Goal: Task Accomplishment & Management: Manage account settings

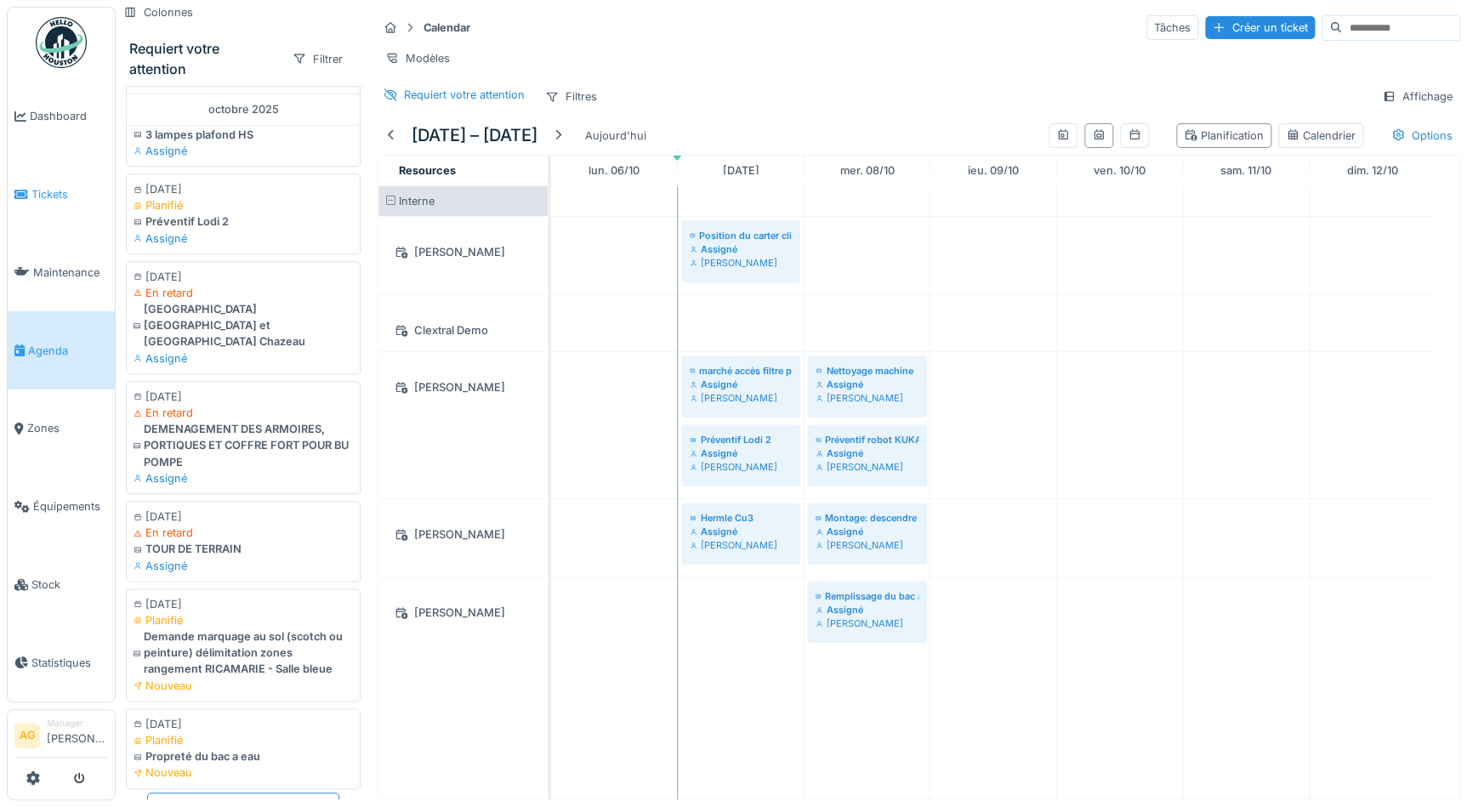
click at [38, 186] on span "Tickets" at bounding box center [69, 194] width 77 height 16
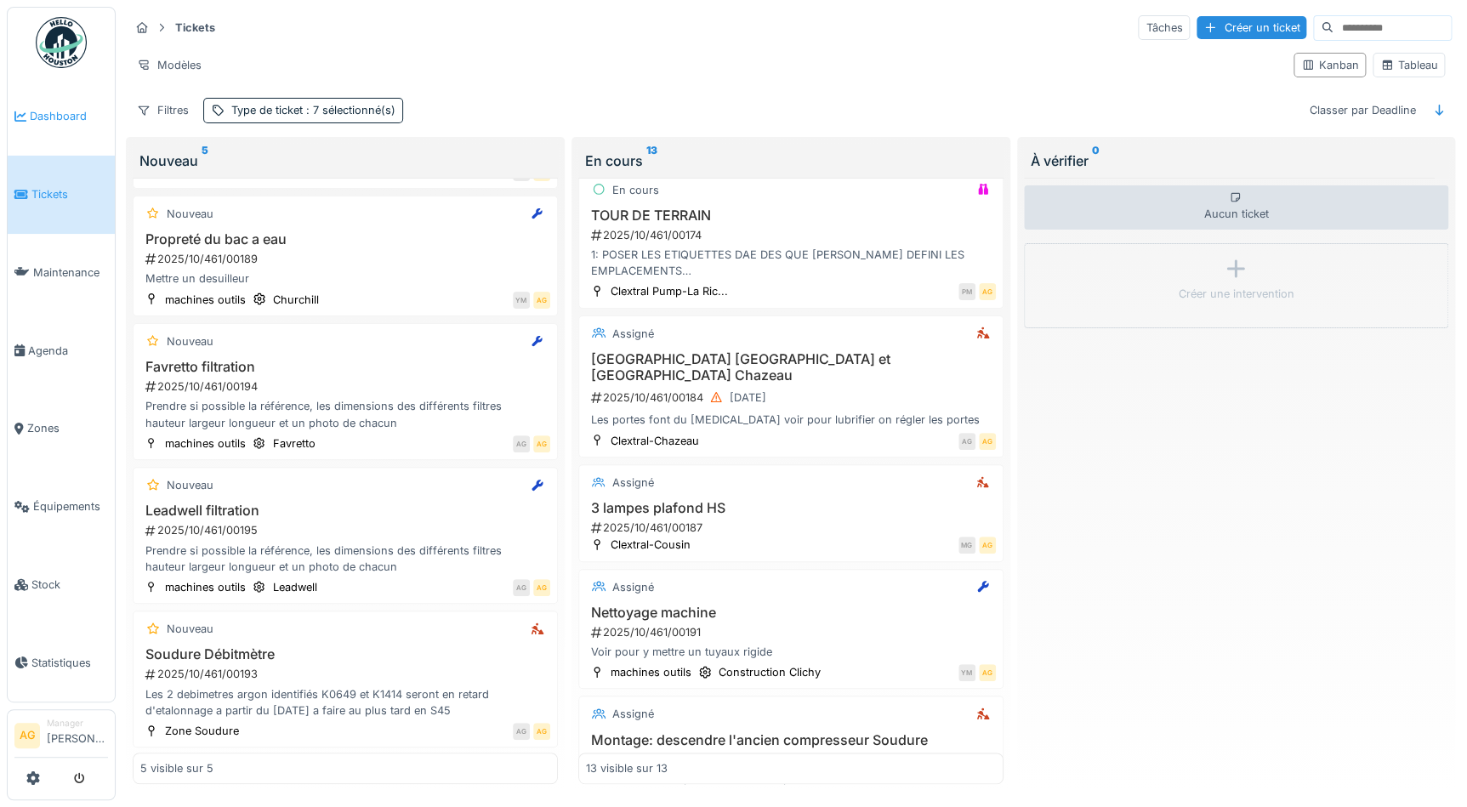
scroll to position [818, 0]
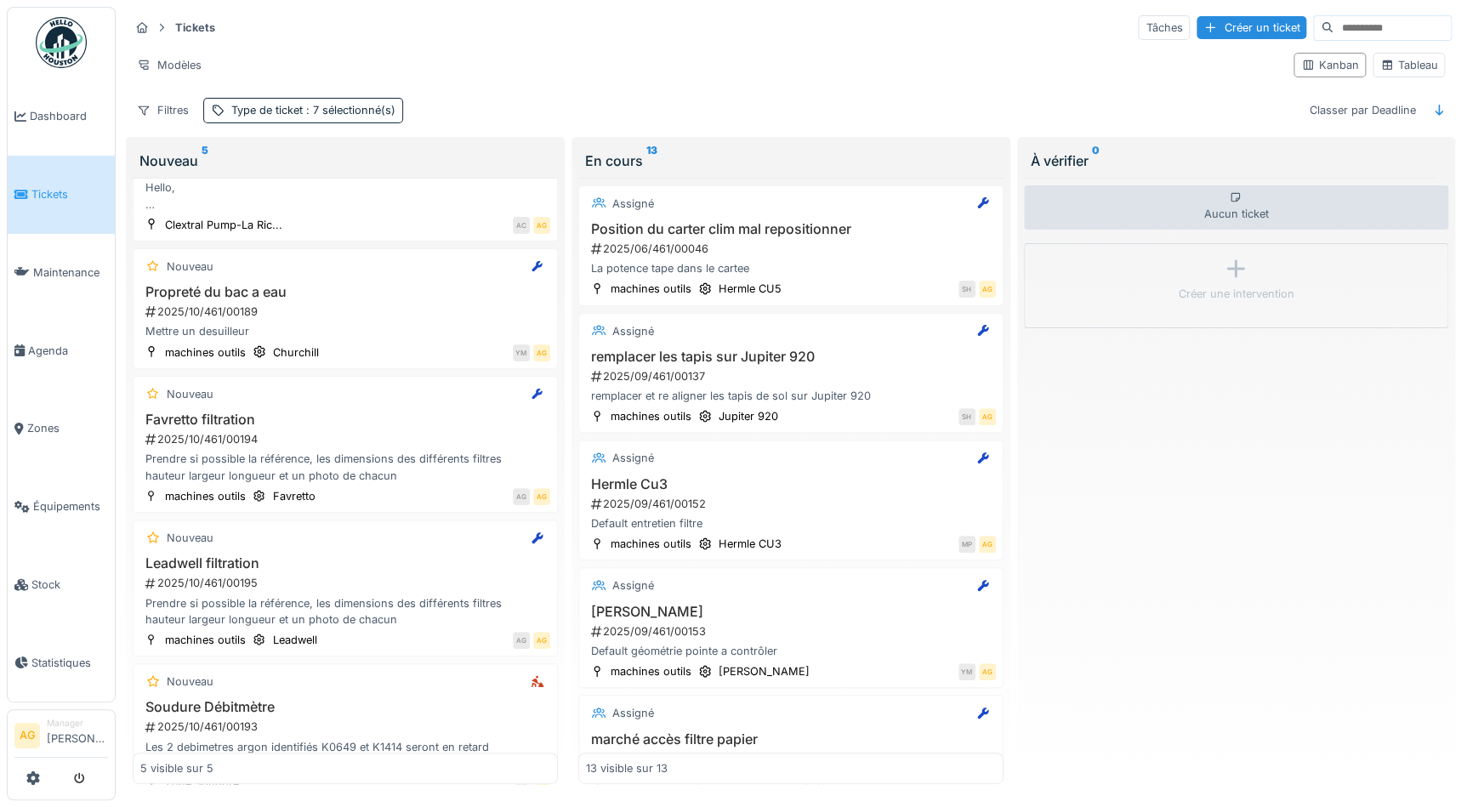
scroll to position [72, 0]
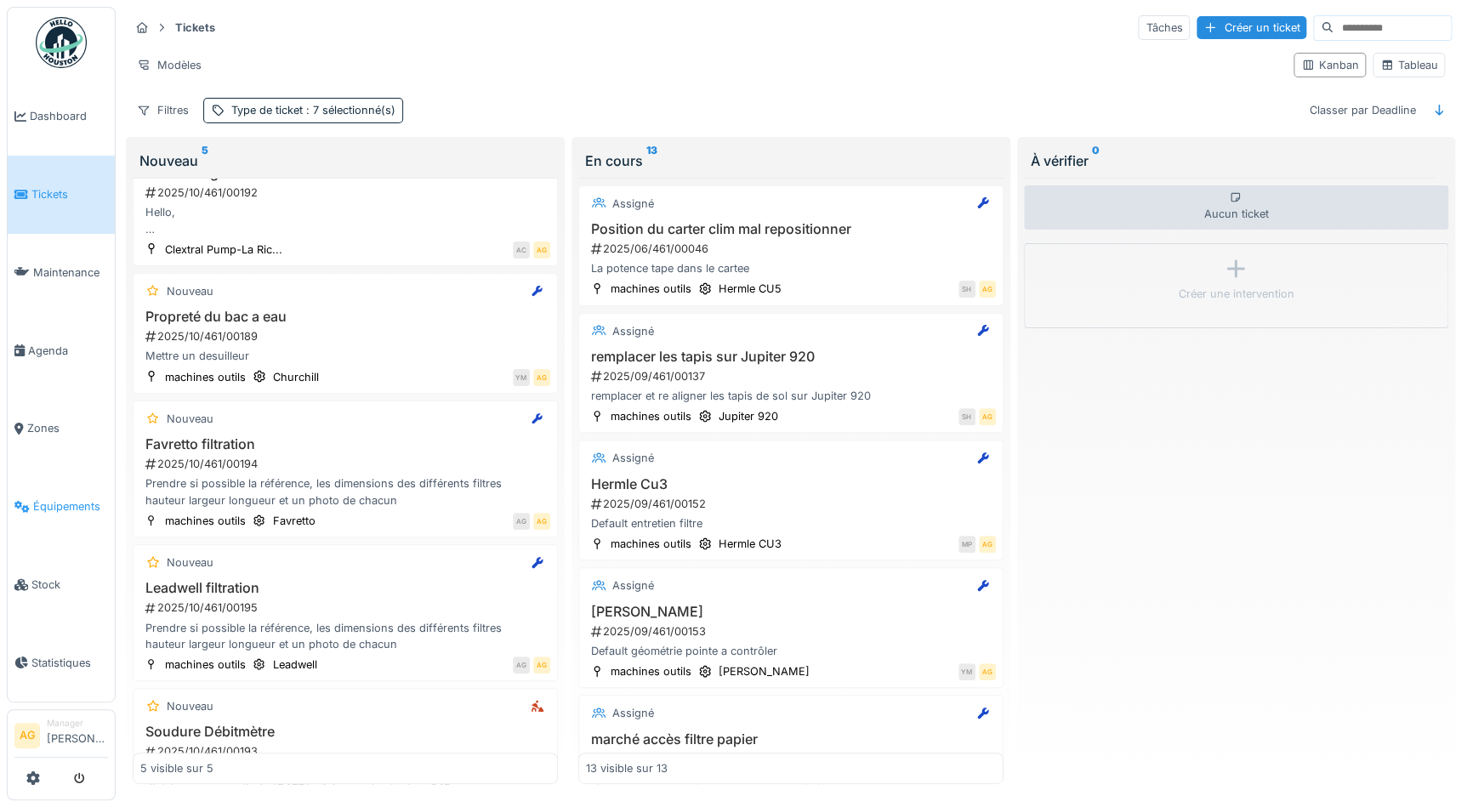
click at [79, 498] on span "Équipements" at bounding box center [70, 506] width 75 height 16
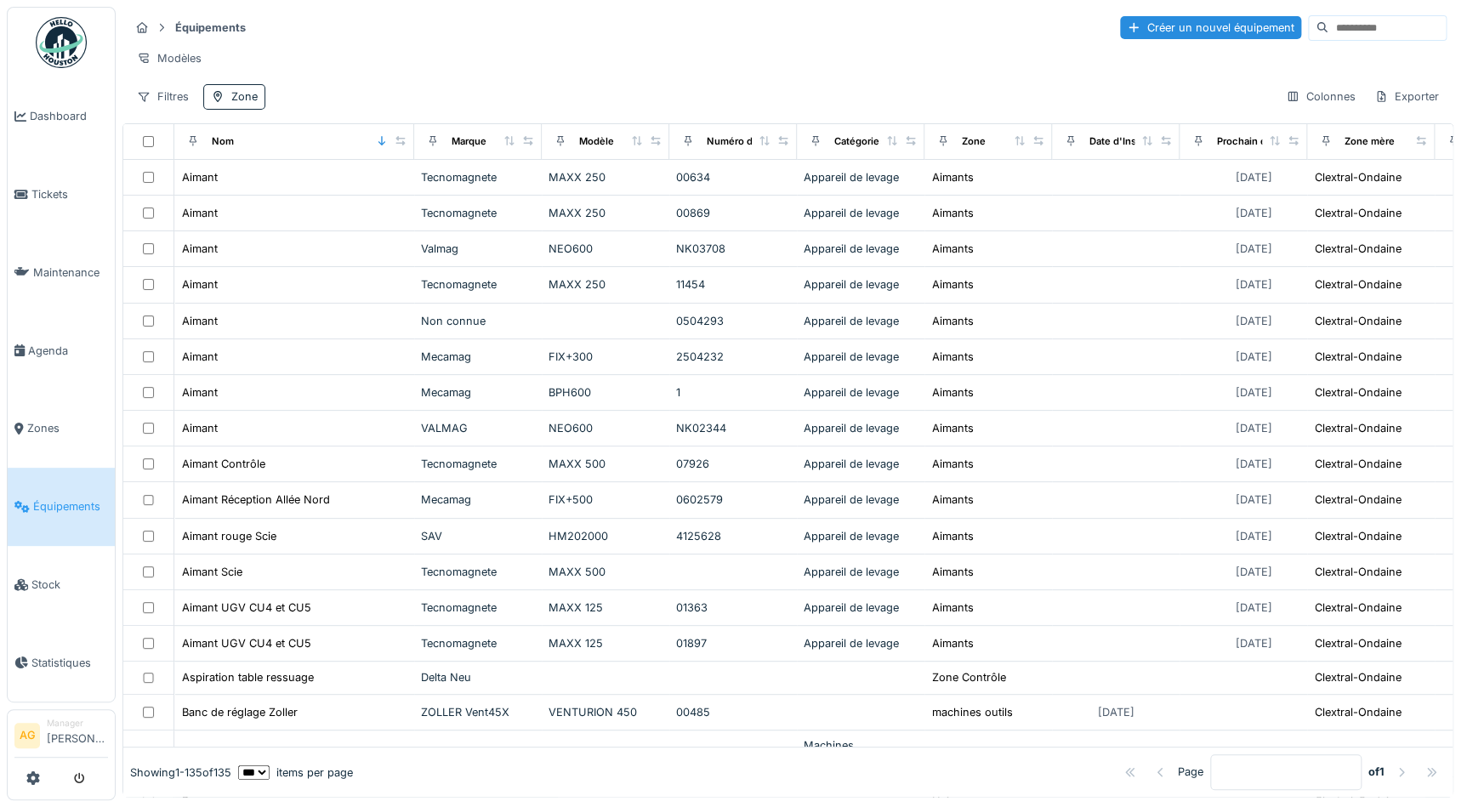
click at [1329, 27] on input at bounding box center [1387, 28] width 117 height 24
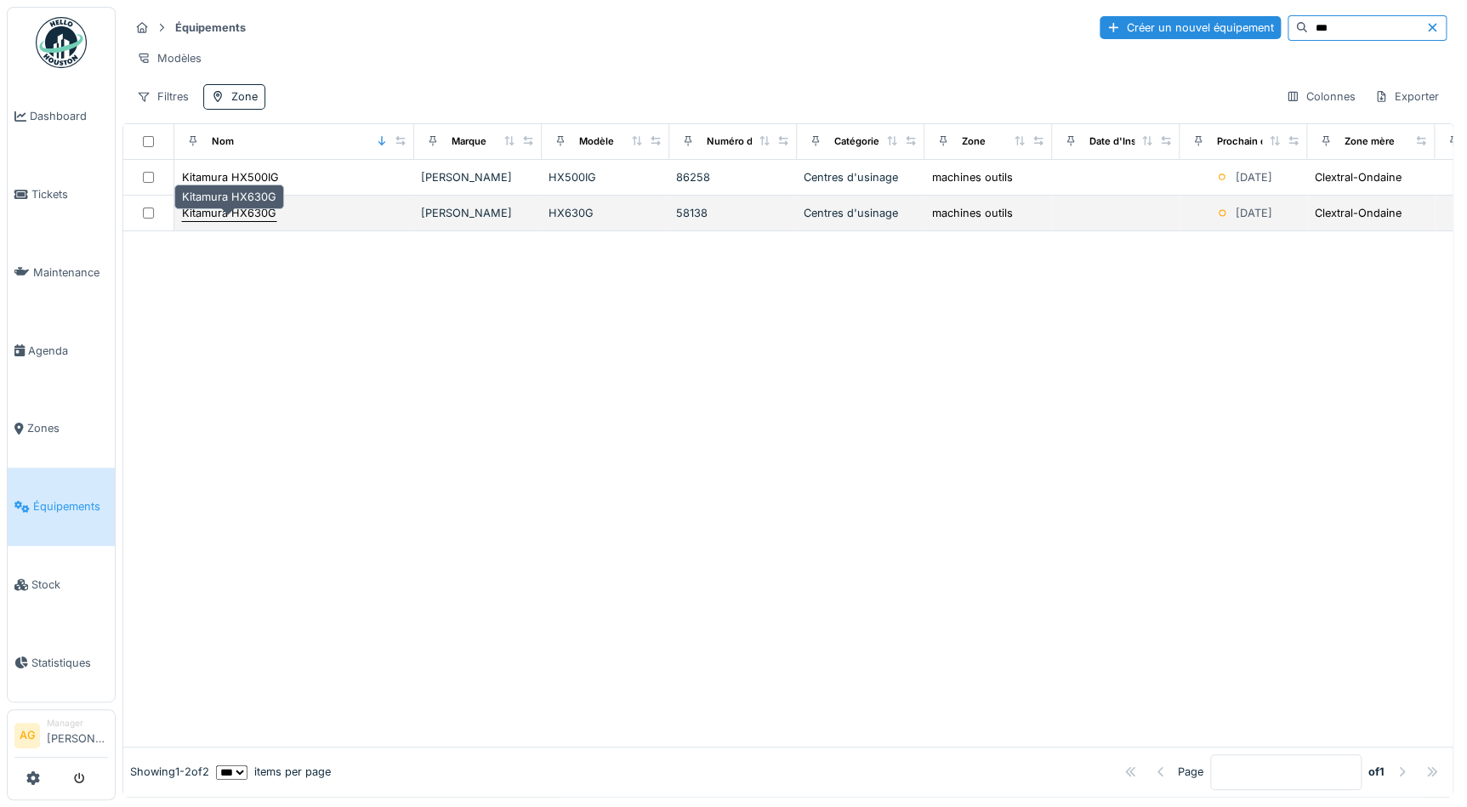
type input "***"
click at [225, 221] on div "Kitamura HX630G" at bounding box center [229, 213] width 94 height 16
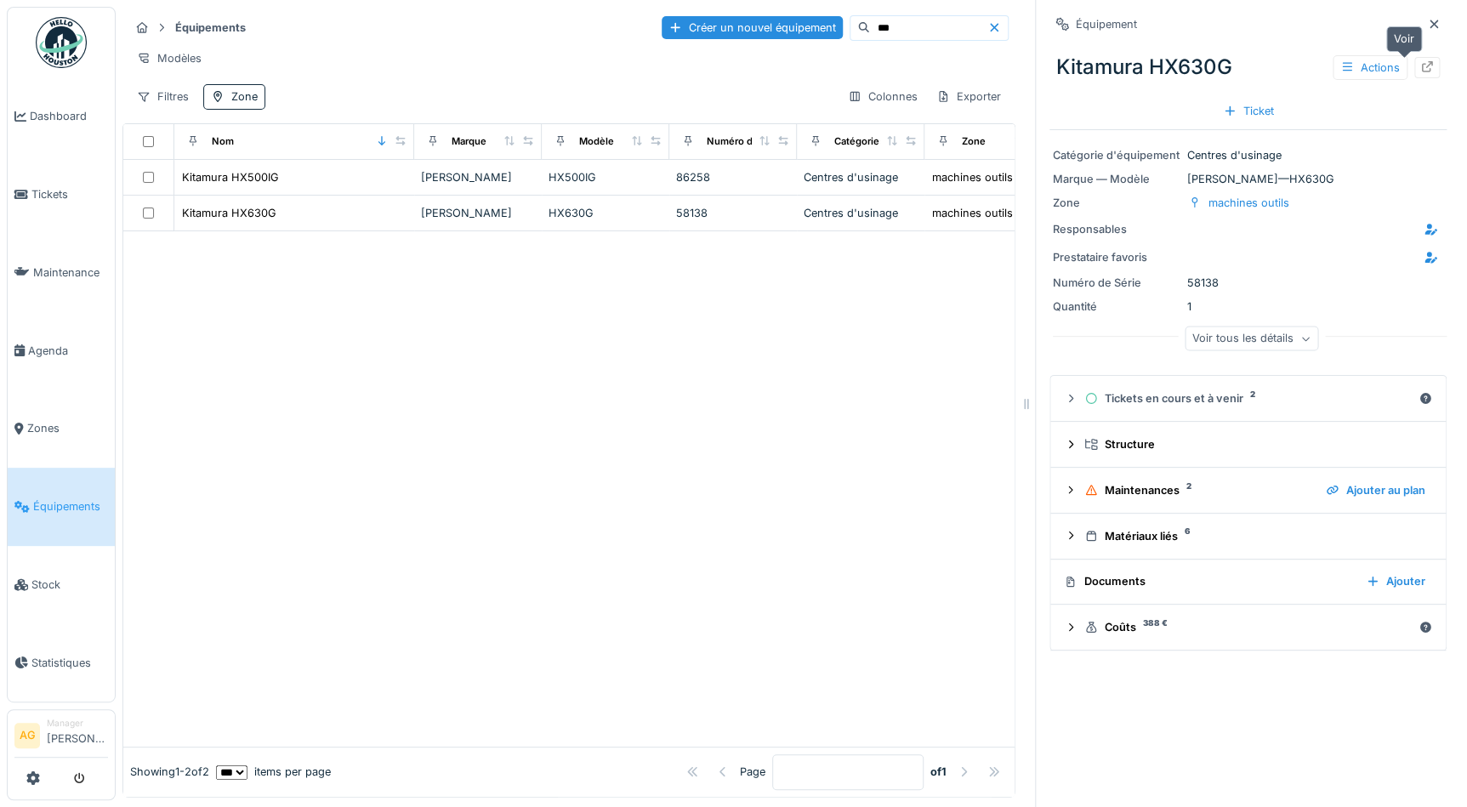
click at [1421, 69] on icon at bounding box center [1428, 66] width 14 height 11
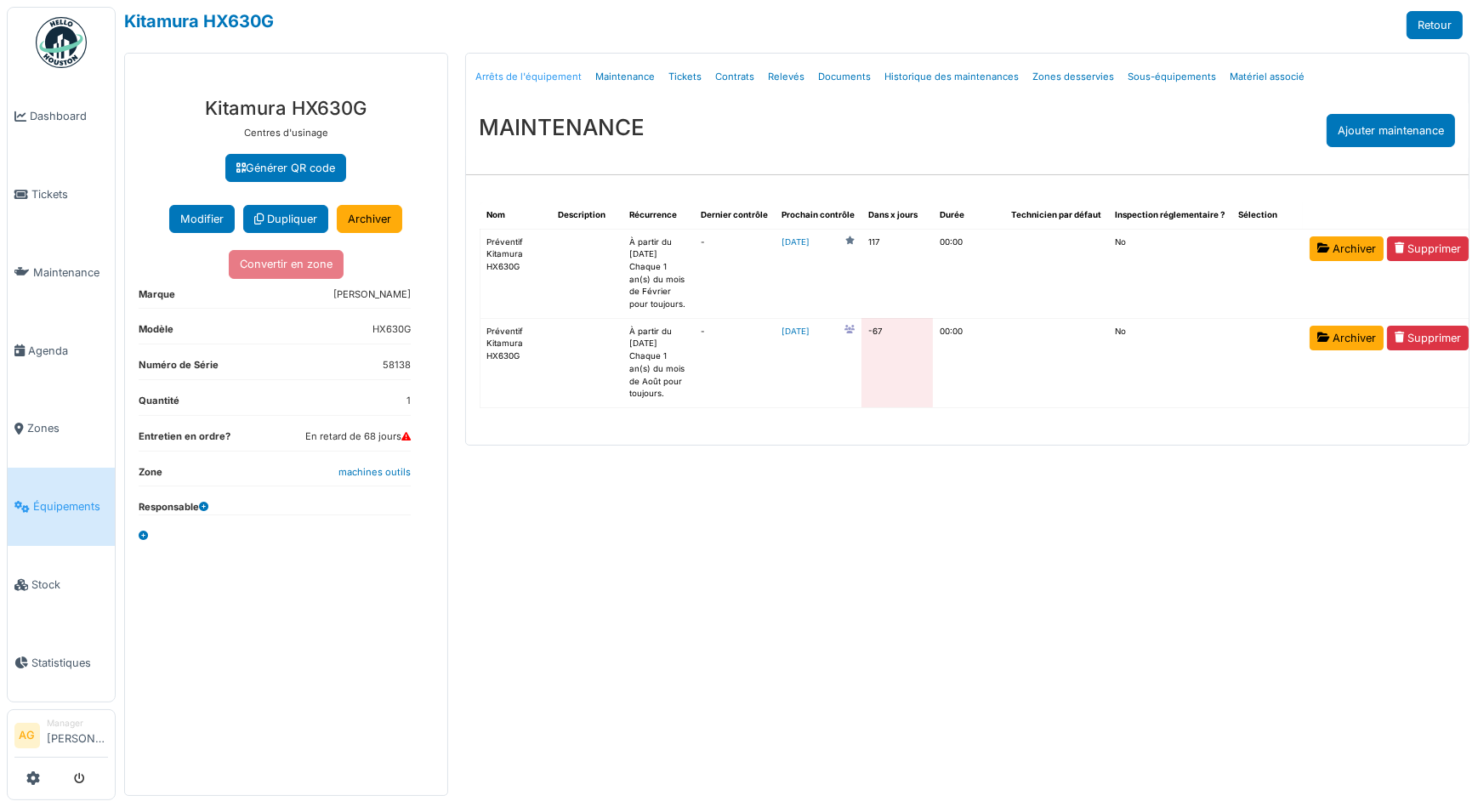
click at [510, 77] on link "Arrêts de l'équipement" at bounding box center [530, 77] width 120 height 40
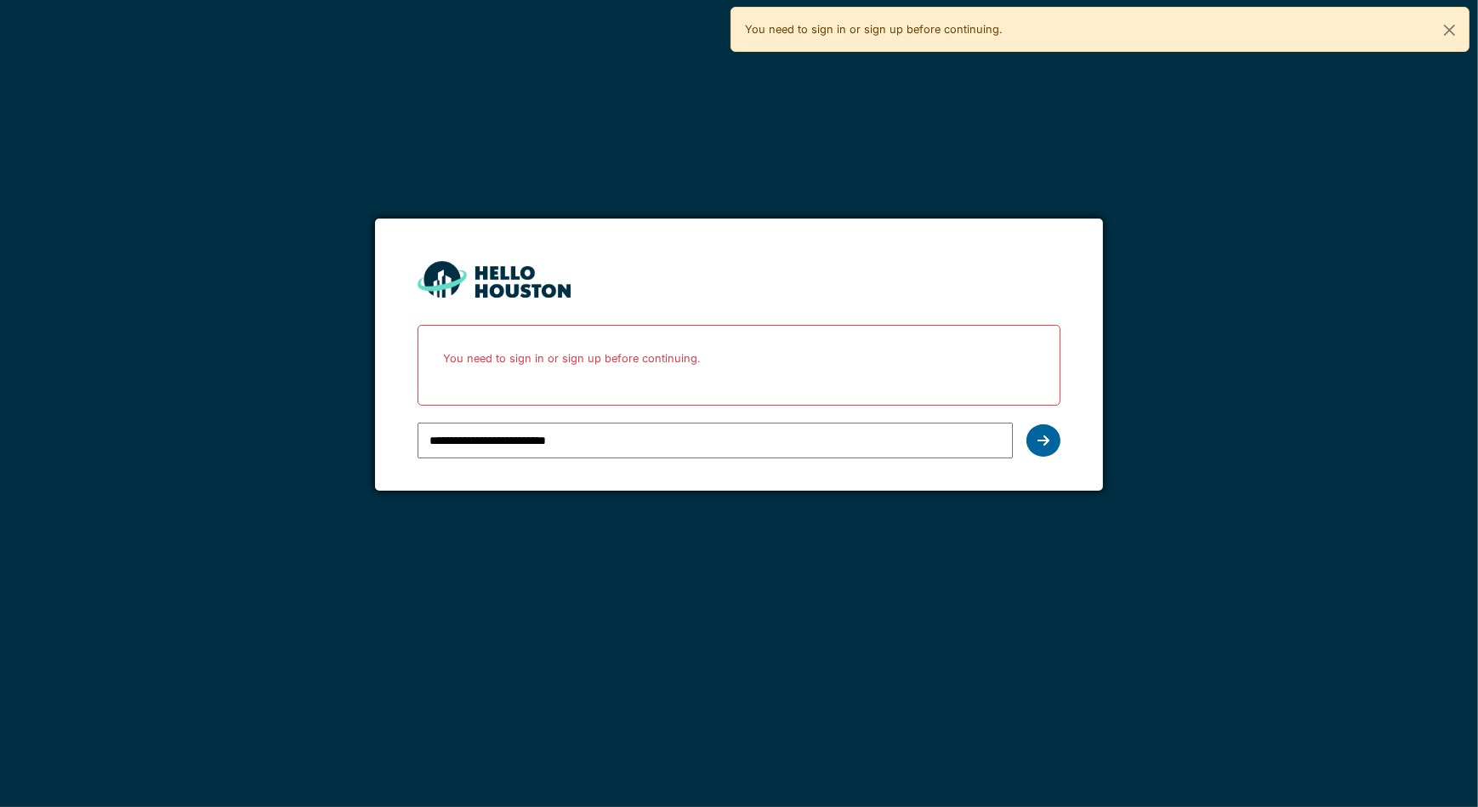
click at [1045, 437] on icon at bounding box center [1044, 441] width 12 height 14
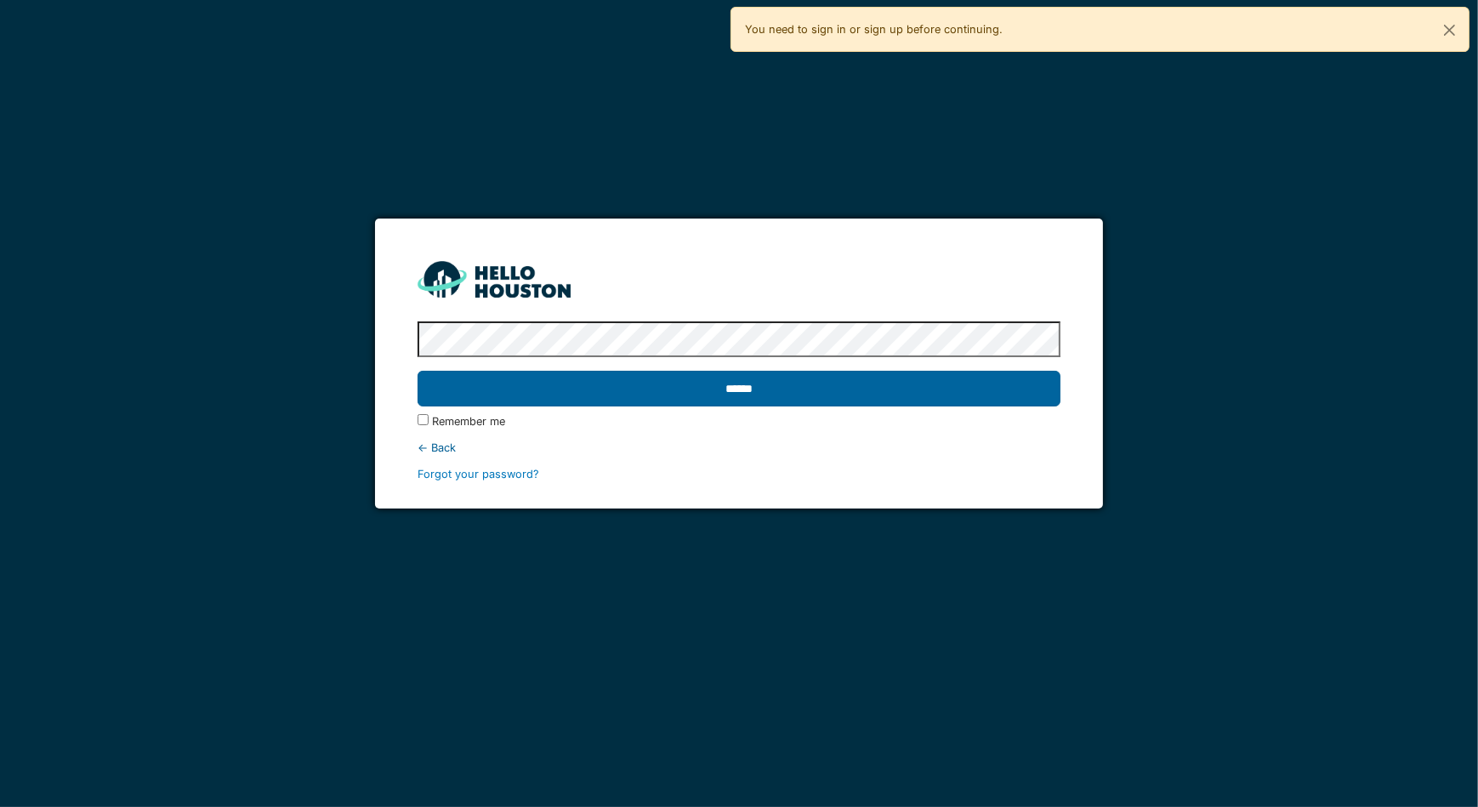
click at [889, 395] on input "******" at bounding box center [739, 389] width 643 height 36
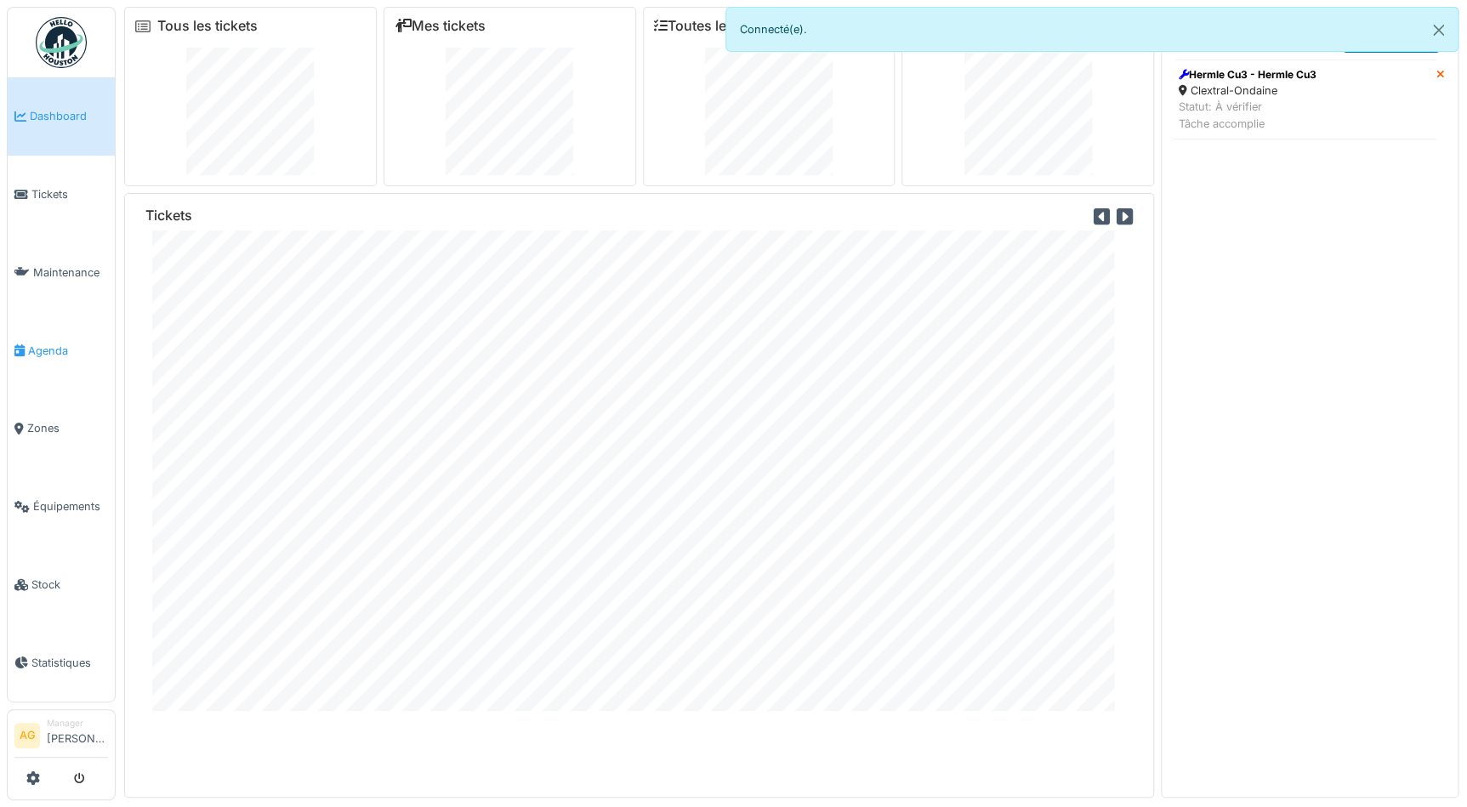
click at [42, 343] on span "Agenda" at bounding box center [68, 351] width 80 height 16
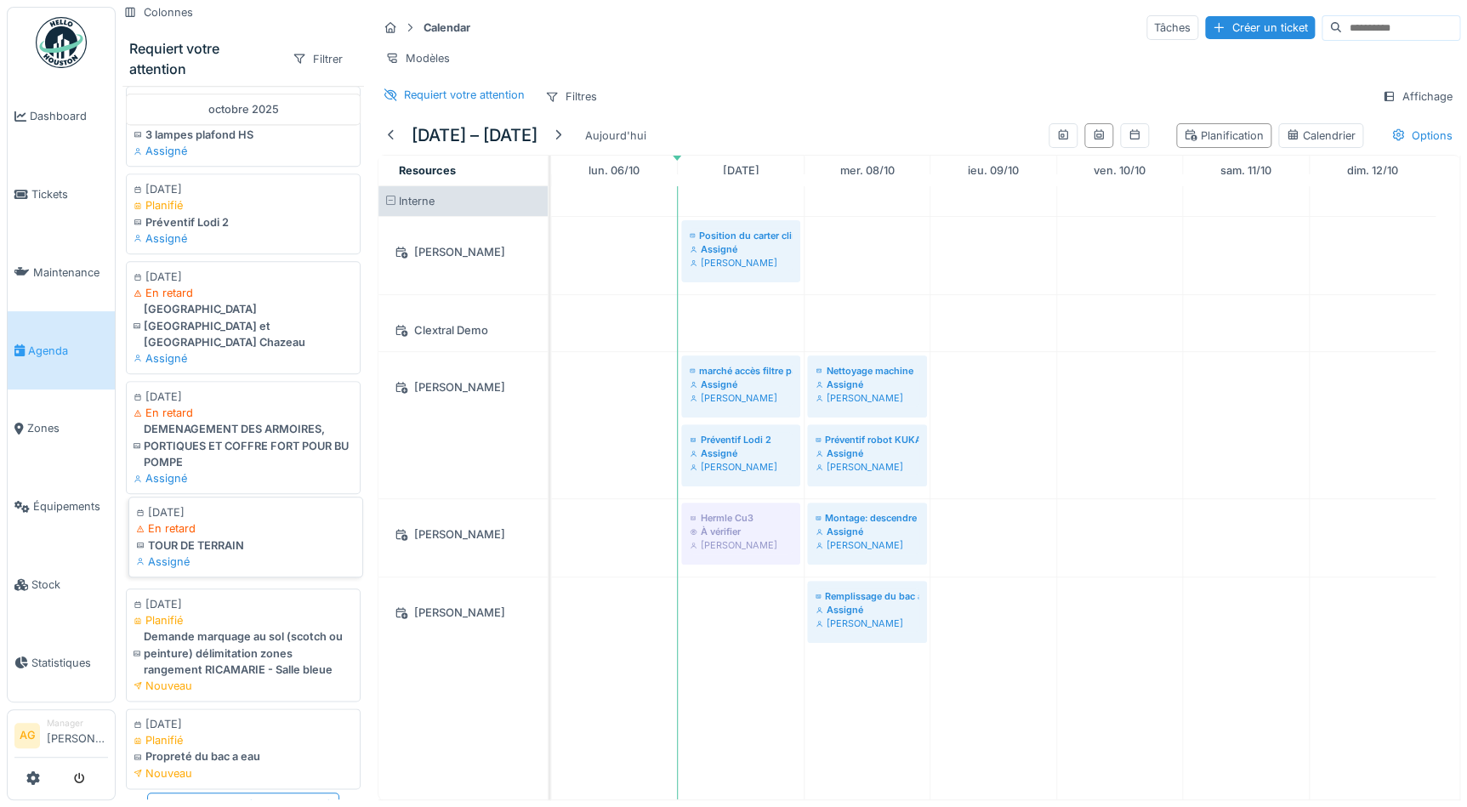
scroll to position [723, 0]
click at [233, 744] on div "Propreté du bac a eau" at bounding box center [245, 752] width 219 height 16
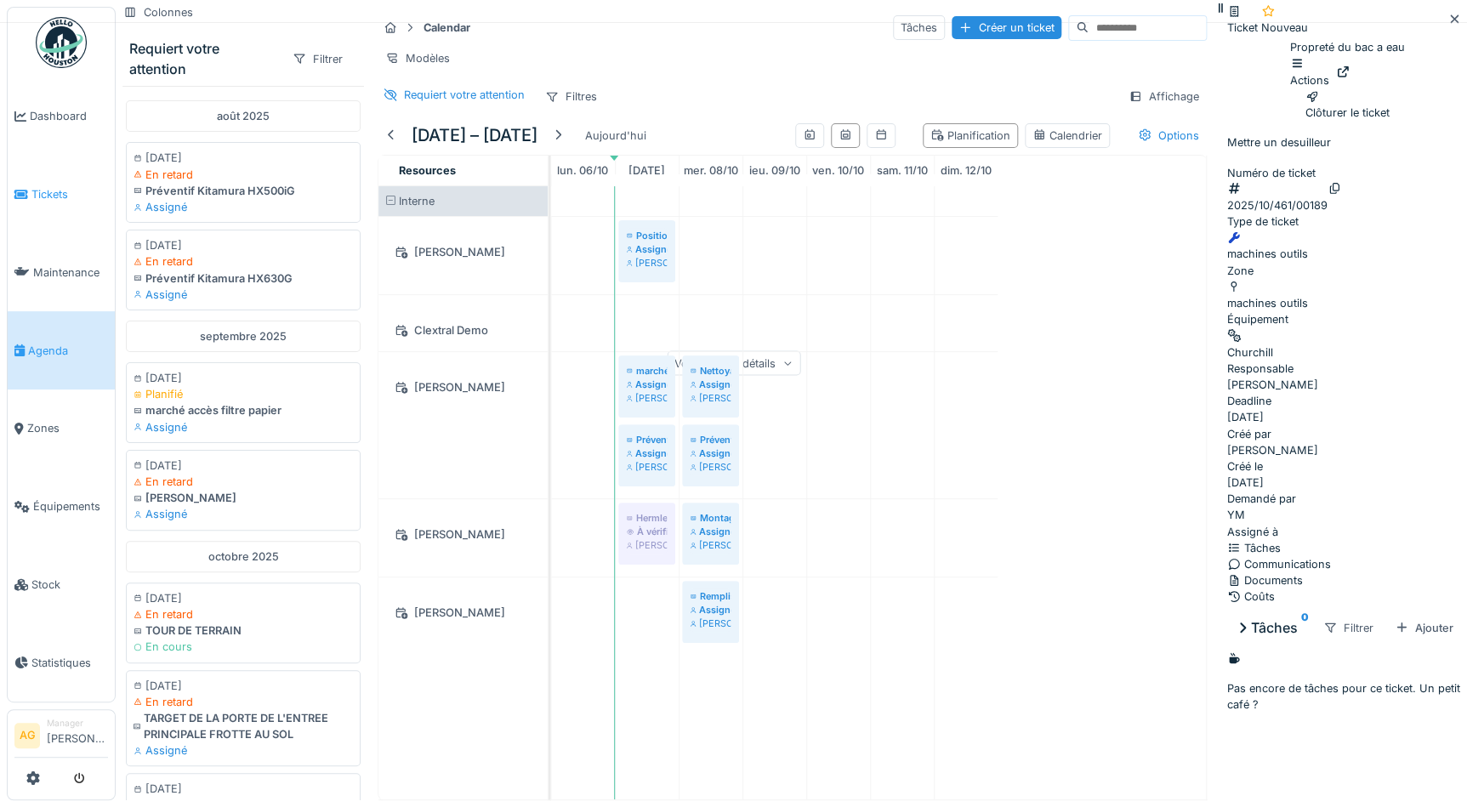
click at [48, 186] on span "Tickets" at bounding box center [69, 194] width 77 height 16
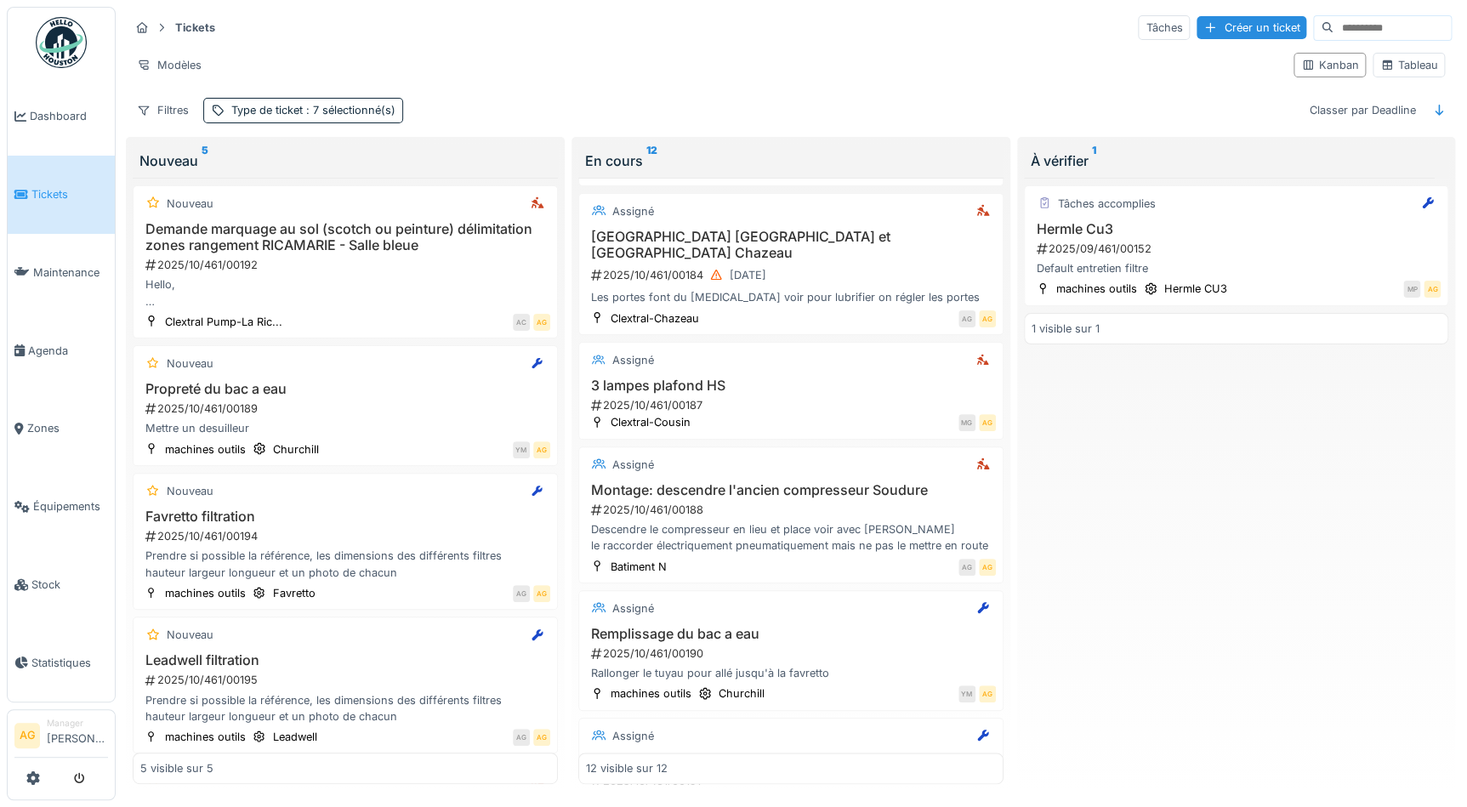
scroll to position [1000, 0]
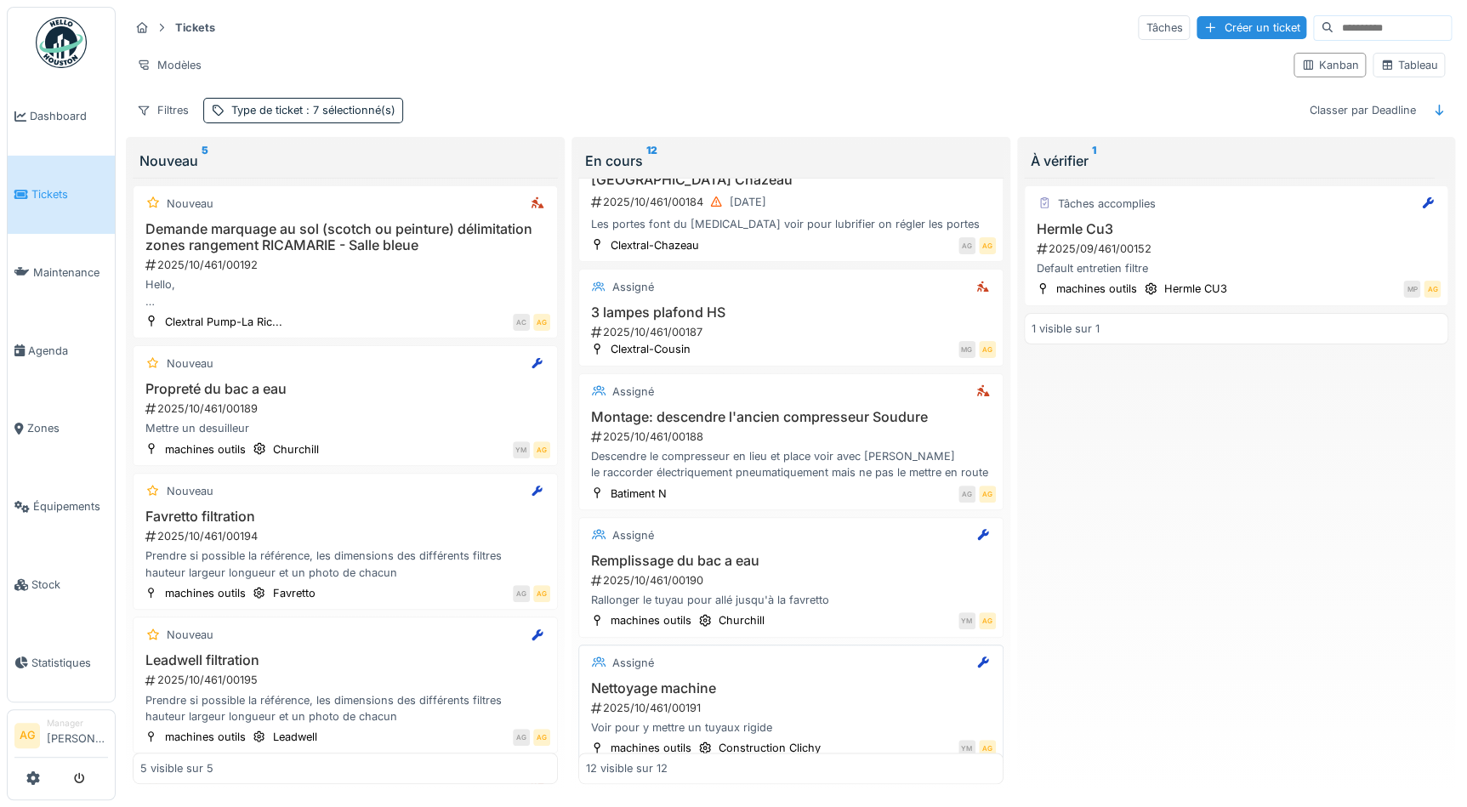
click at [770, 700] on div "2025/10/461/00191" at bounding box center [792, 708] width 407 height 16
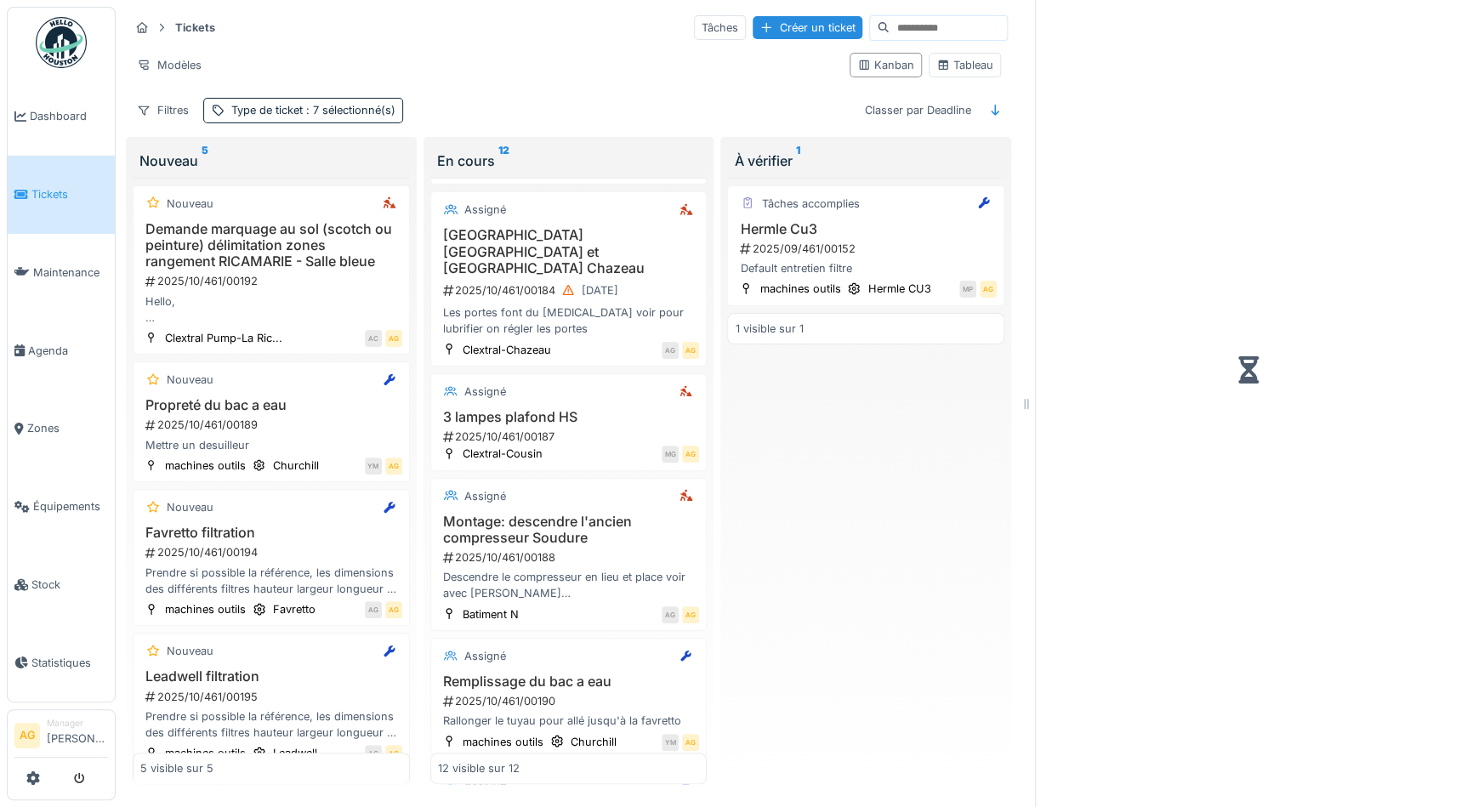
scroll to position [1082, 0]
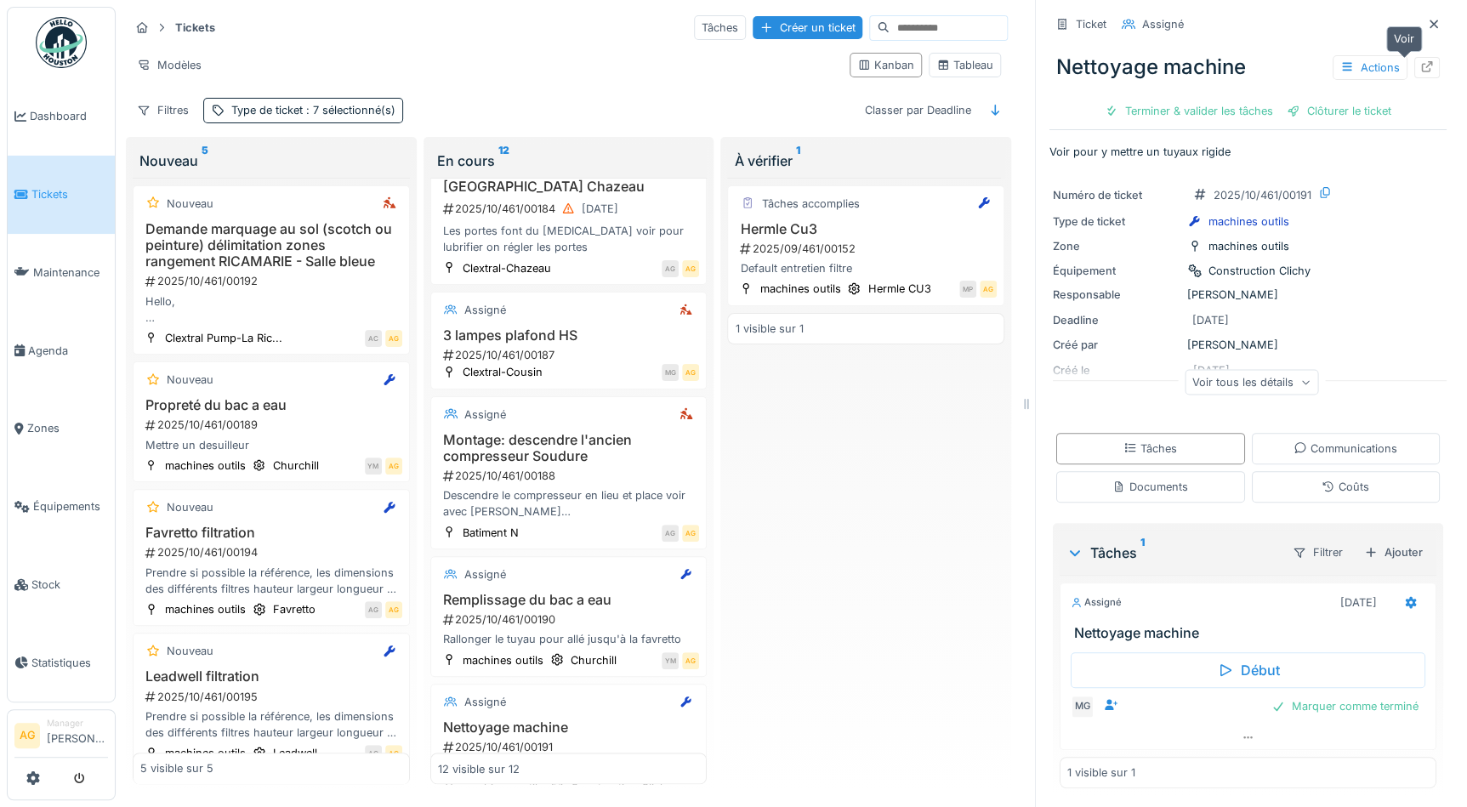
click at [1422, 70] on icon at bounding box center [1427, 66] width 11 height 11
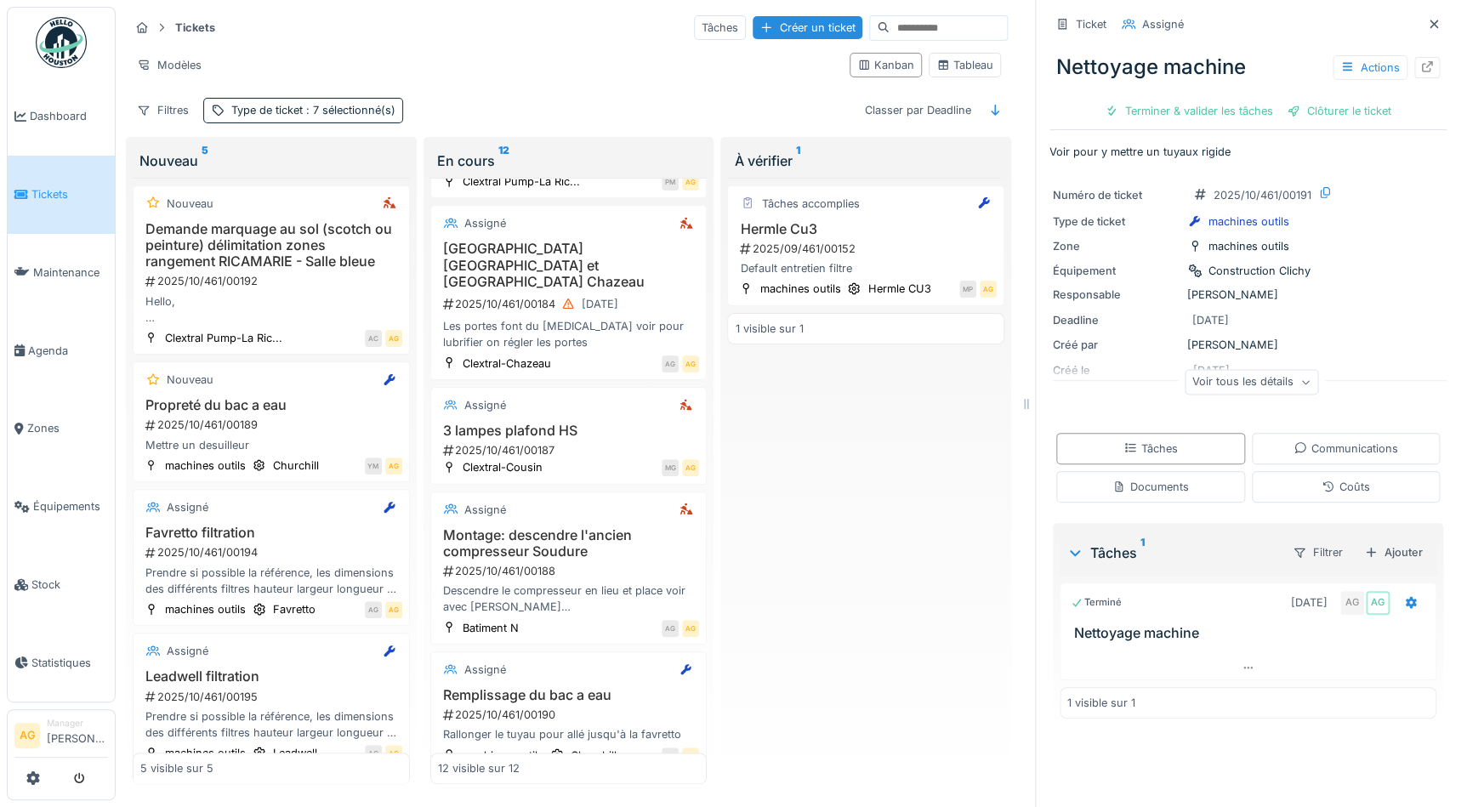
scroll to position [851, 0]
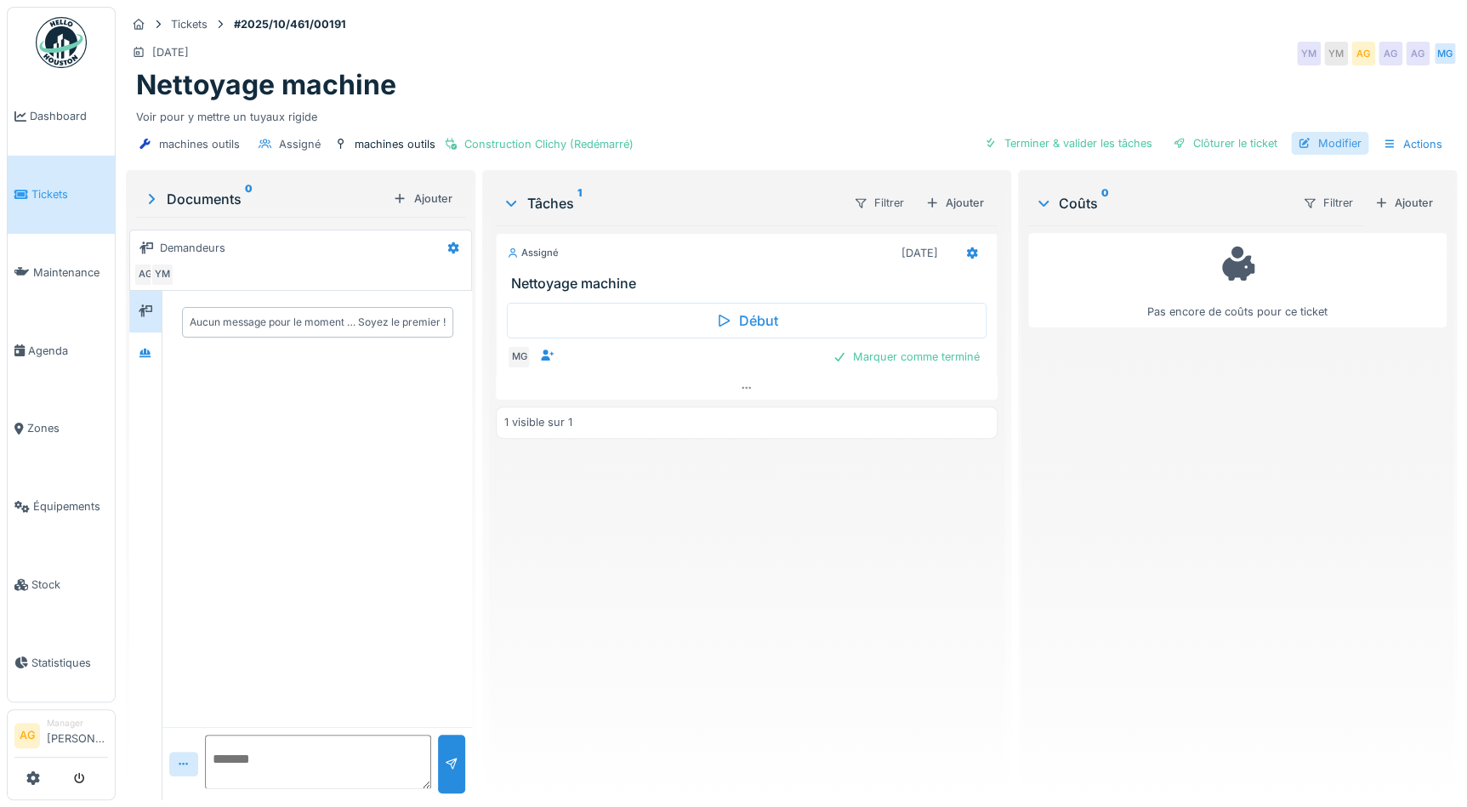
click at [1310, 136] on div "Modifier" at bounding box center [1329, 143] width 77 height 23
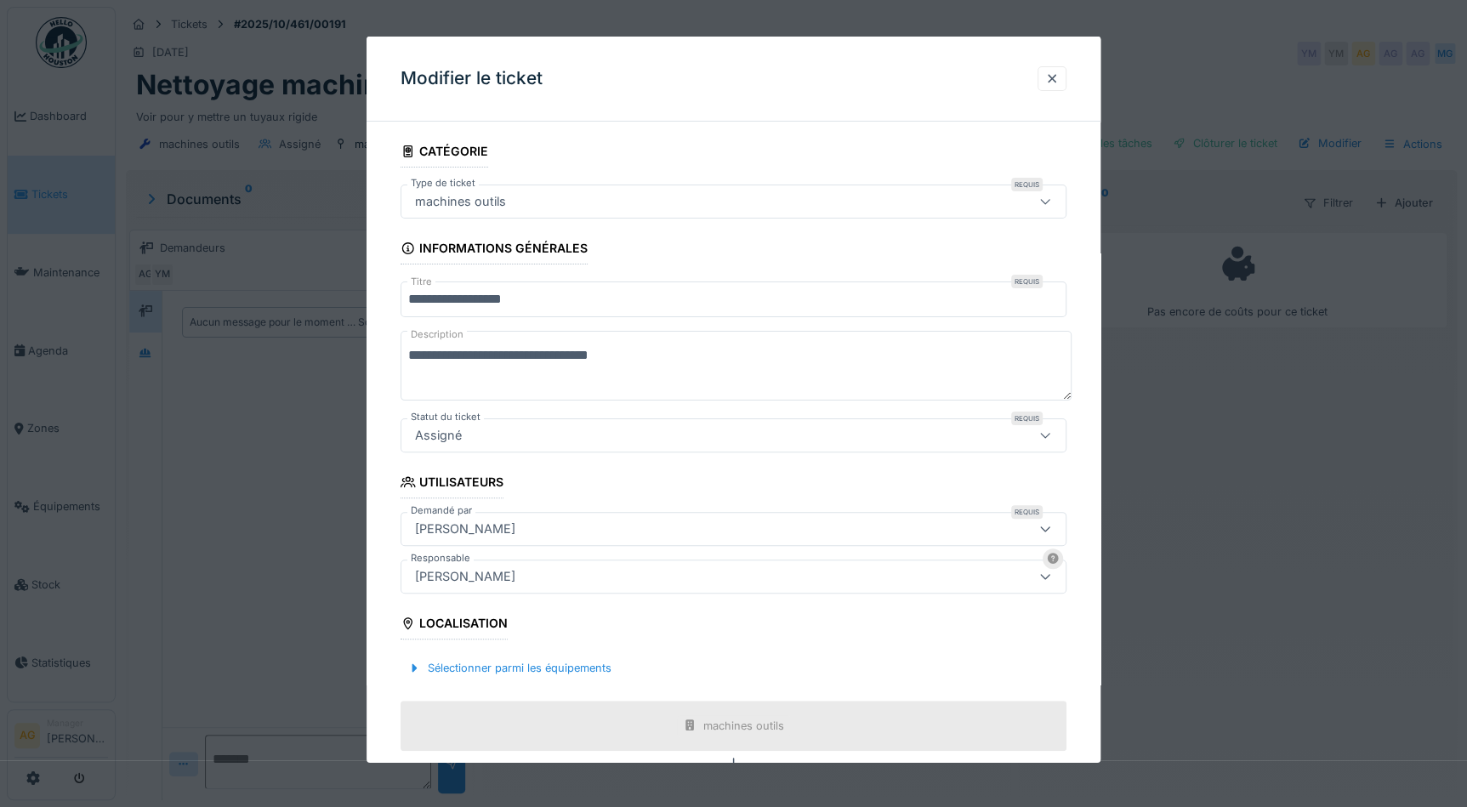
click at [560, 433] on div "Assigné" at bounding box center [694, 435] width 572 height 19
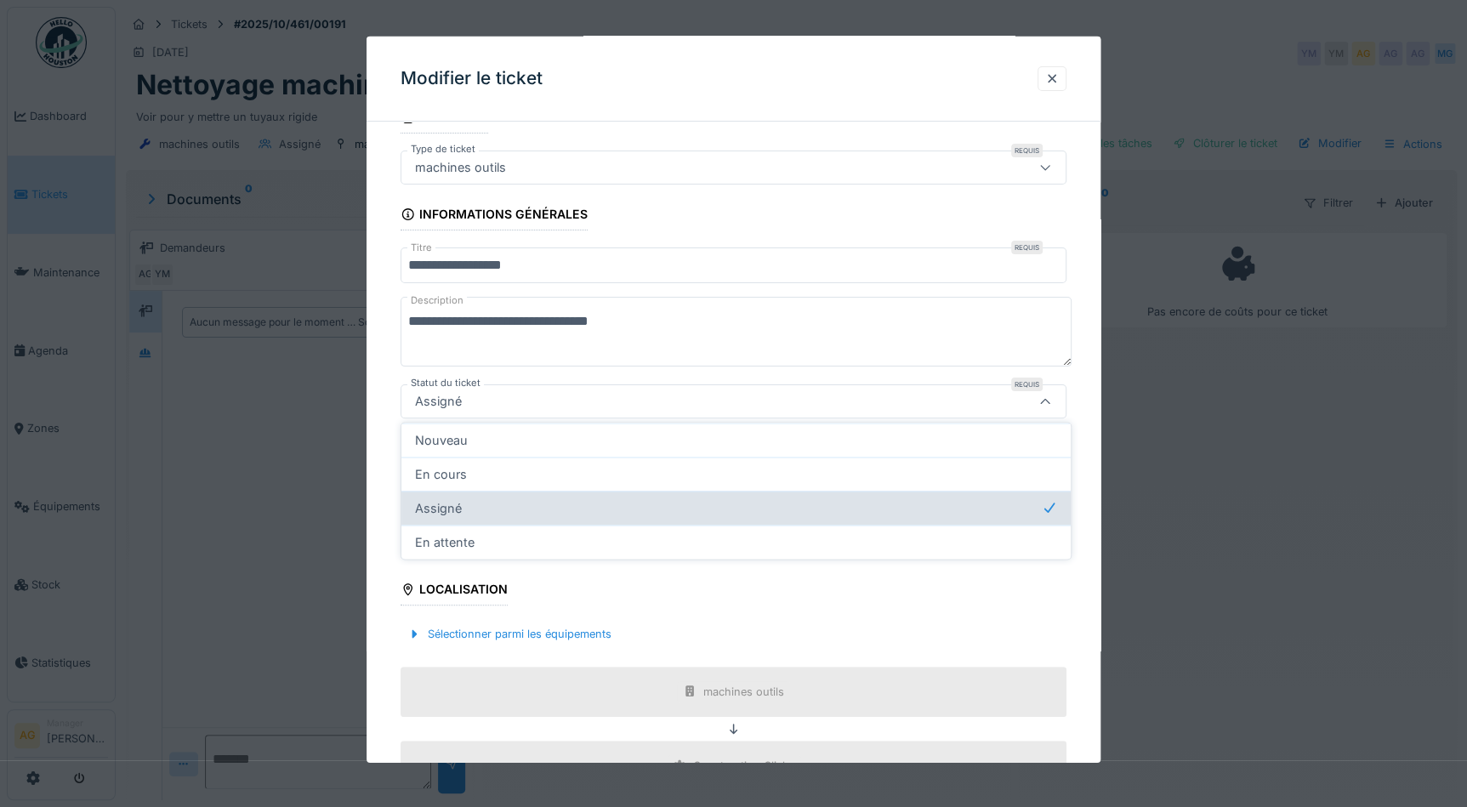
click at [475, 511] on div "Assigné" at bounding box center [736, 507] width 642 height 19
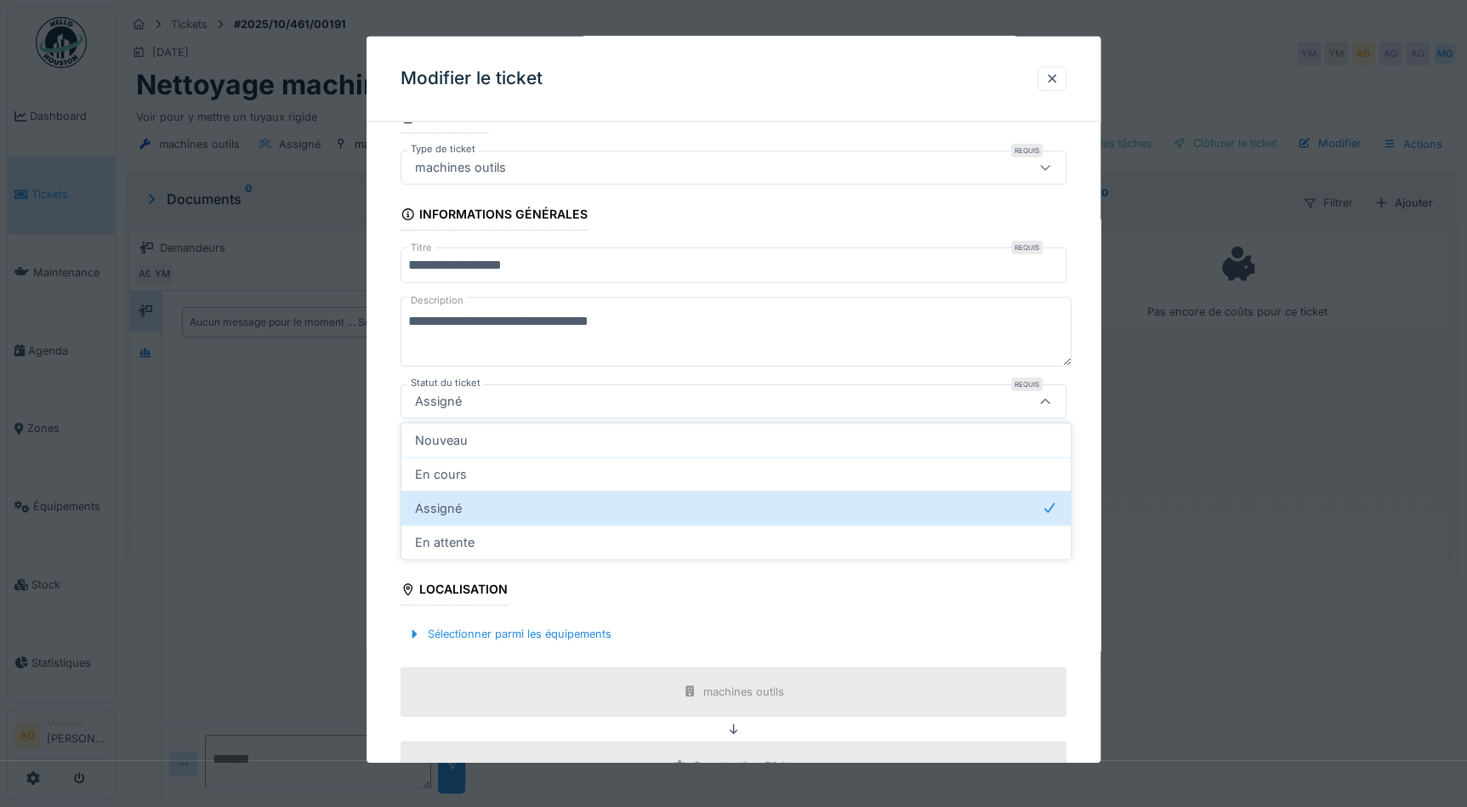
click at [394, 365] on div "**********" at bounding box center [734, 560] width 734 height 919
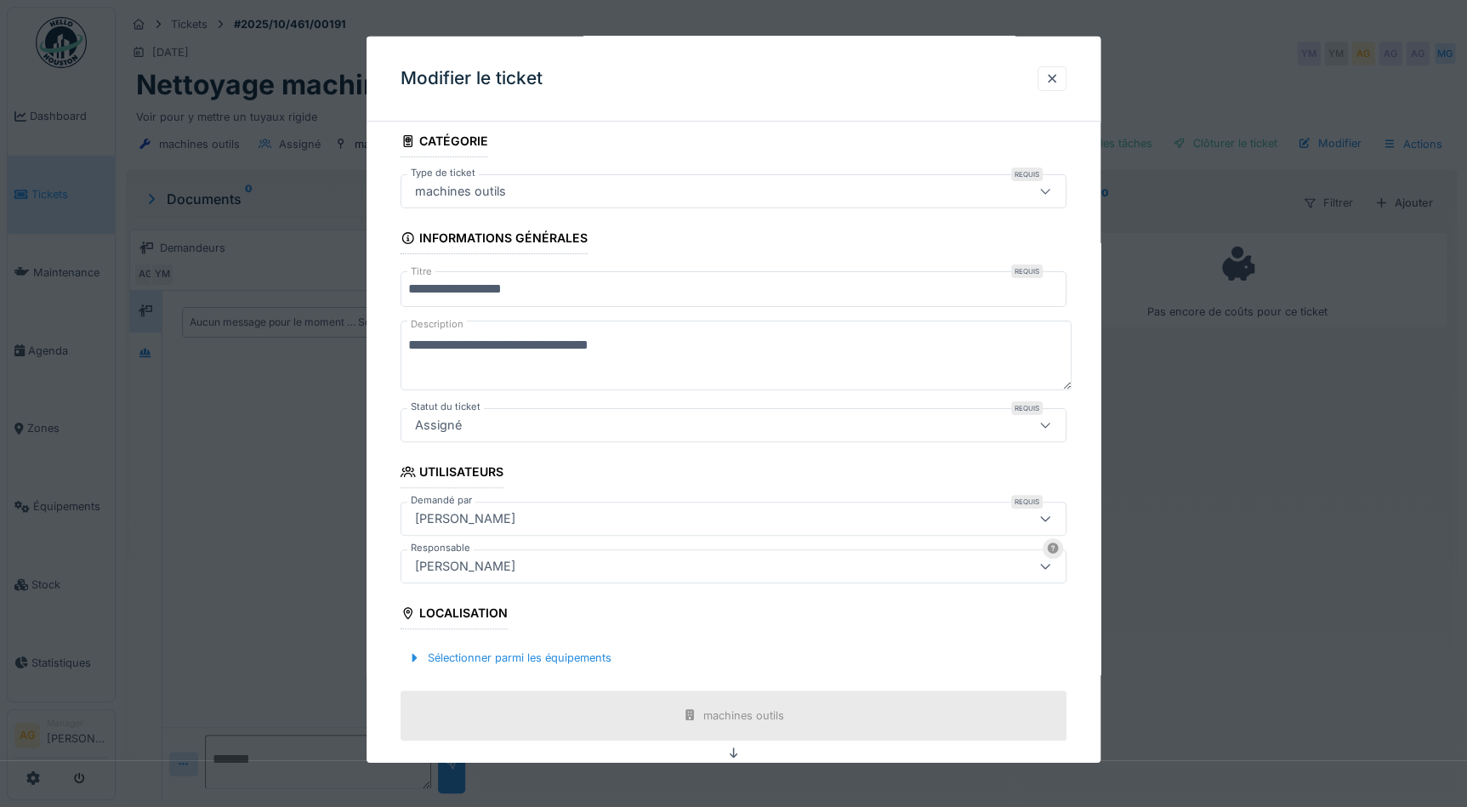
scroll to position [0, 0]
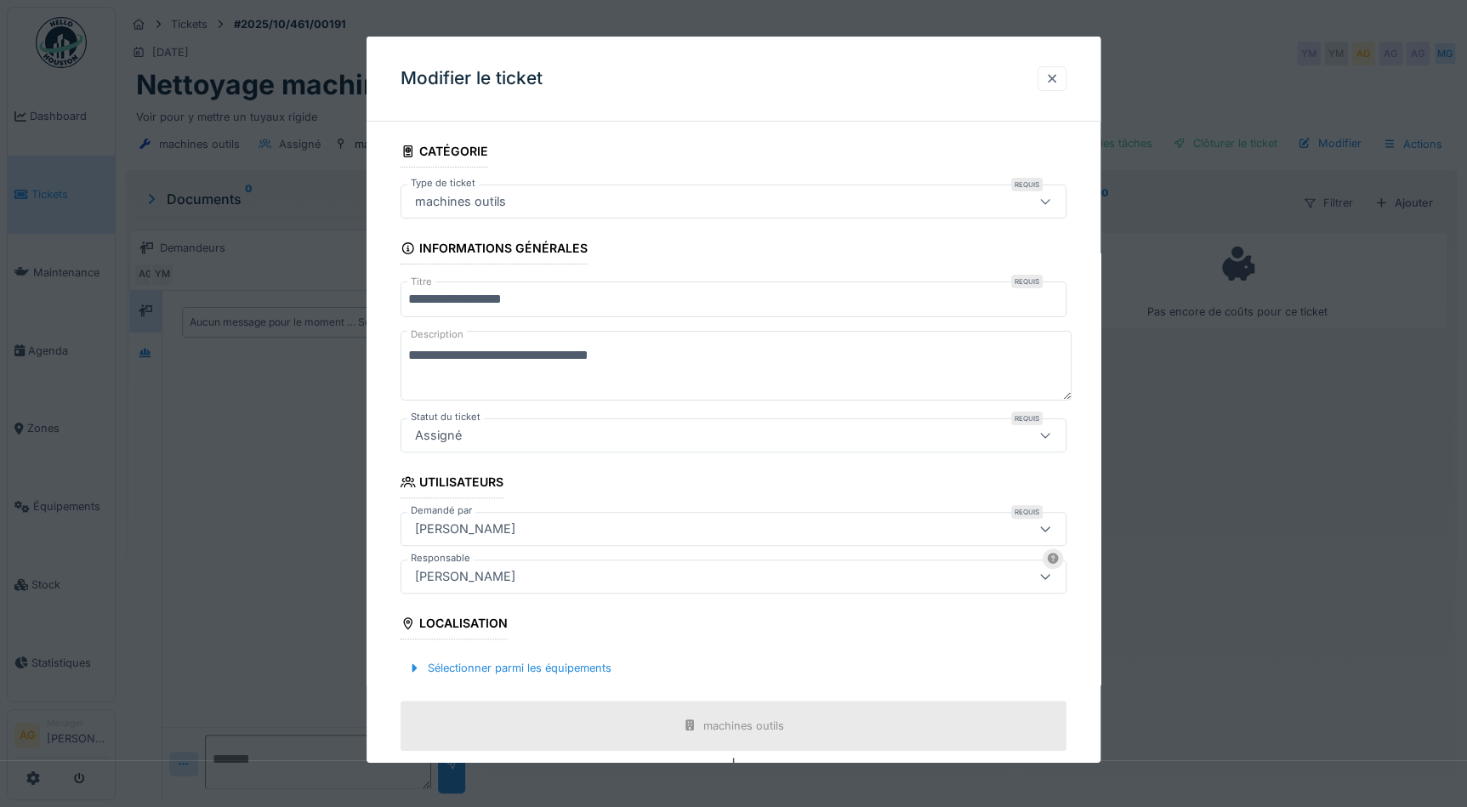
click at [1050, 82] on div at bounding box center [1052, 79] width 14 height 16
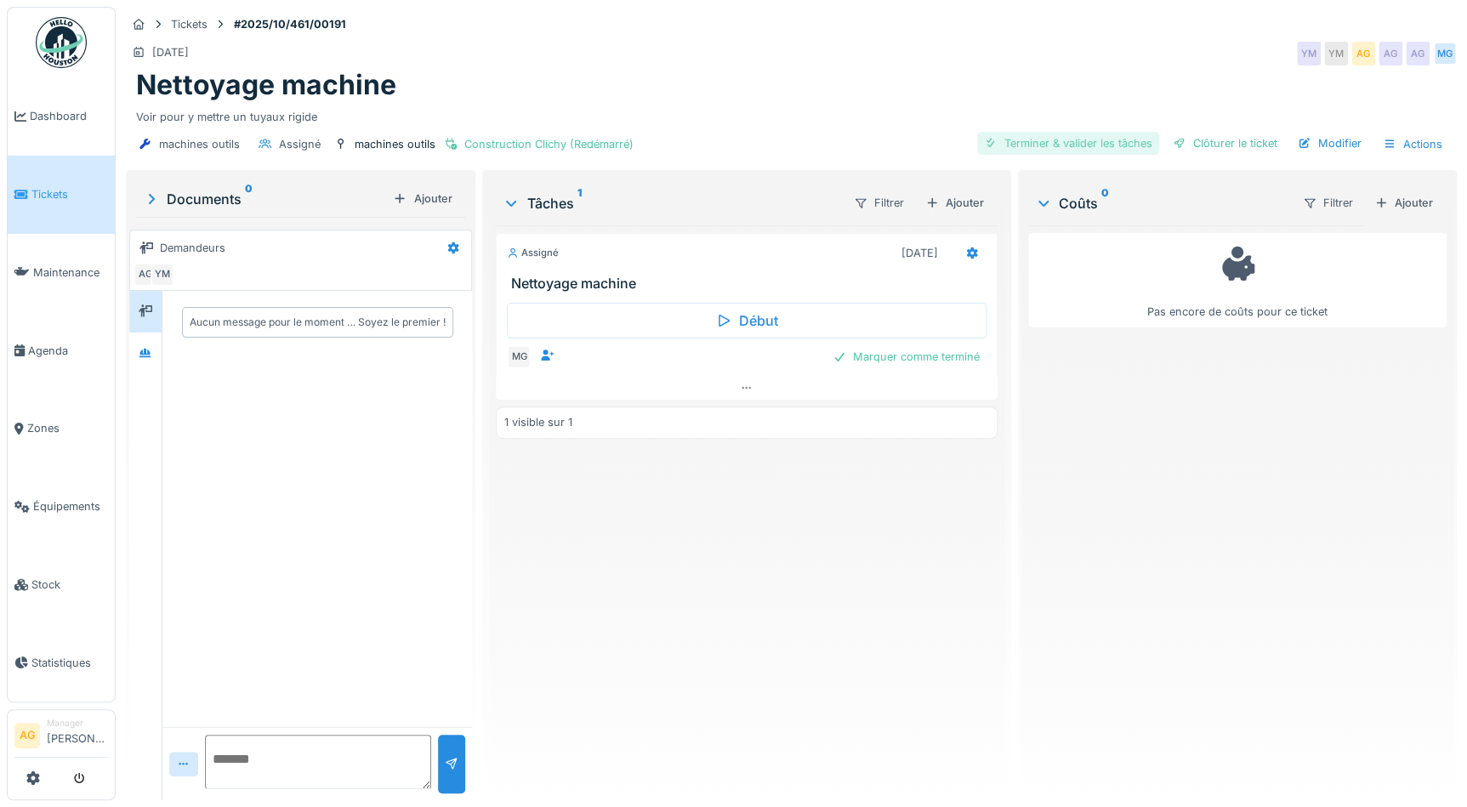
click at [1072, 140] on div "Terminer & valider les tâches" at bounding box center [1068, 143] width 182 height 23
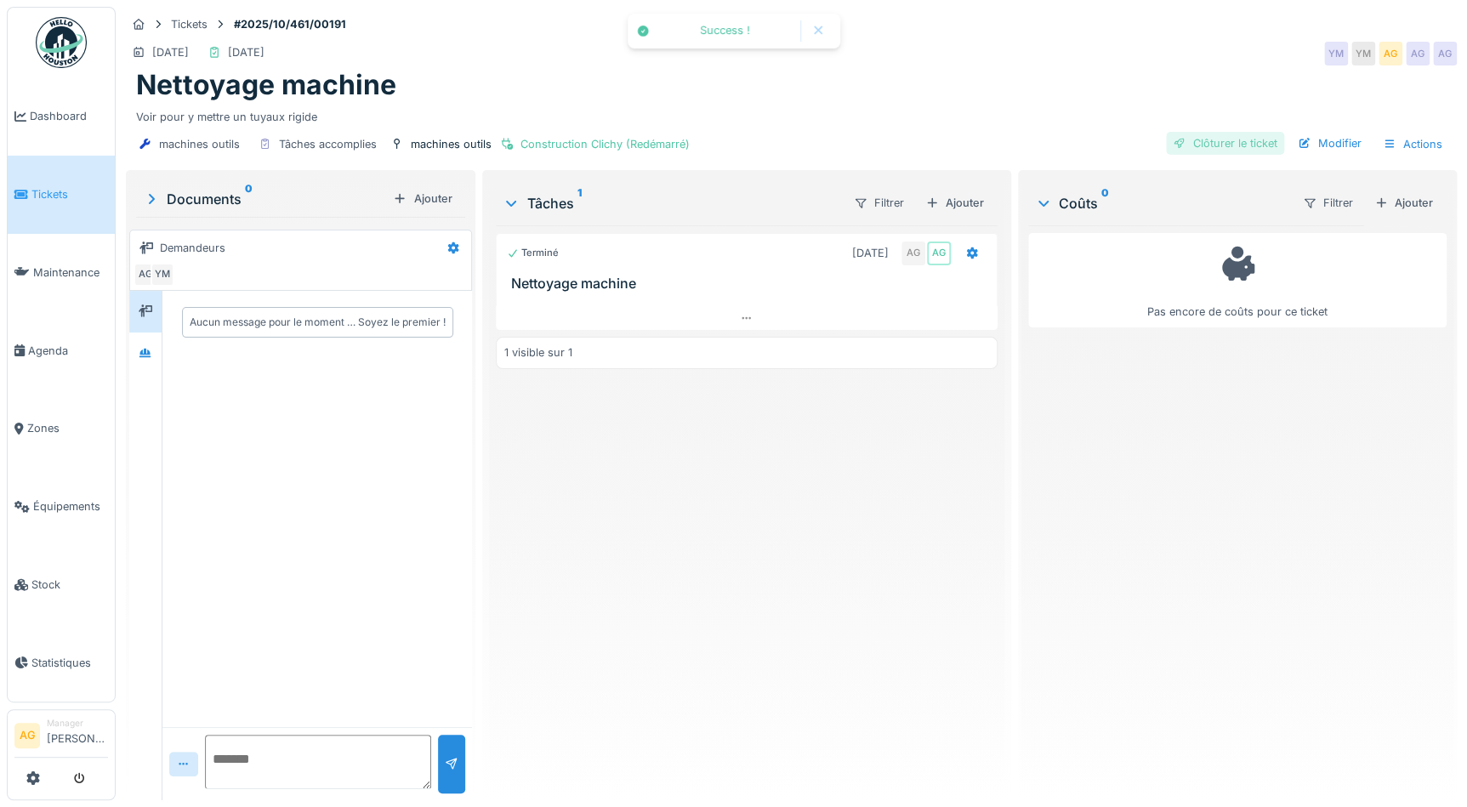
click at [1186, 135] on div "Clôturer le ticket" at bounding box center [1225, 143] width 118 height 23
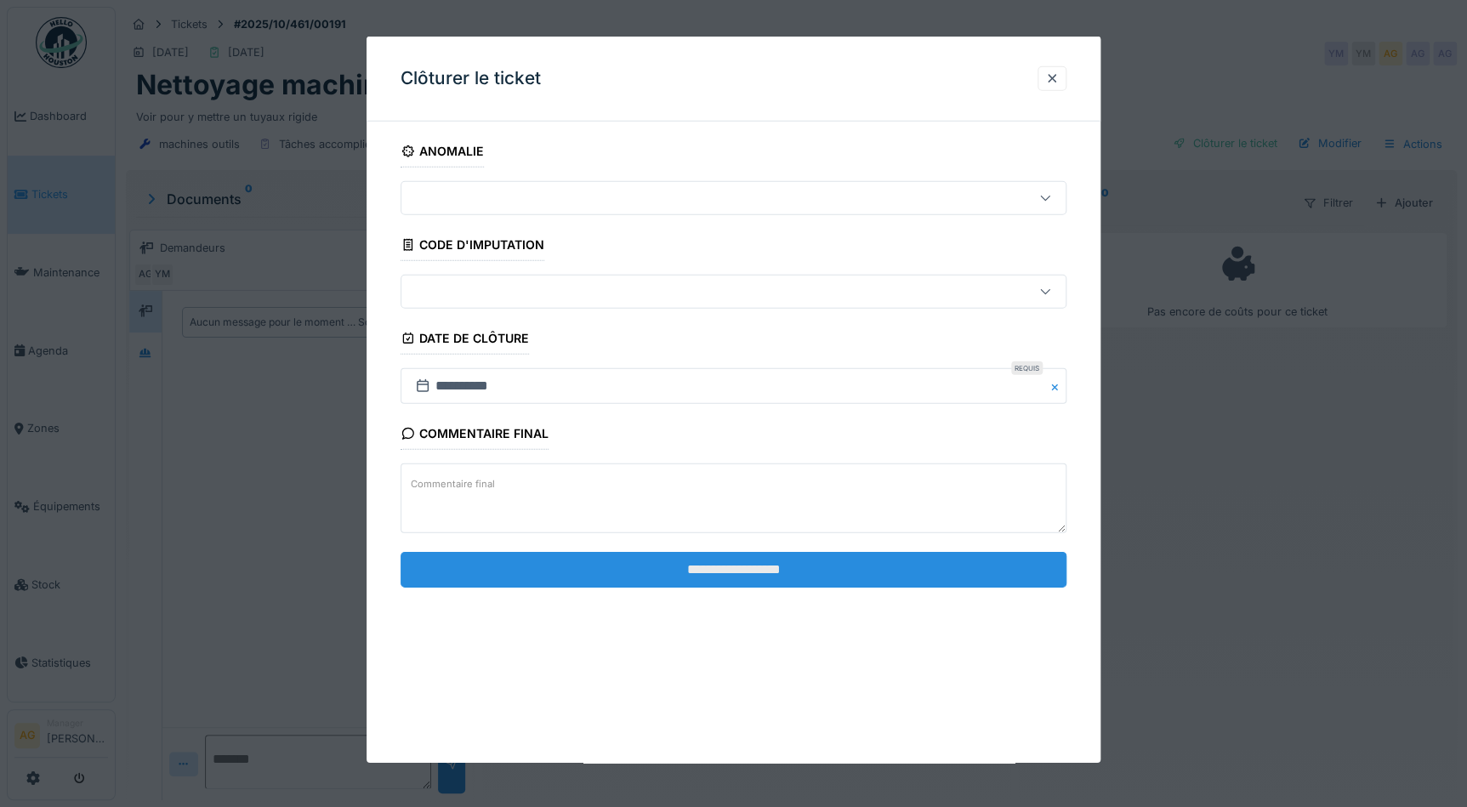
click at [687, 566] on input "**********" at bounding box center [734, 569] width 666 height 36
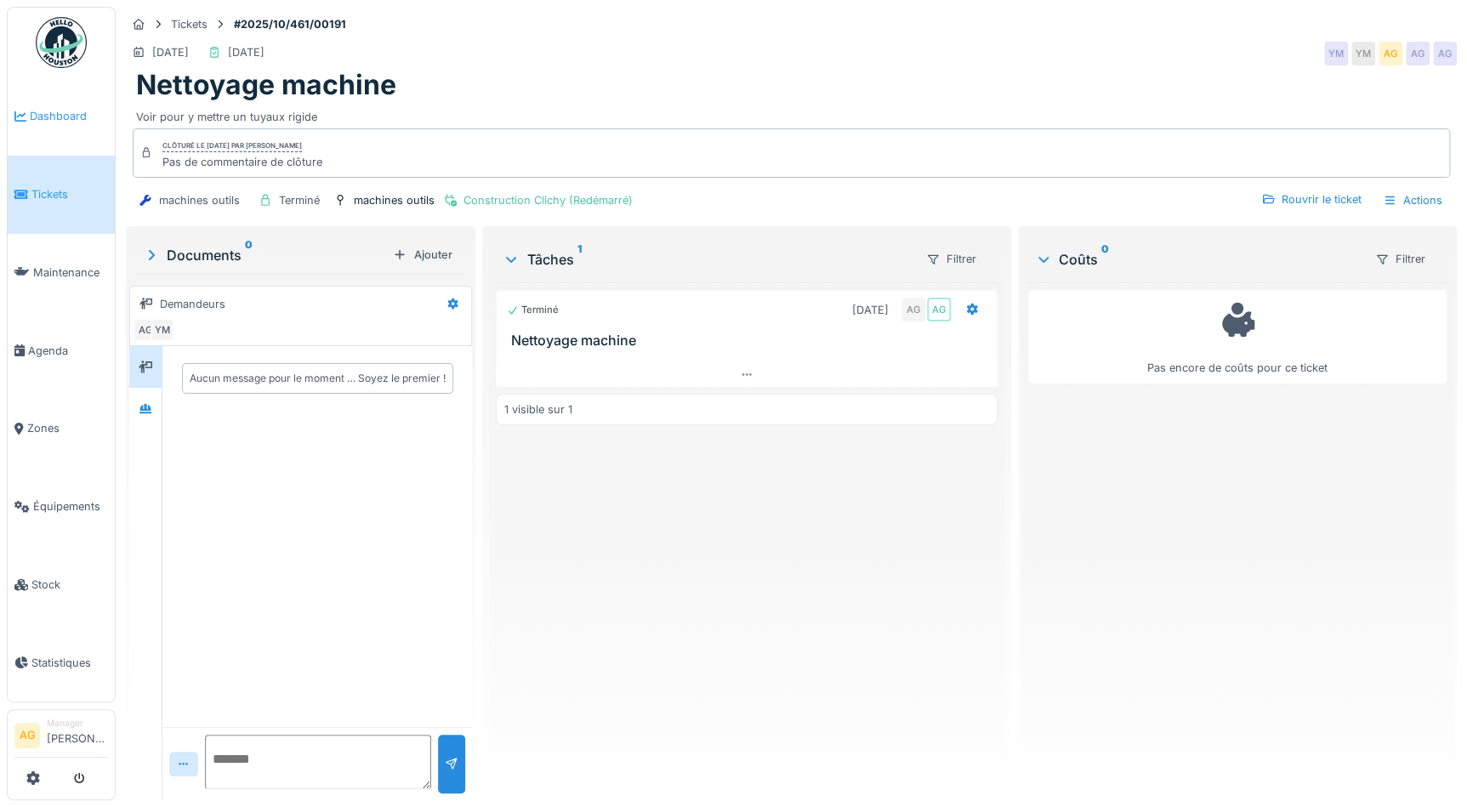
click at [50, 116] on span "Dashboard" at bounding box center [69, 116] width 78 height 16
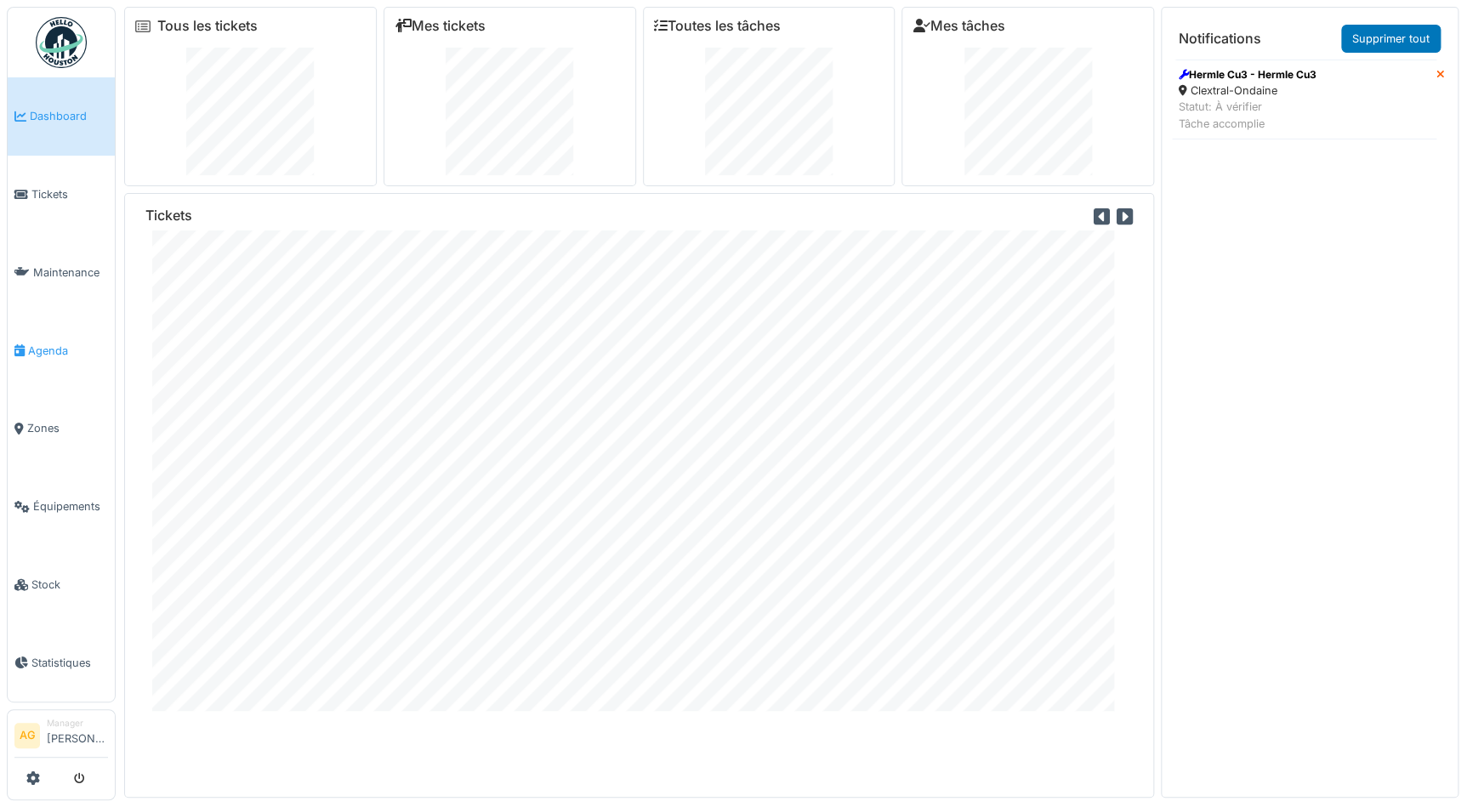
click at [43, 350] on span "Agenda" at bounding box center [68, 351] width 80 height 16
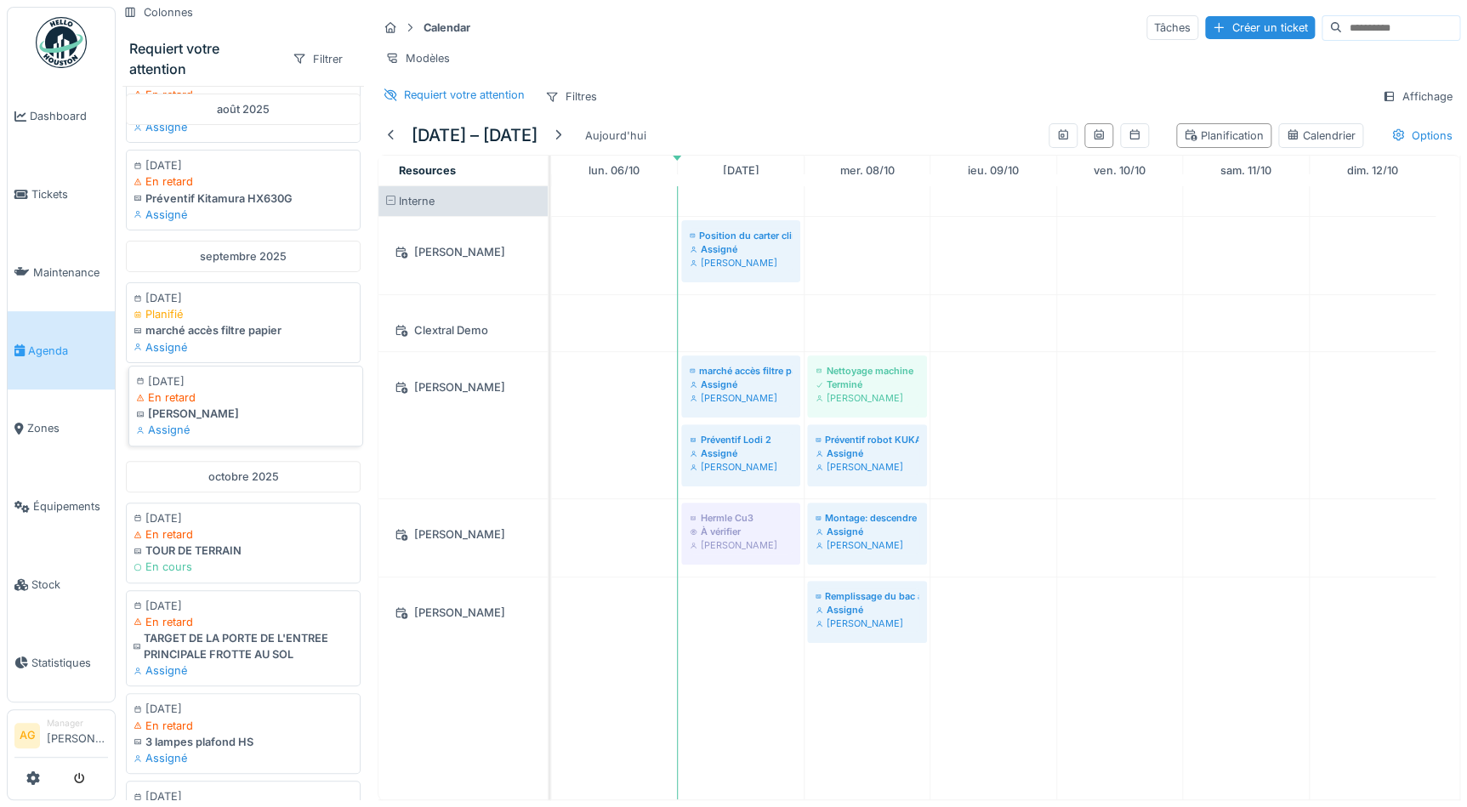
scroll to position [154, 0]
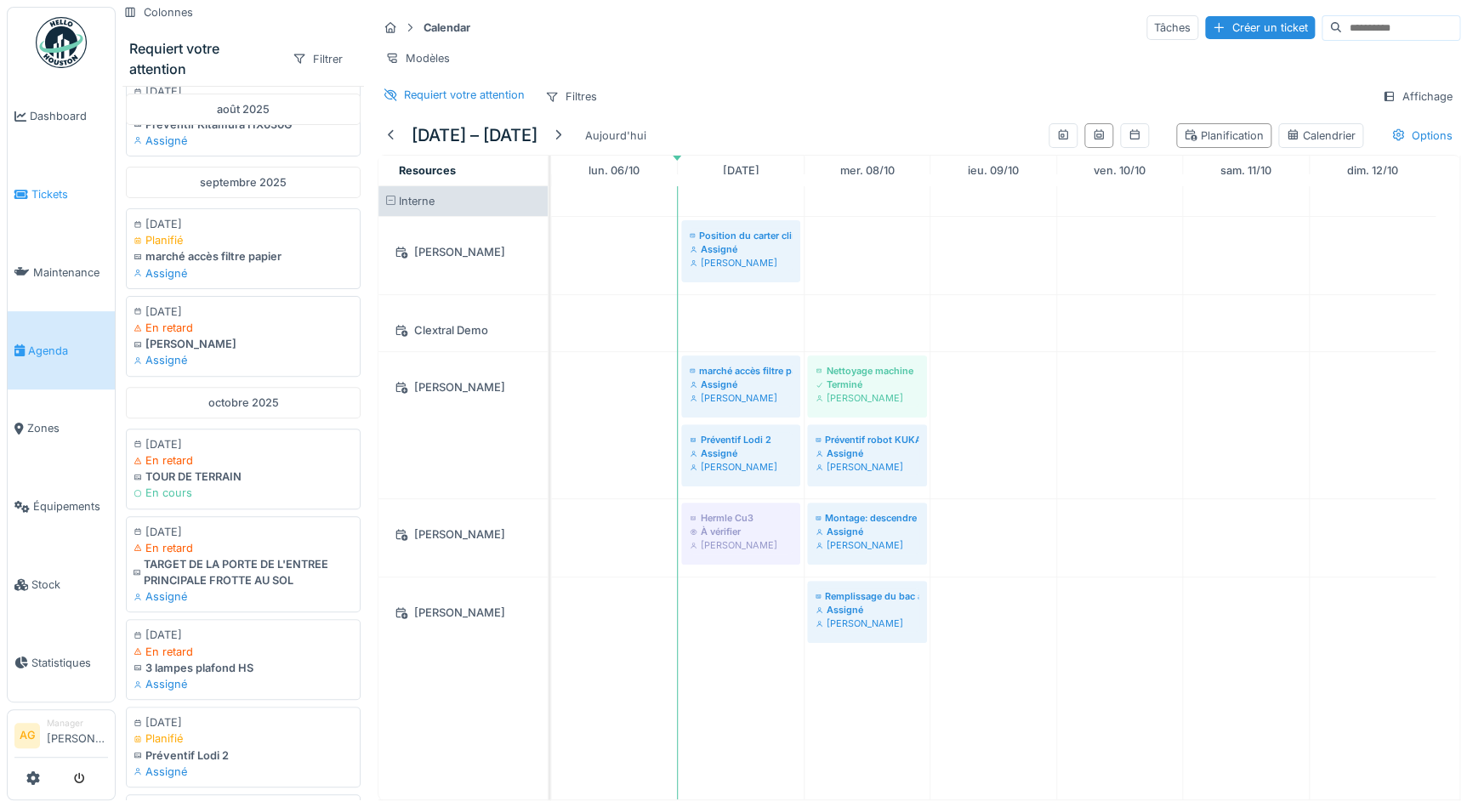
click at [40, 186] on span "Tickets" at bounding box center [69, 194] width 77 height 16
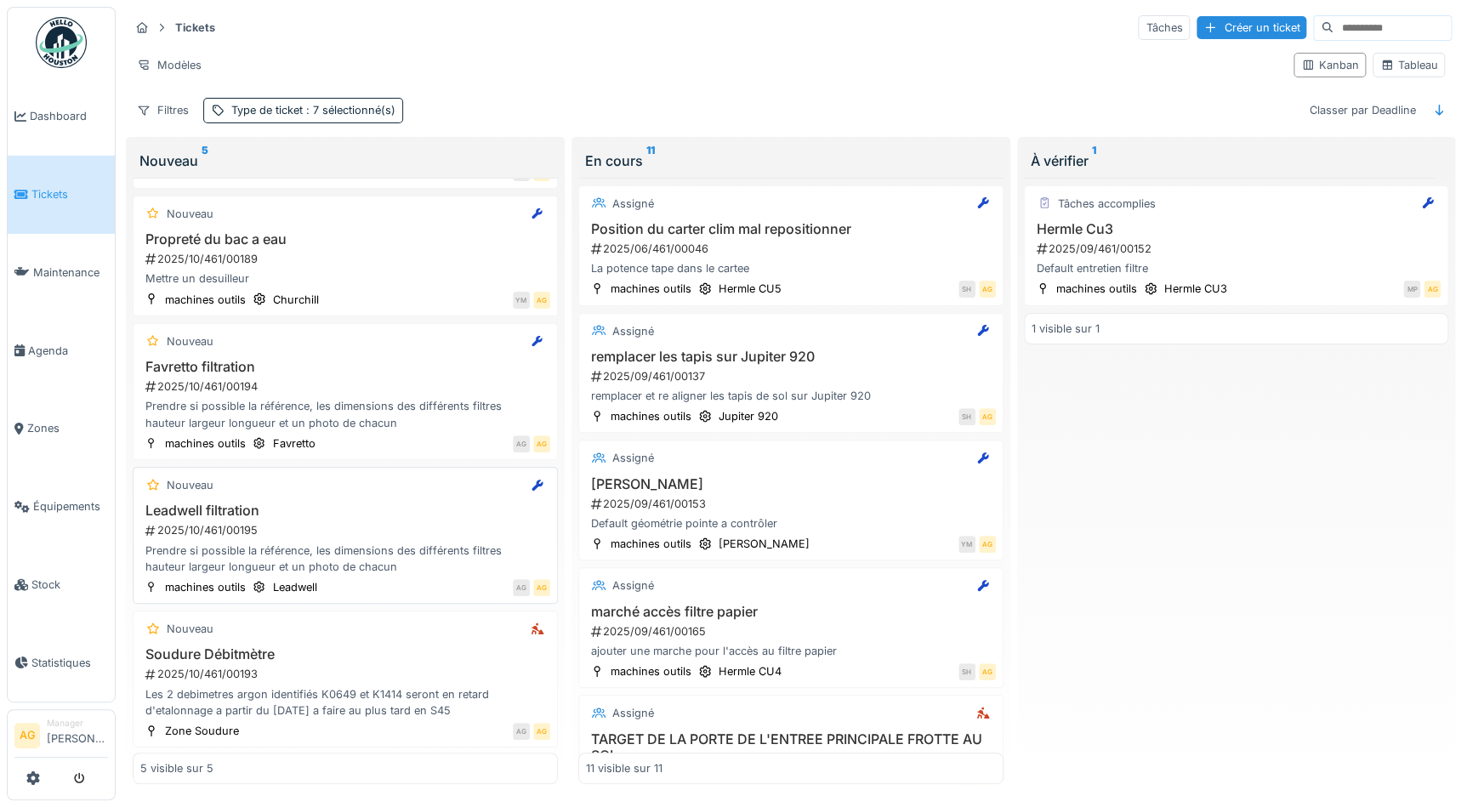
scroll to position [9, 0]
click at [375, 666] on div "2025/10/461/00193" at bounding box center [347, 674] width 407 height 16
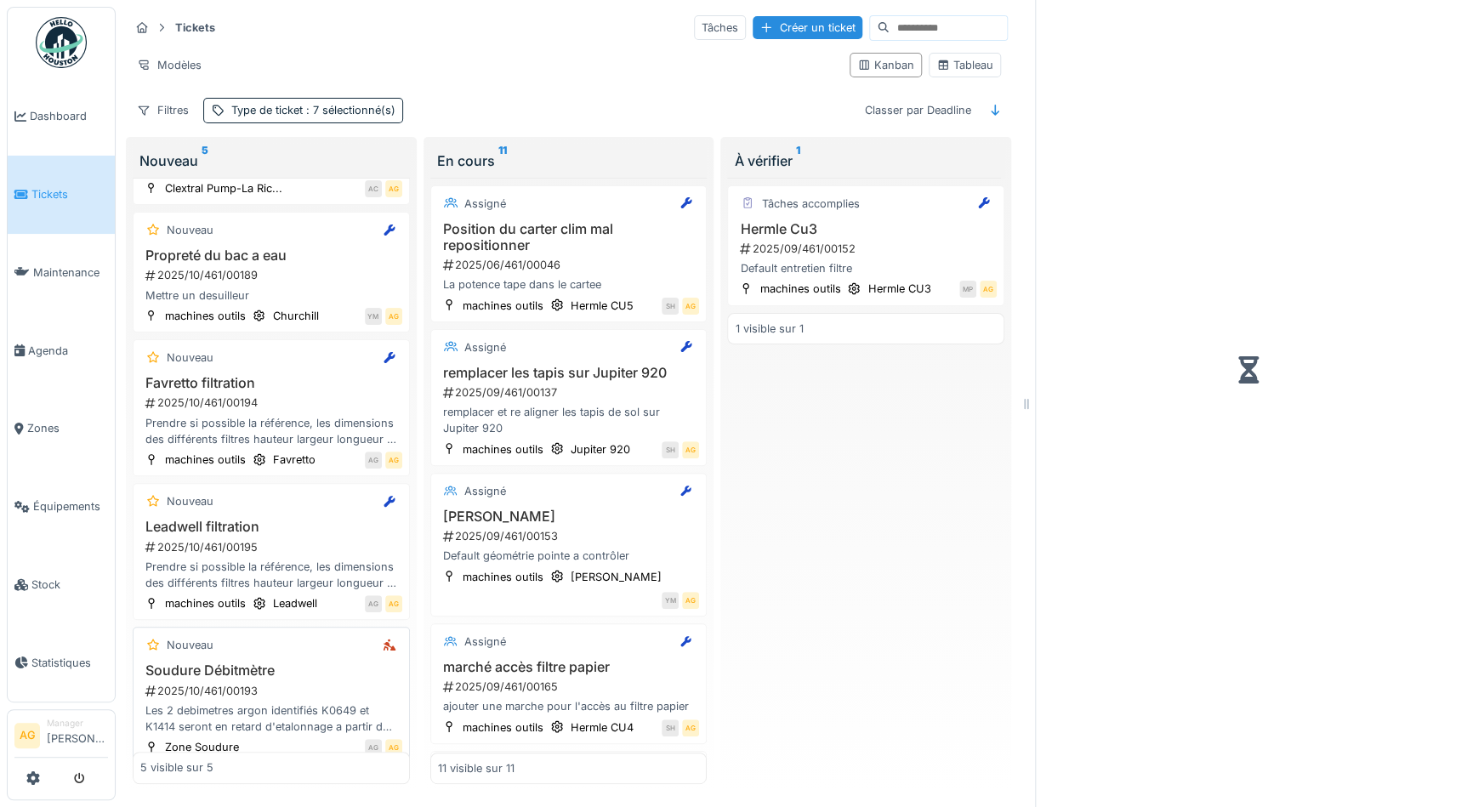
scroll to position [166, 0]
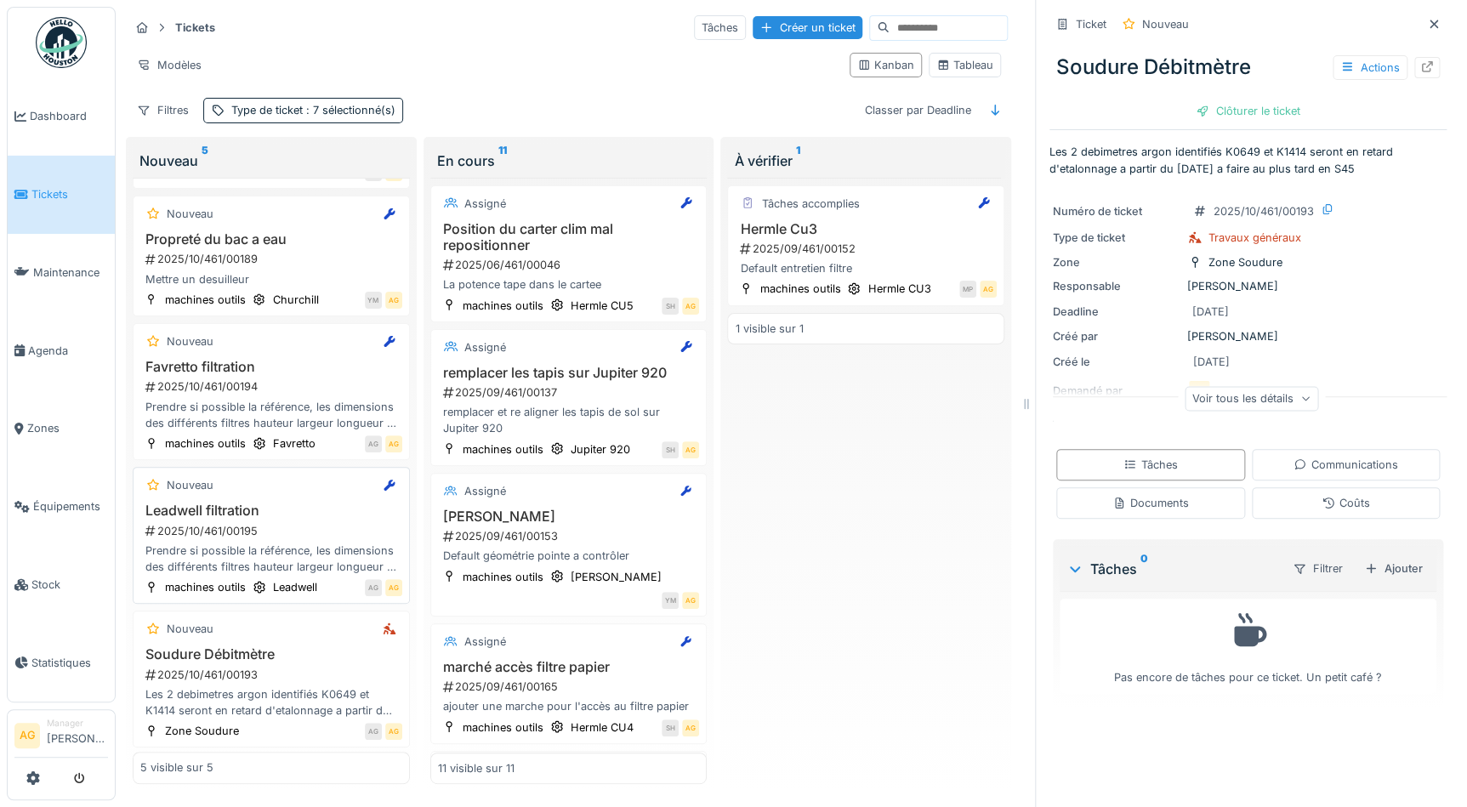
click at [333, 503] on h3 "Leadwell filtration" at bounding box center [271, 511] width 262 height 16
click at [1415, 60] on div at bounding box center [1428, 67] width 26 height 21
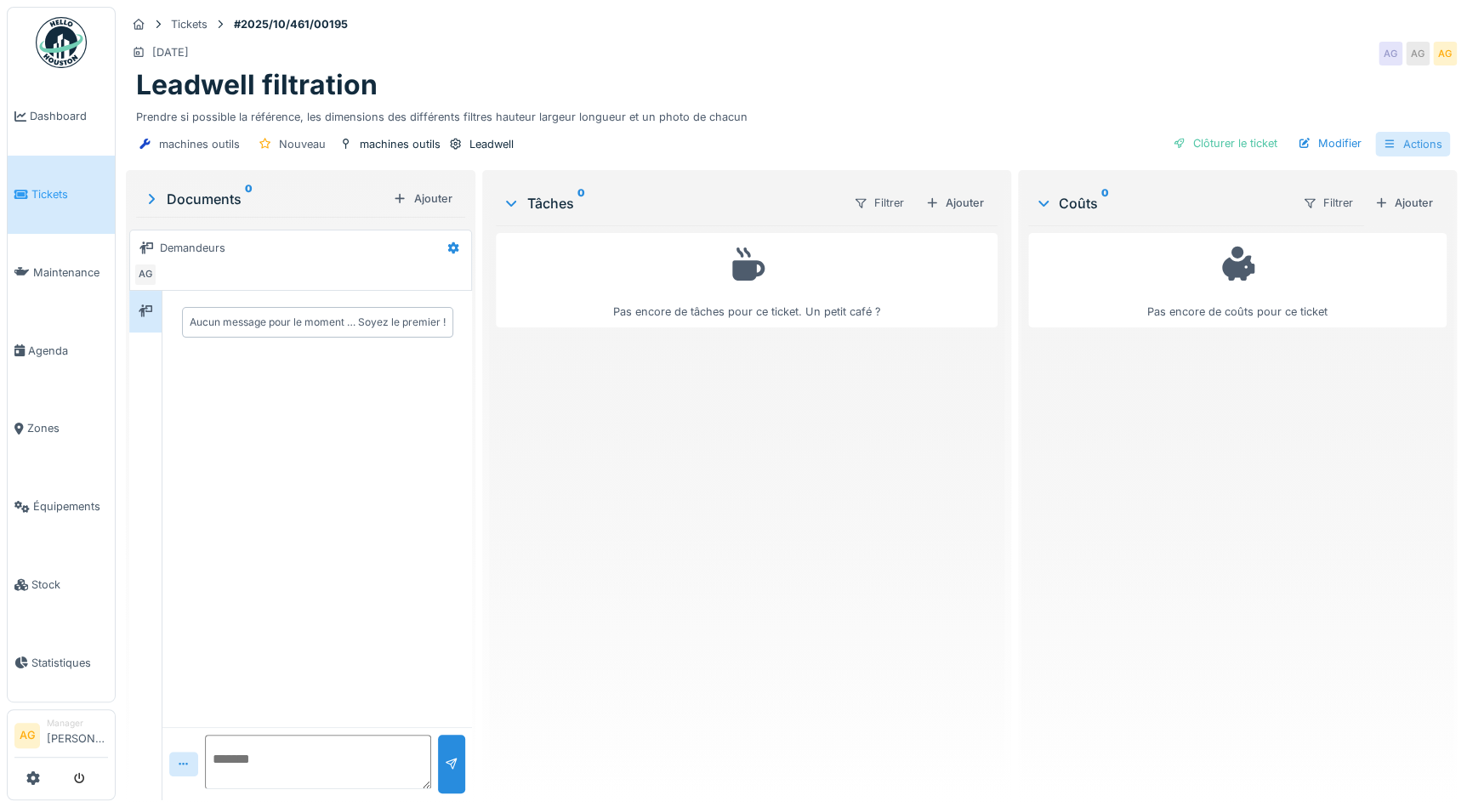
click at [1386, 141] on div "Actions" at bounding box center [1412, 144] width 75 height 25
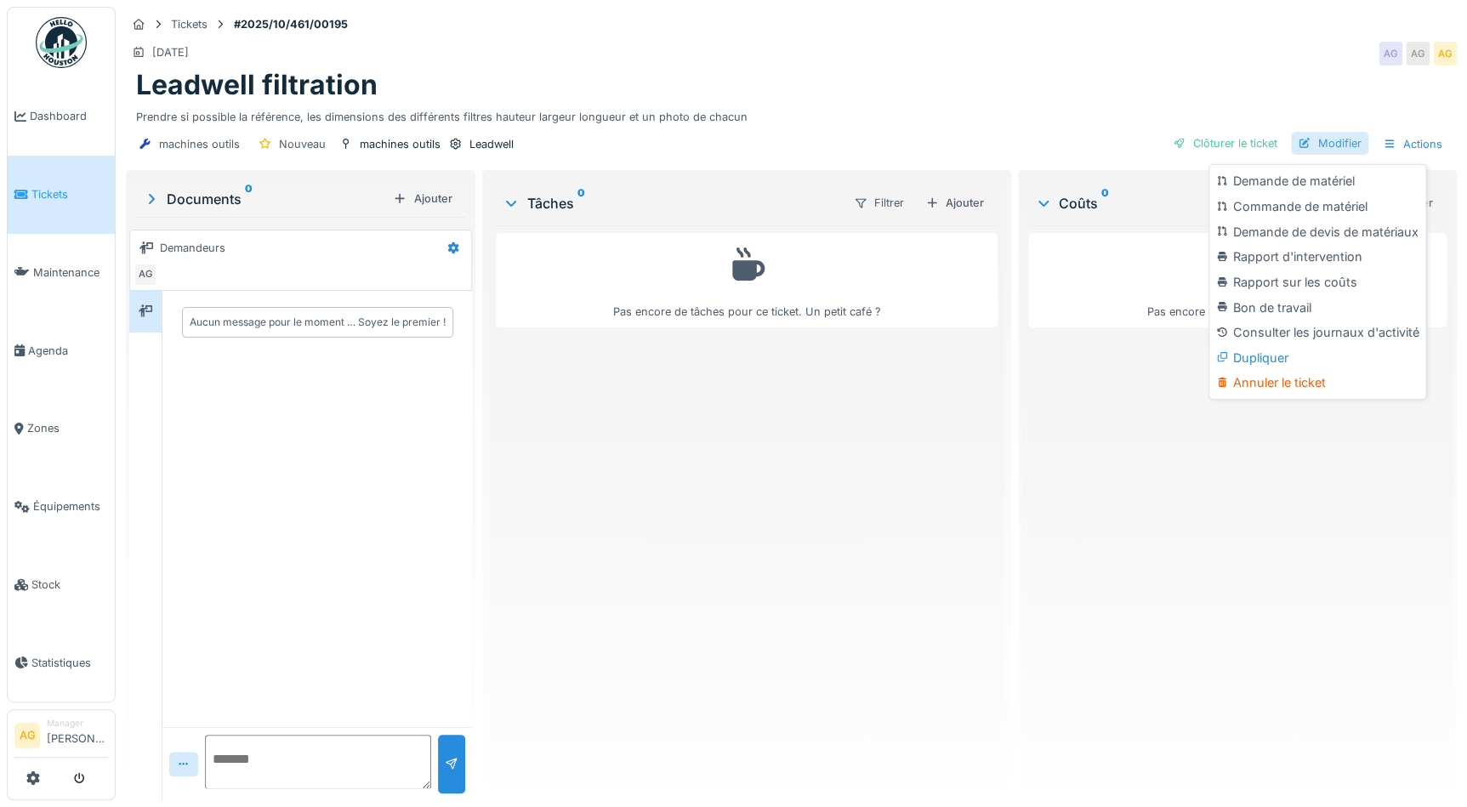
click at [1307, 139] on div "Modifier" at bounding box center [1329, 143] width 77 height 23
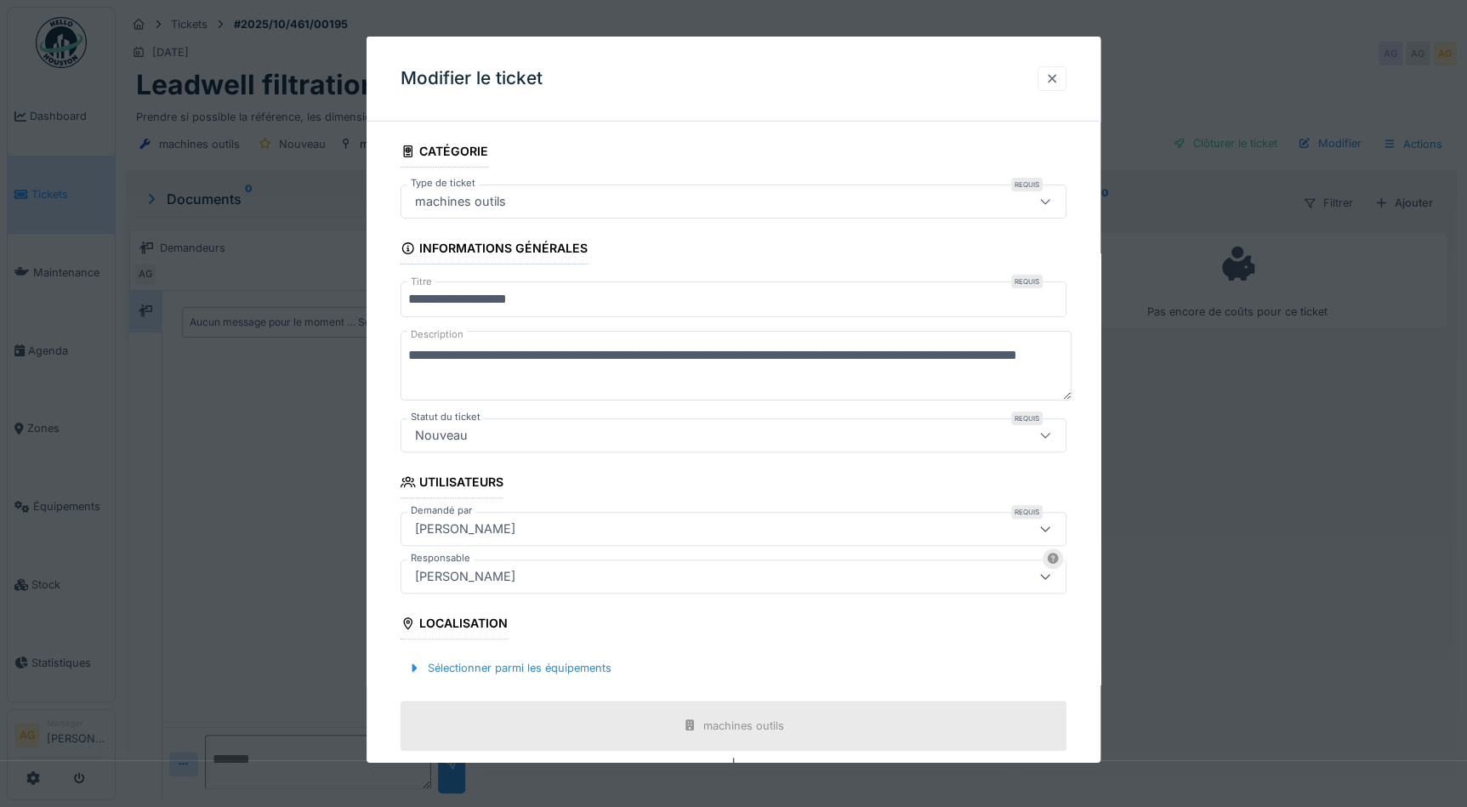
click at [1059, 80] on div at bounding box center [1052, 79] width 14 height 16
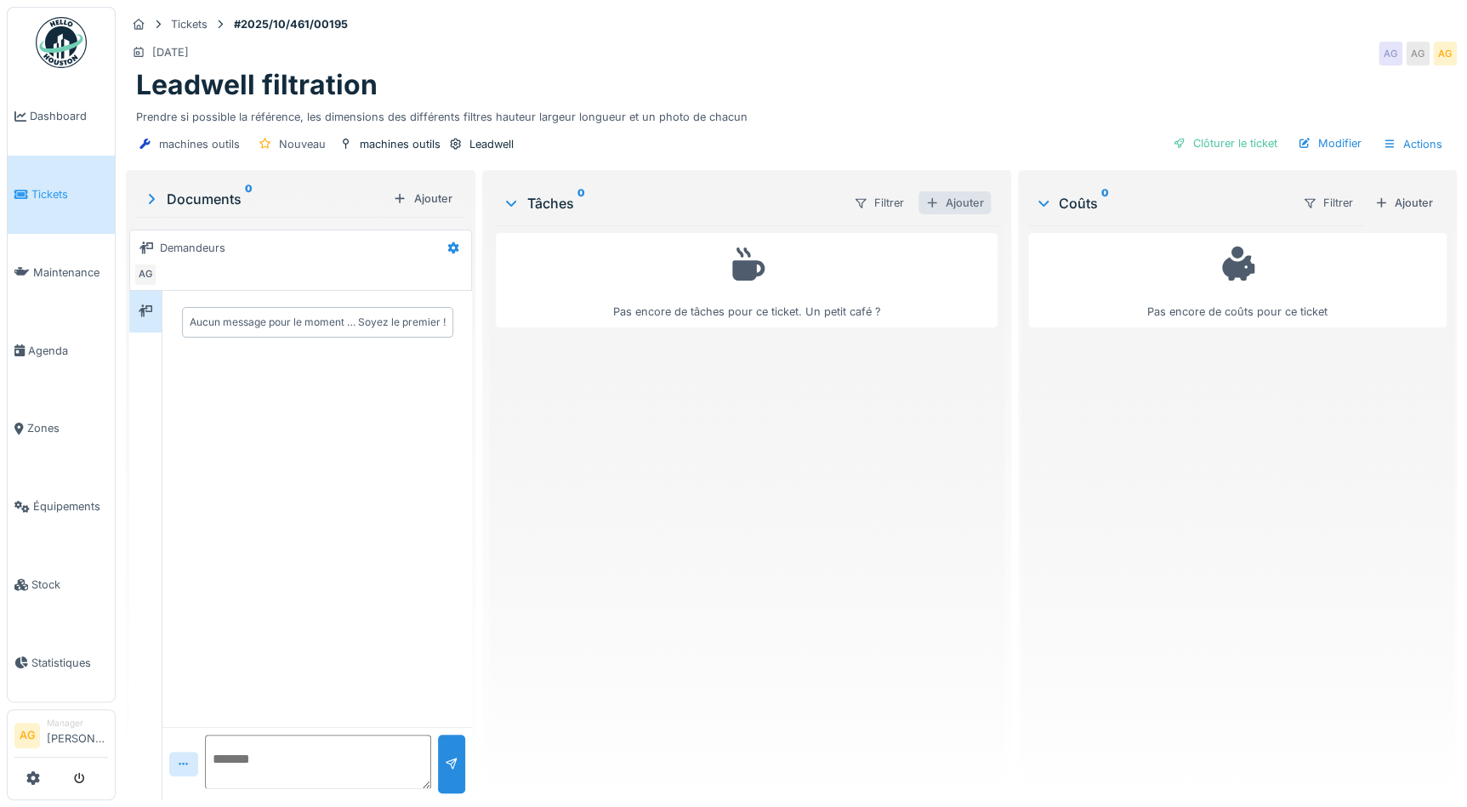
click at [941, 203] on div "Ajouter" at bounding box center [955, 202] width 72 height 23
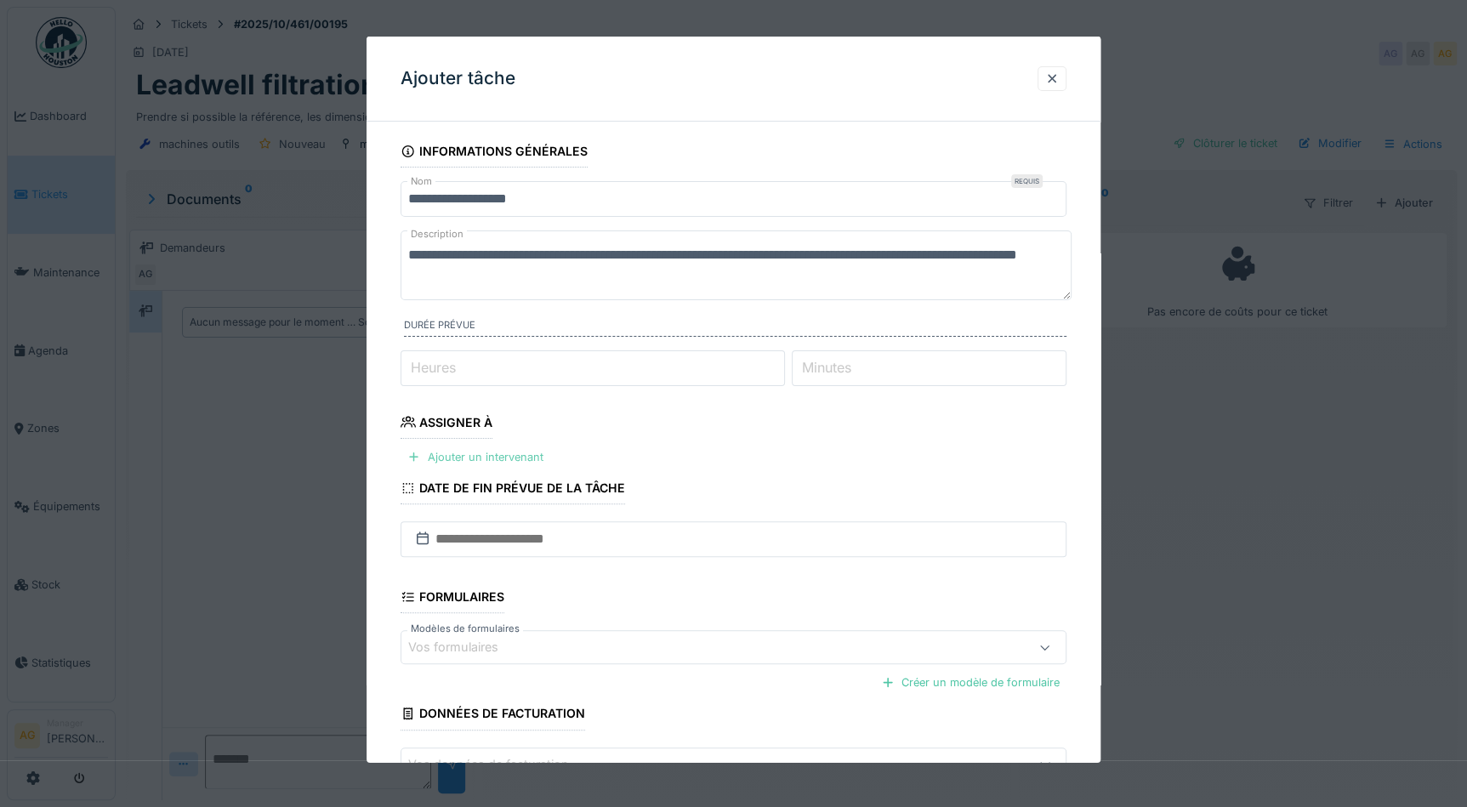
click at [501, 455] on div "Ajouter un intervenant" at bounding box center [476, 457] width 150 height 23
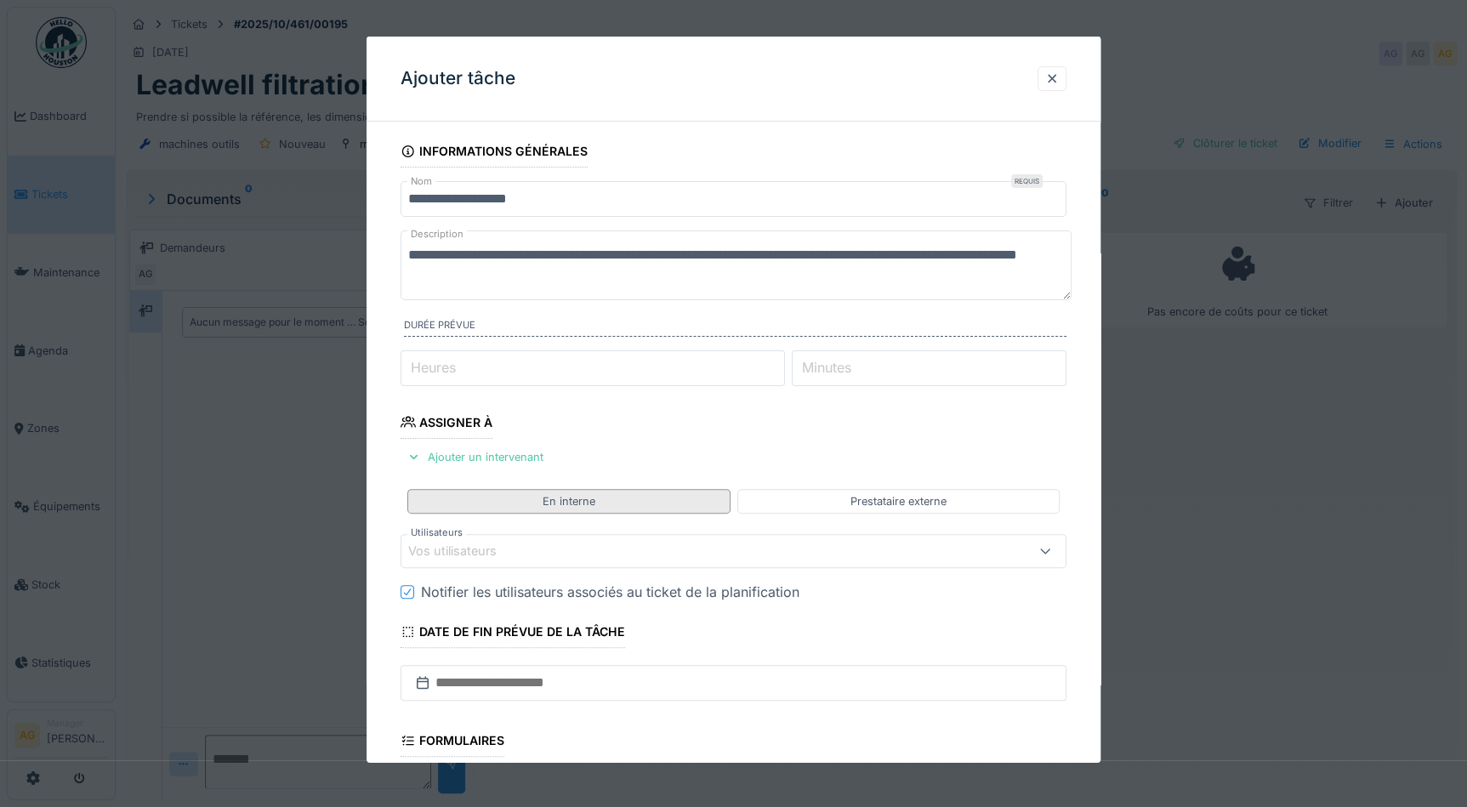
click at [493, 504] on div "En interne" at bounding box center [568, 501] width 322 height 25
click at [464, 550] on div "Vos utilisateurs" at bounding box center [464, 551] width 112 height 19
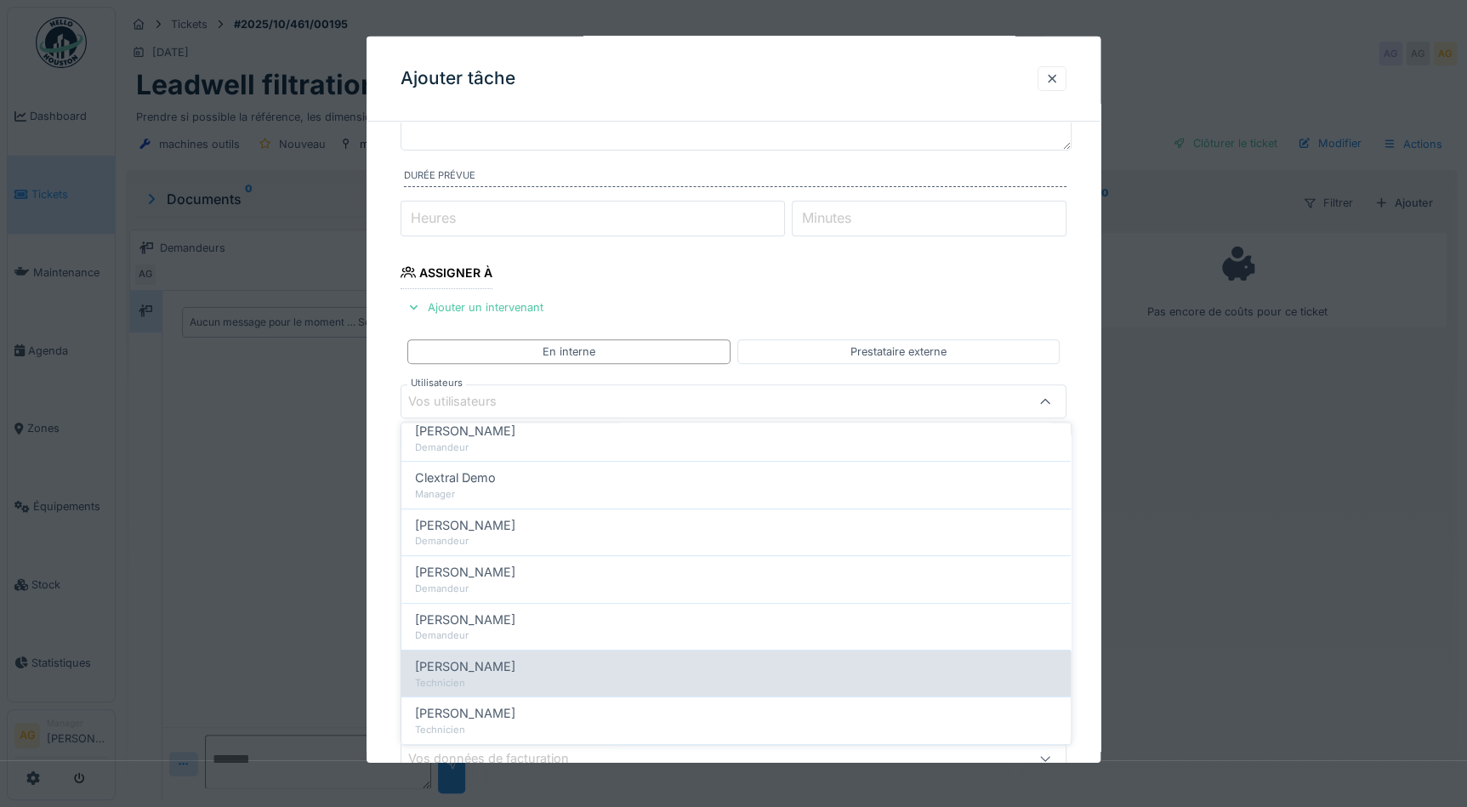
scroll to position [231, 0]
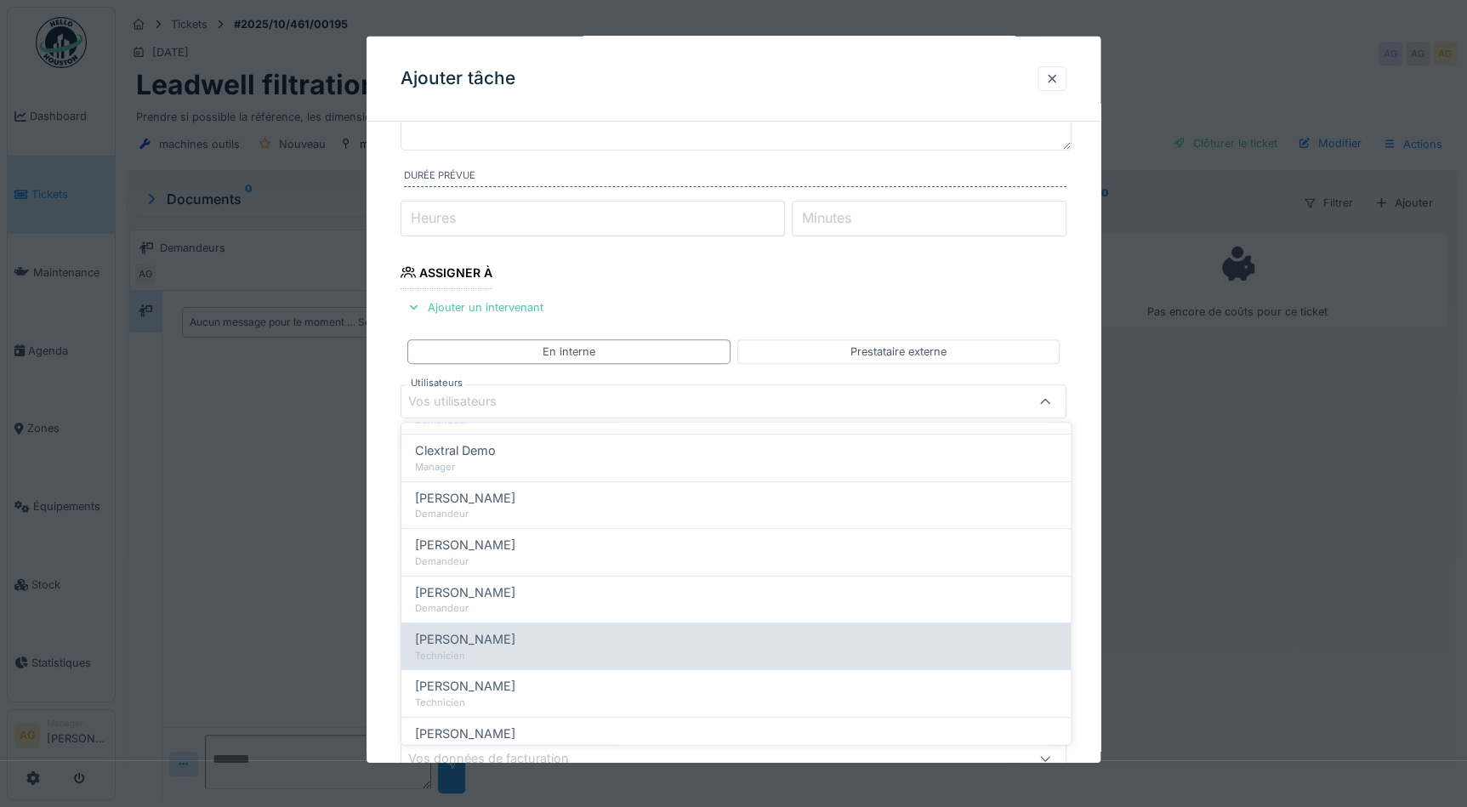
click at [470, 632] on span "[PERSON_NAME]" at bounding box center [465, 639] width 100 height 19
type input "*****"
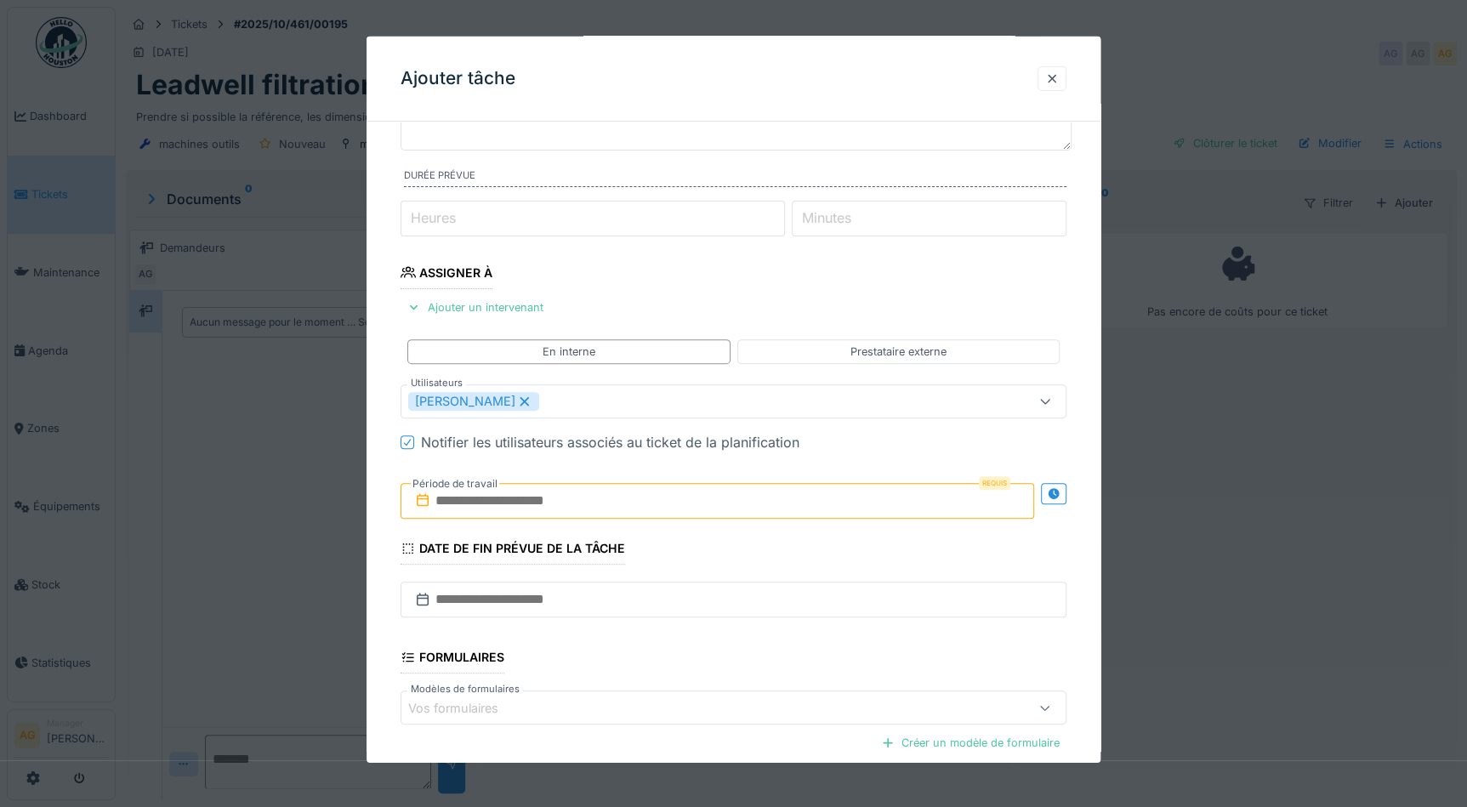
click at [790, 372] on fieldset "**********" at bounding box center [734, 446] width 666 height 920
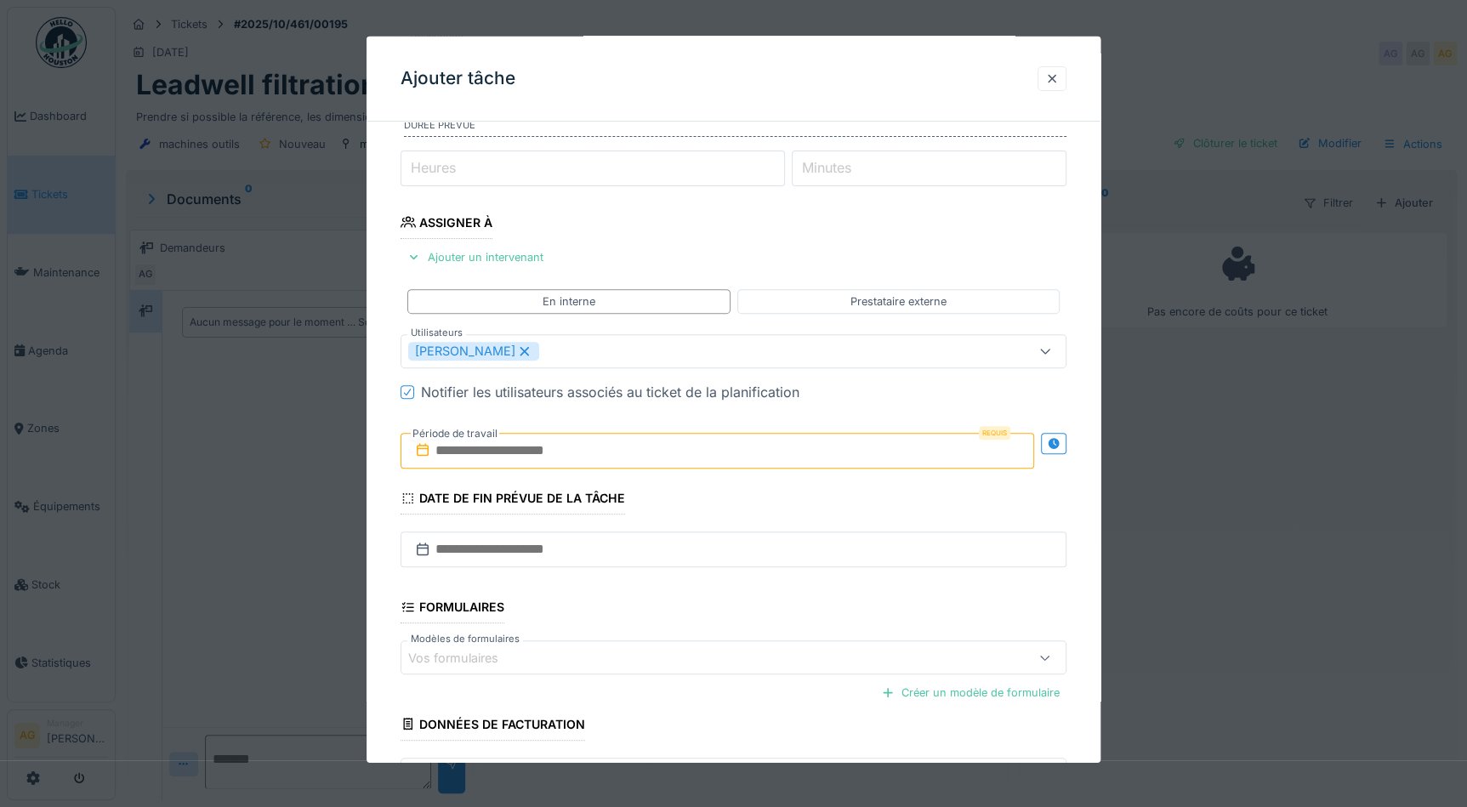
scroll to position [227, 0]
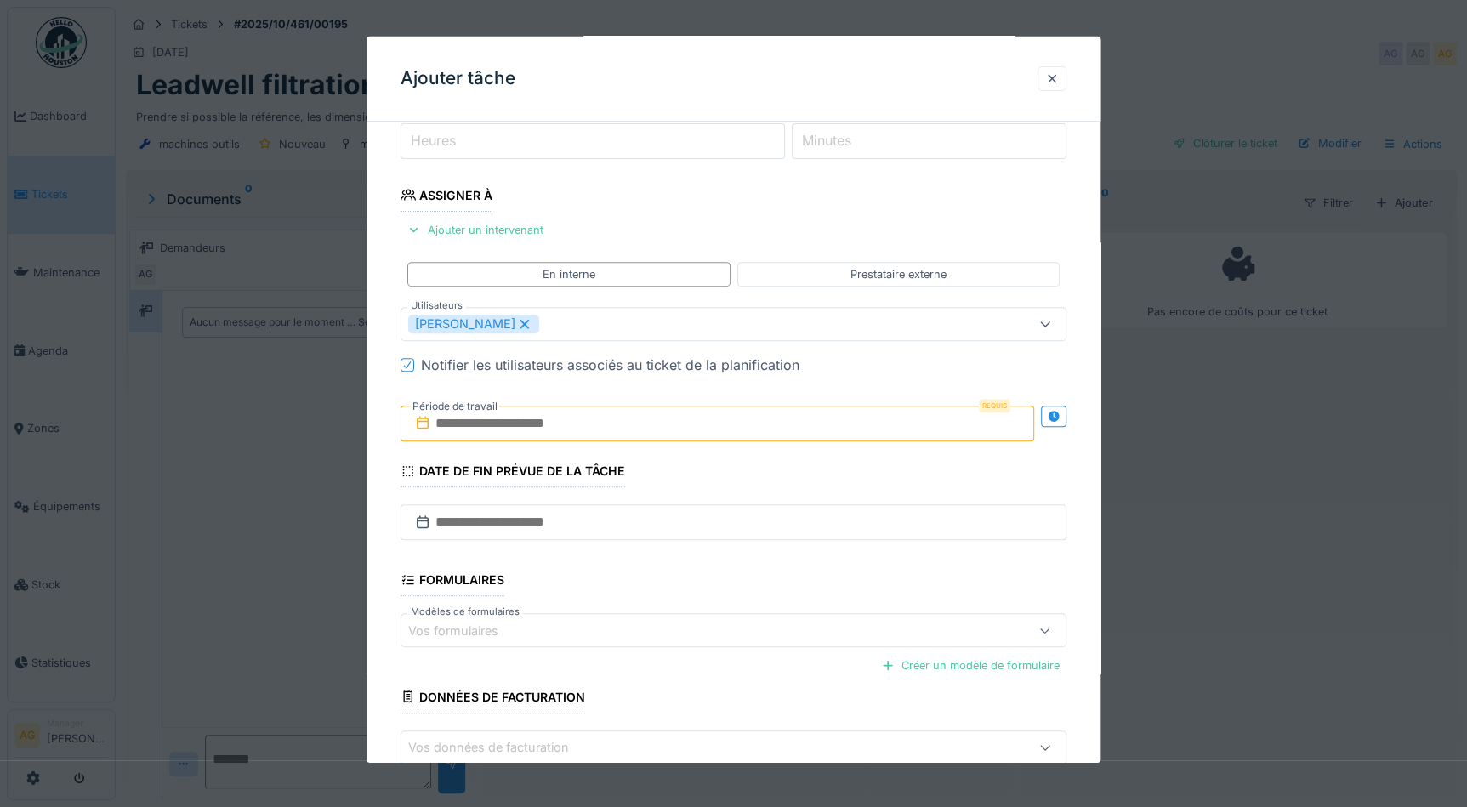
click at [530, 412] on input "text" at bounding box center [718, 424] width 634 height 36
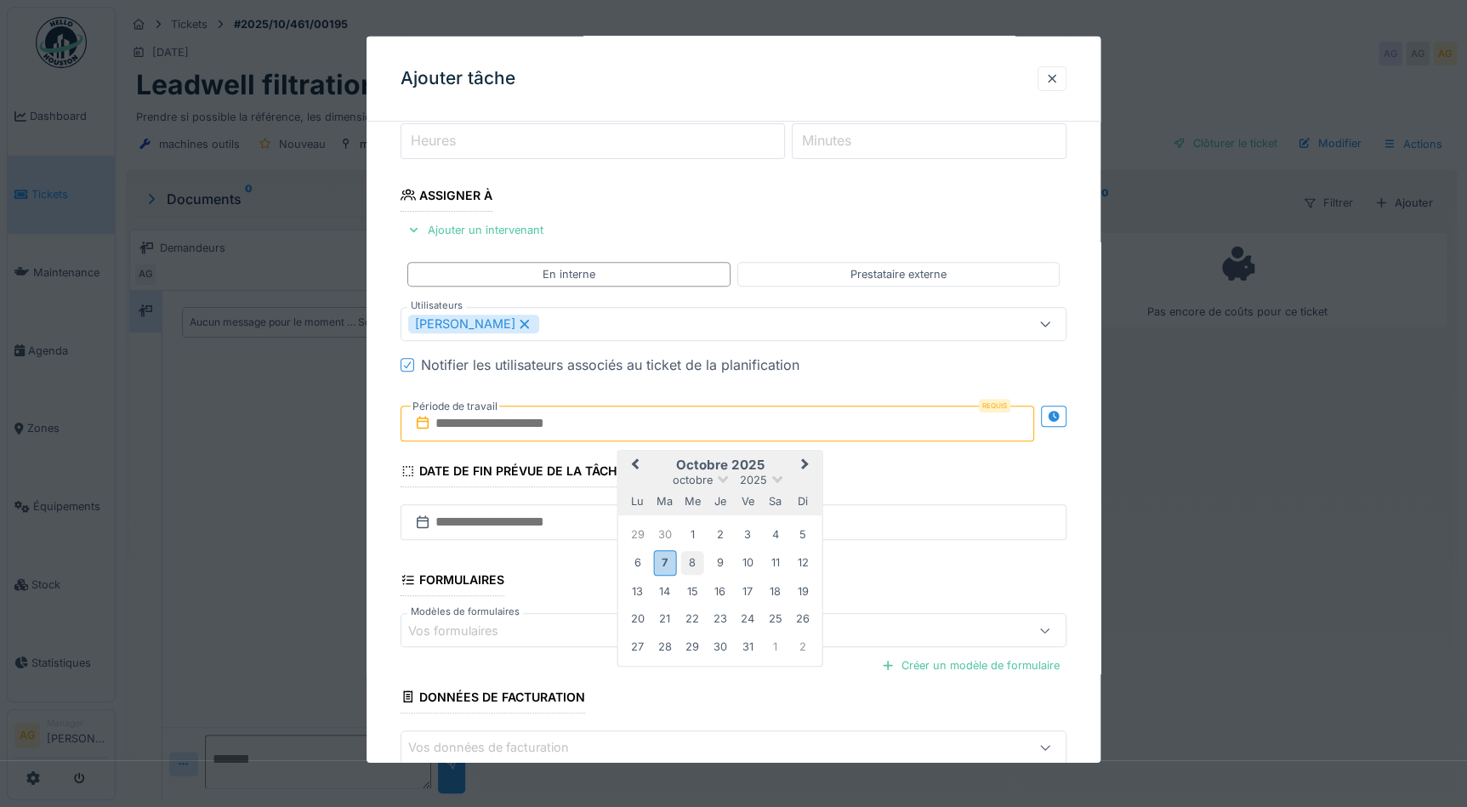
click at [689, 563] on div "8" at bounding box center [692, 562] width 23 height 23
click at [691, 561] on div "8" at bounding box center [692, 562] width 23 height 23
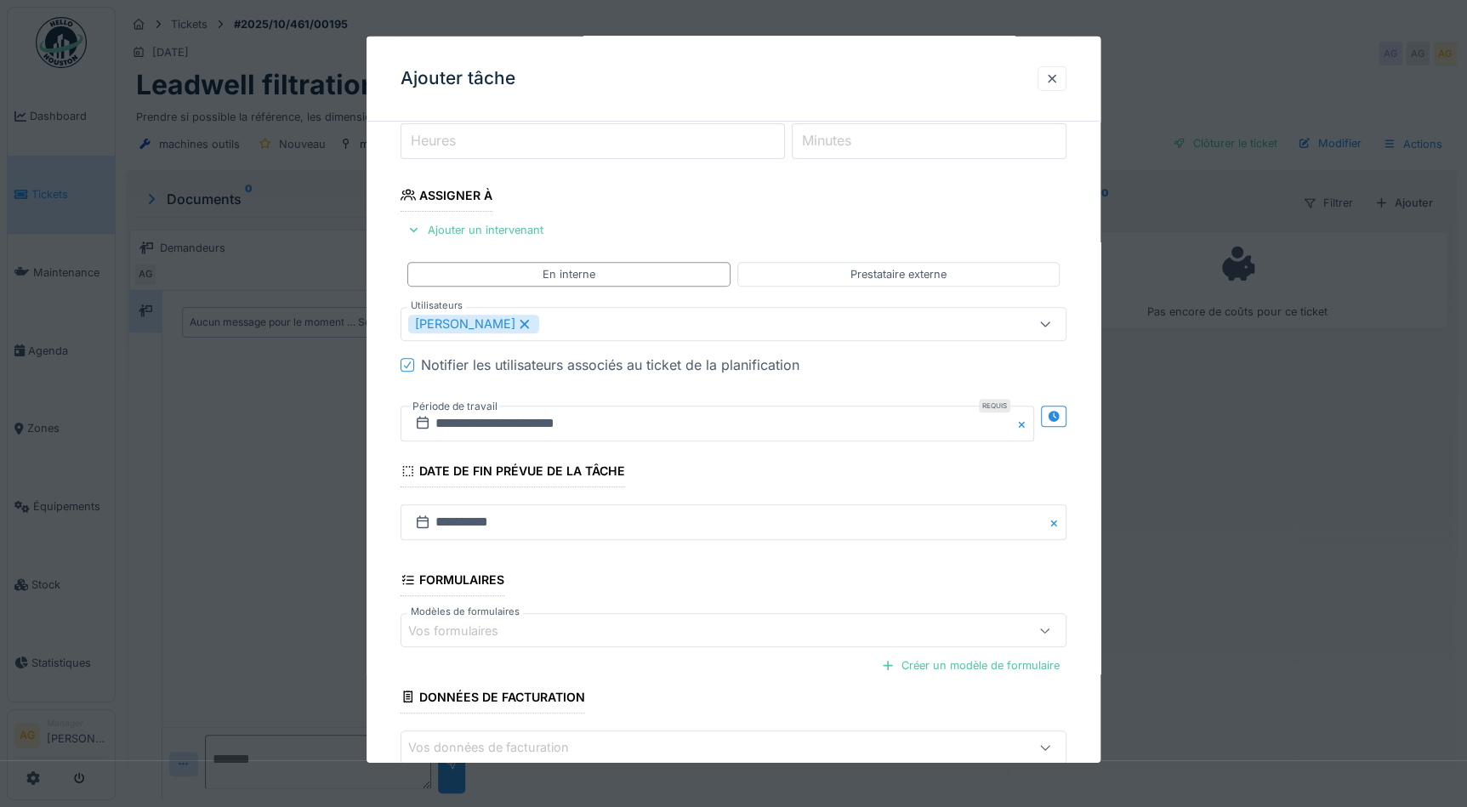
scroll to position [323, 0]
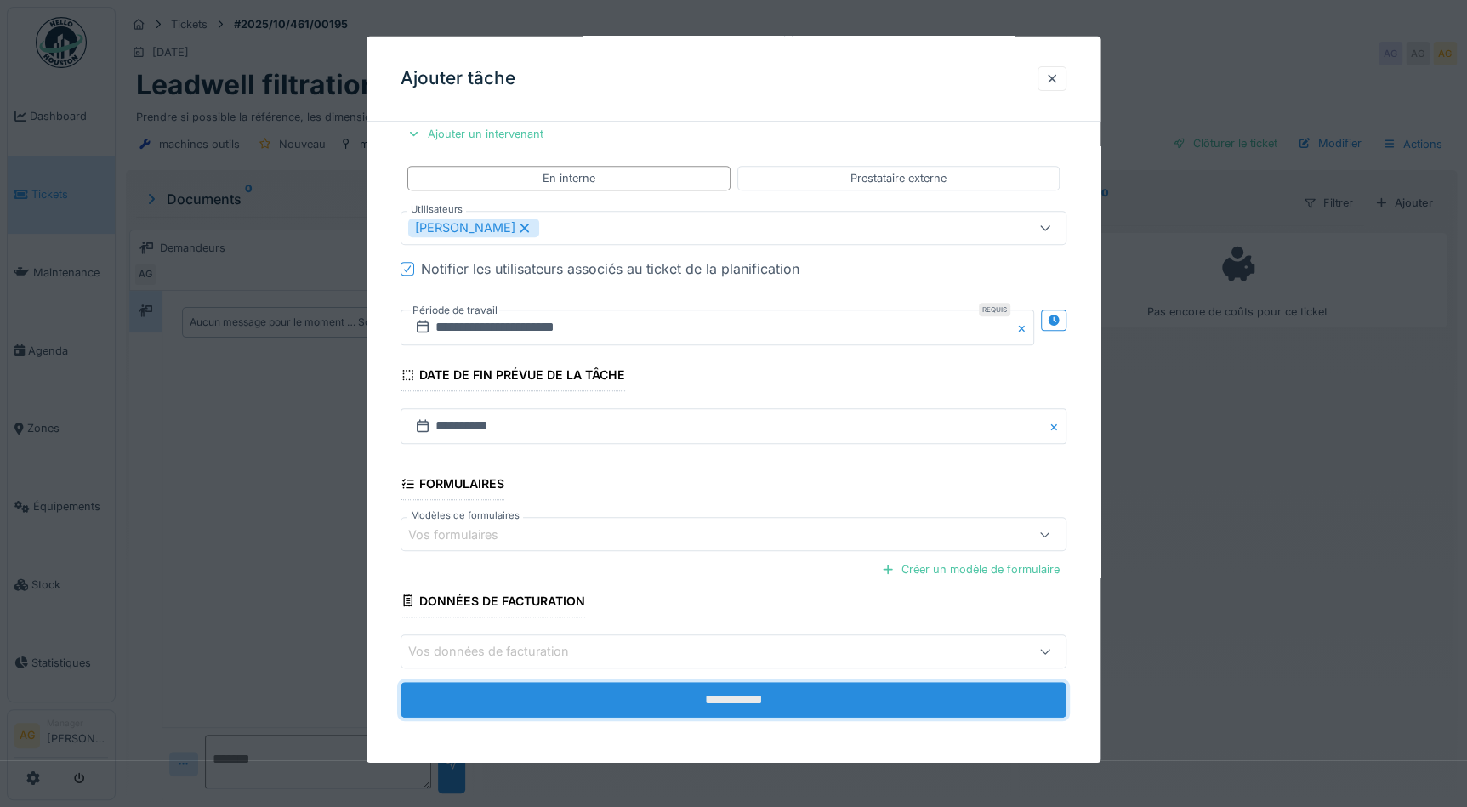
drag, startPoint x: 710, startPoint y: 682, endPoint x: 707, endPoint y: 691, distance: 9.2
click at [710, 683] on input "**********" at bounding box center [734, 699] width 666 height 36
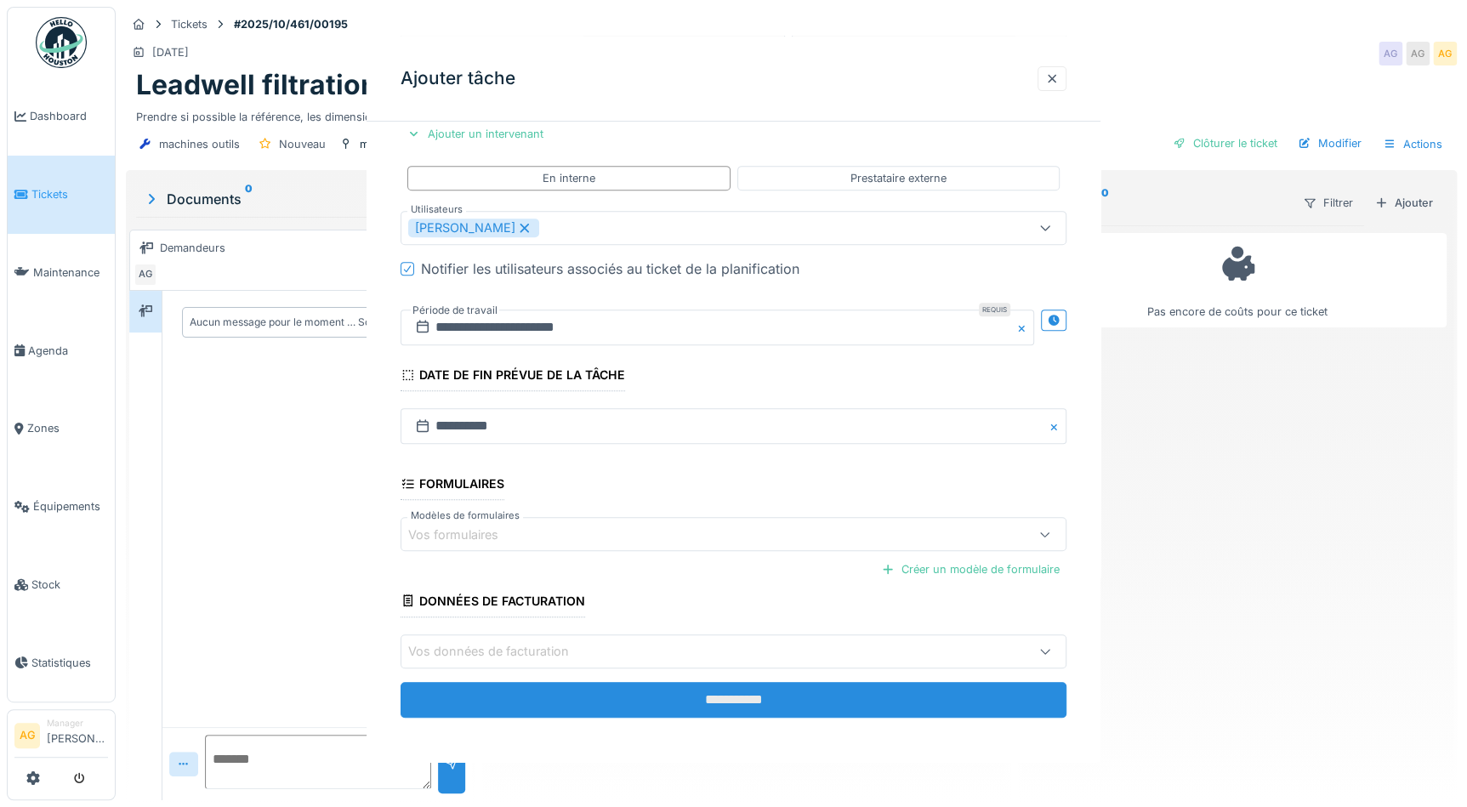
scroll to position [0, 0]
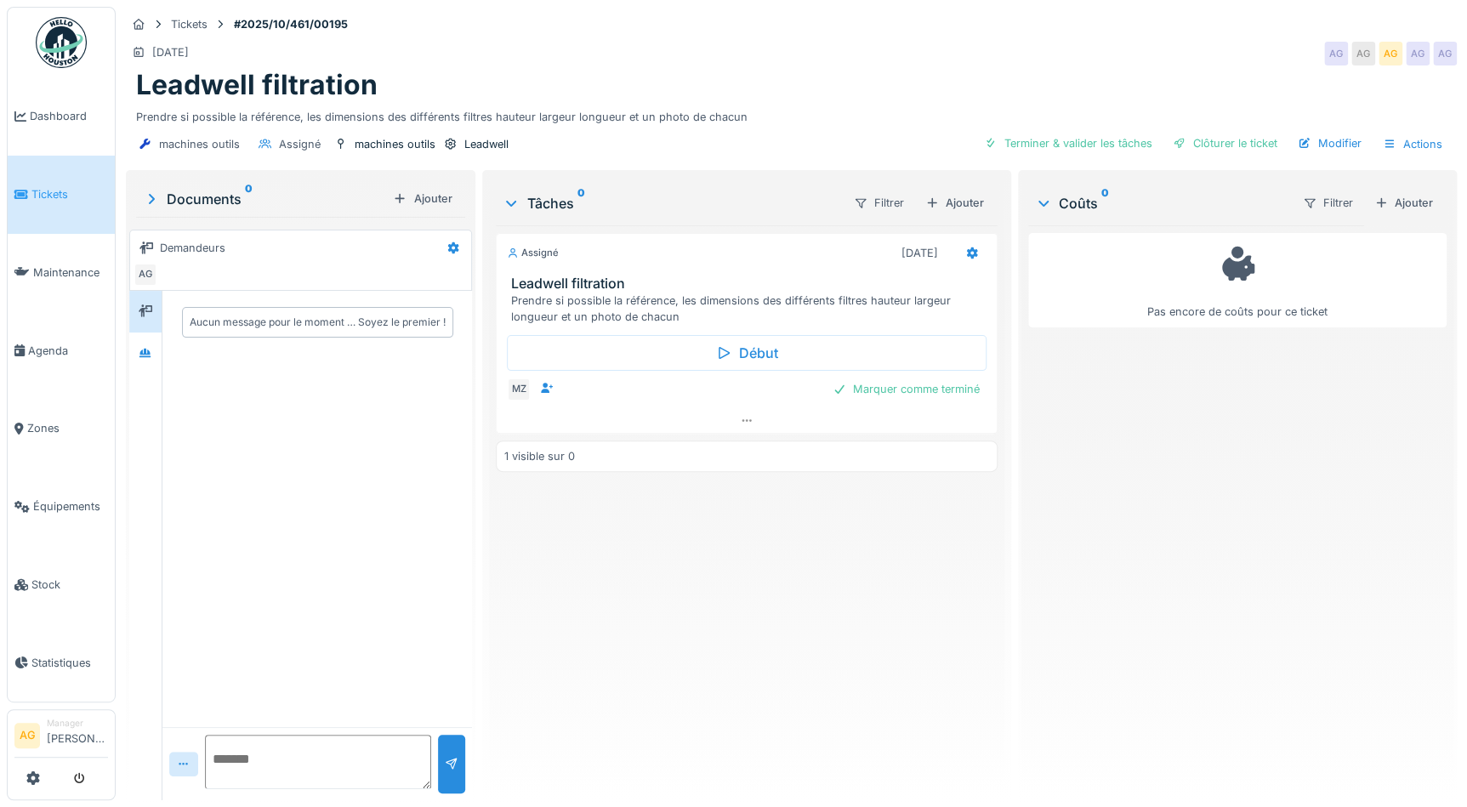
click at [70, 195] on span "Tickets" at bounding box center [69, 194] width 77 height 16
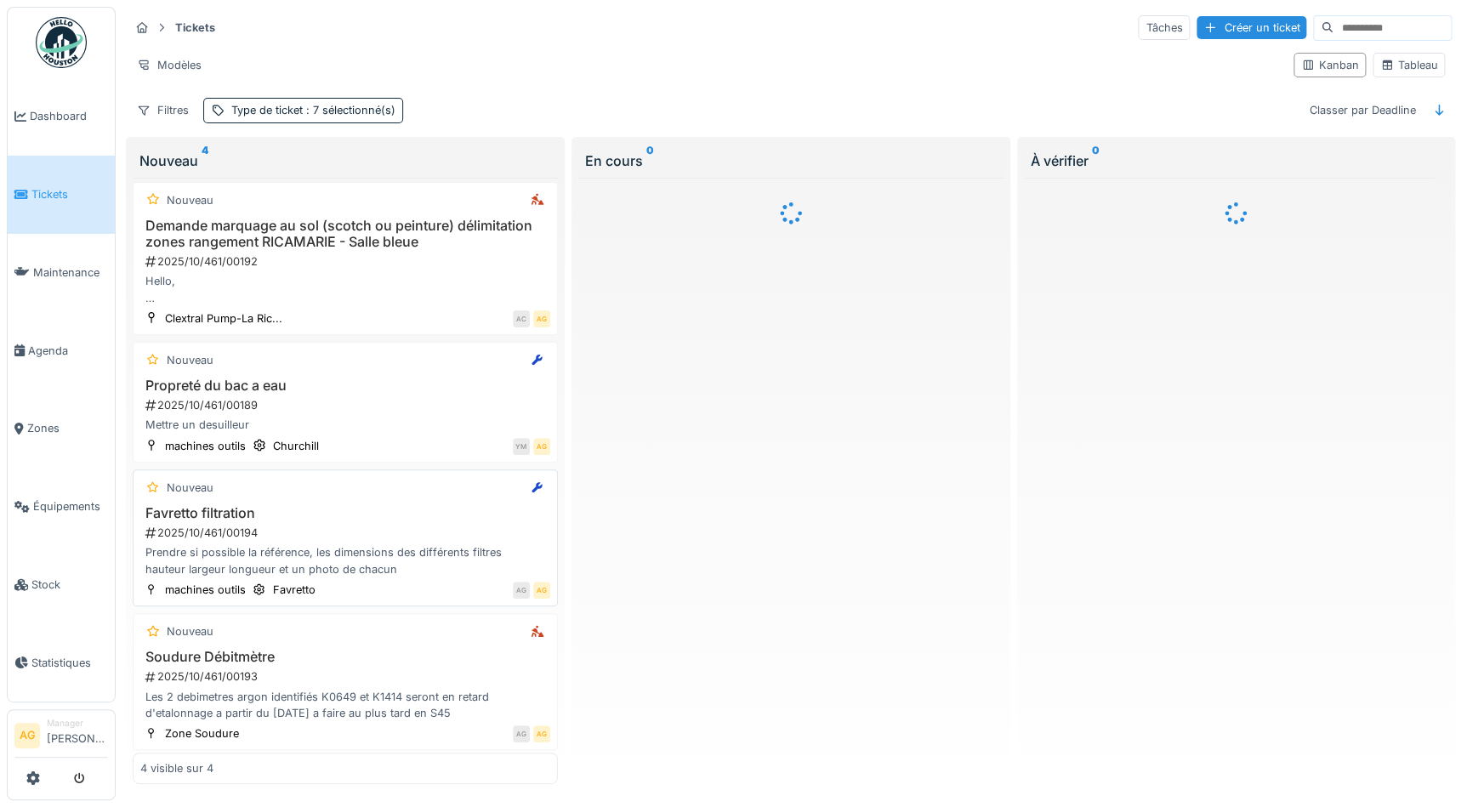
scroll to position [6, 0]
click at [288, 485] on div "Nouveau Favretto filtration 2025/10/461/00194 Prendre si possible la référence,…" at bounding box center [345, 535] width 425 height 137
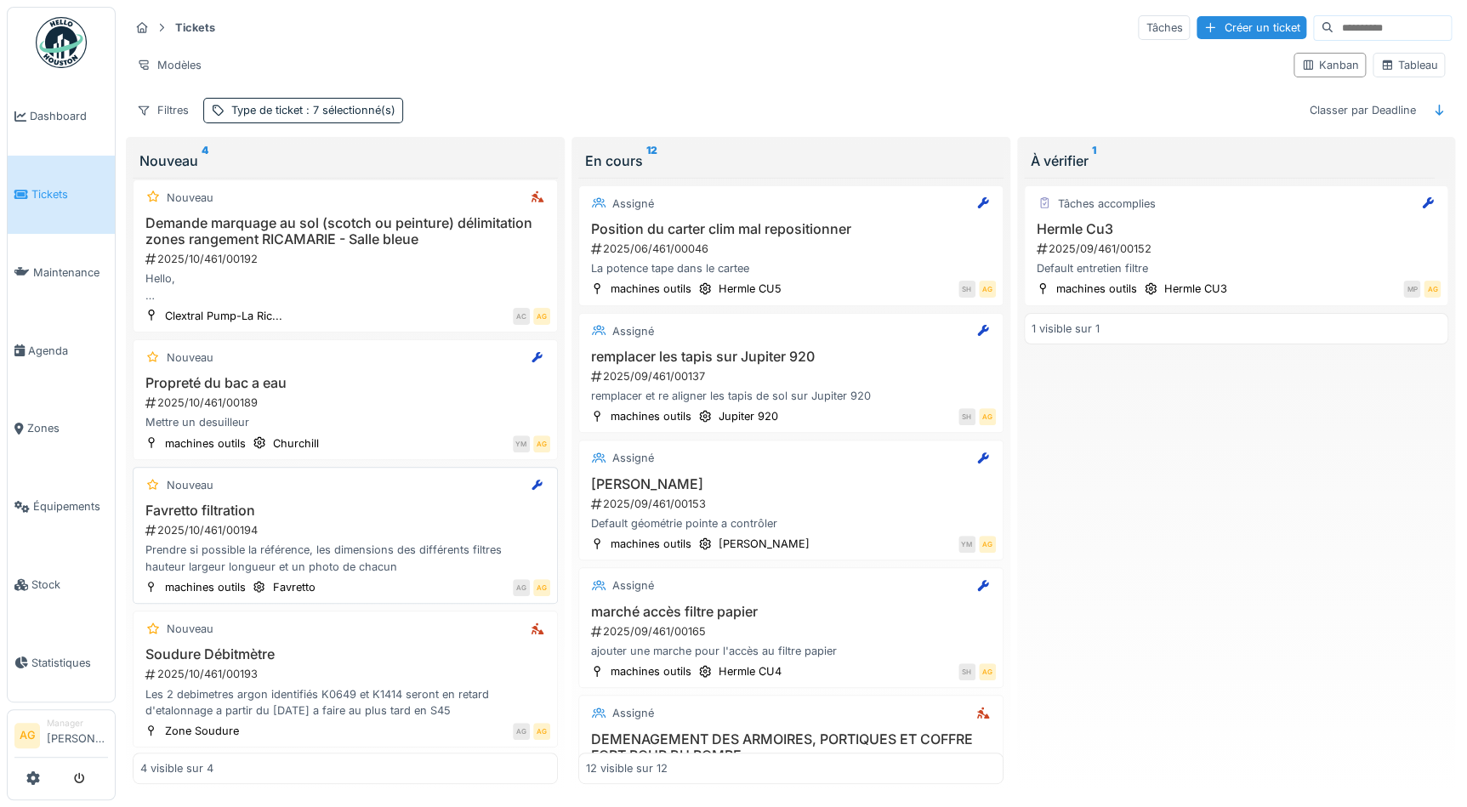
click at [274, 522] on div "2025/10/461/00194" at bounding box center [347, 530] width 407 height 16
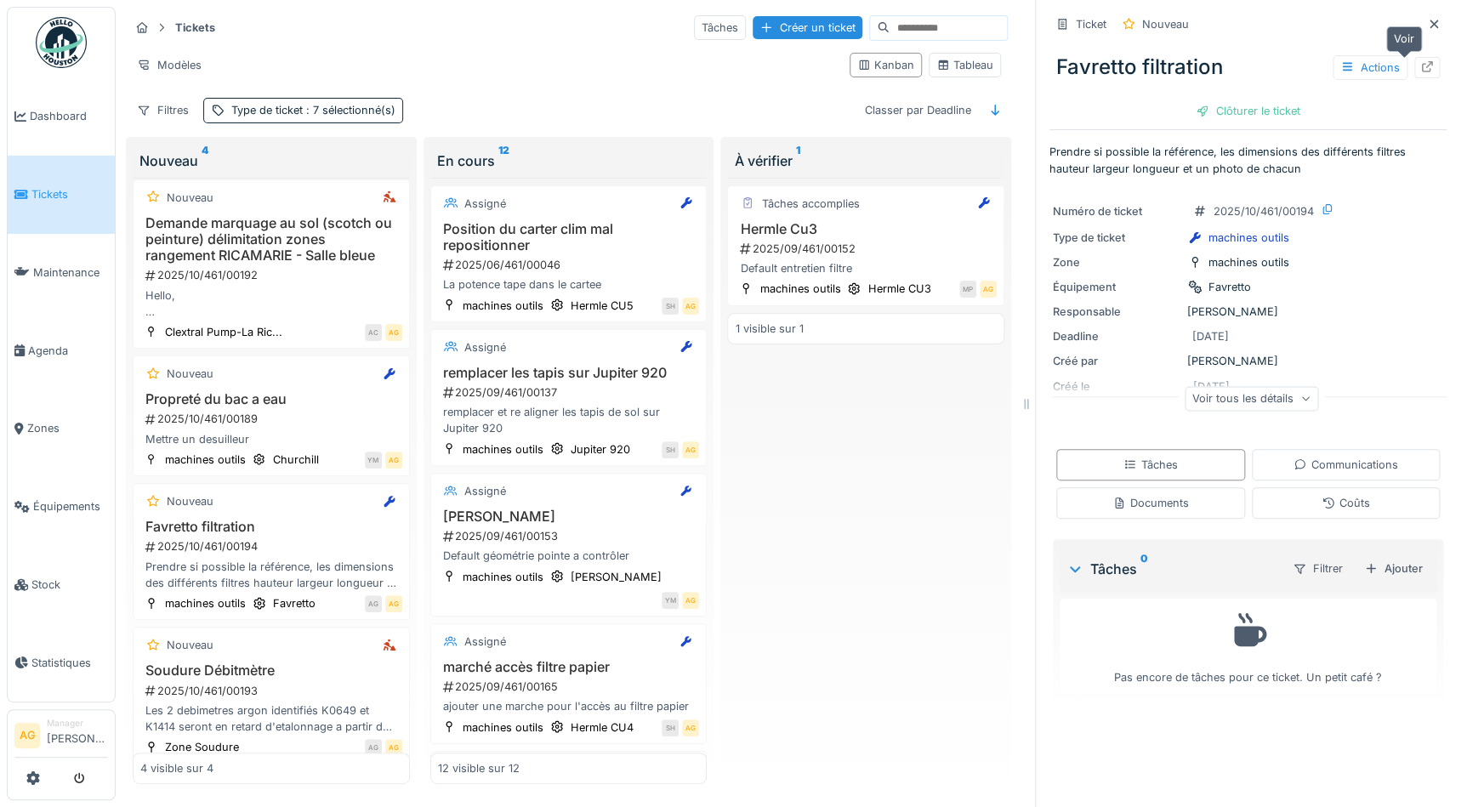
click at [1421, 64] on div at bounding box center [1428, 68] width 14 height 16
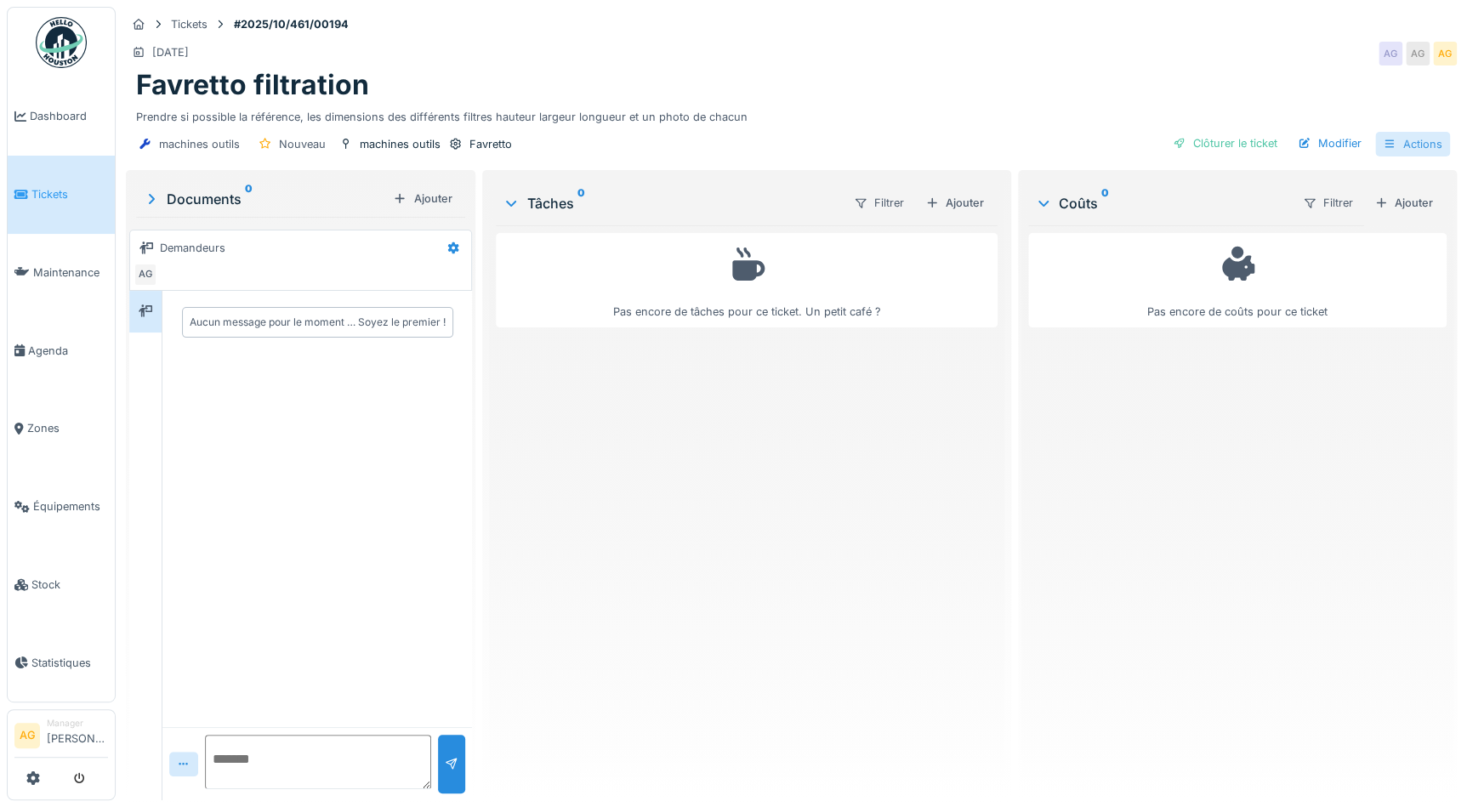
click at [1395, 151] on div "Actions" at bounding box center [1412, 144] width 75 height 25
click at [914, 95] on div "Favretto filtration" at bounding box center [791, 85] width 1311 height 32
click at [1335, 146] on div "Modifier" at bounding box center [1329, 143] width 77 height 23
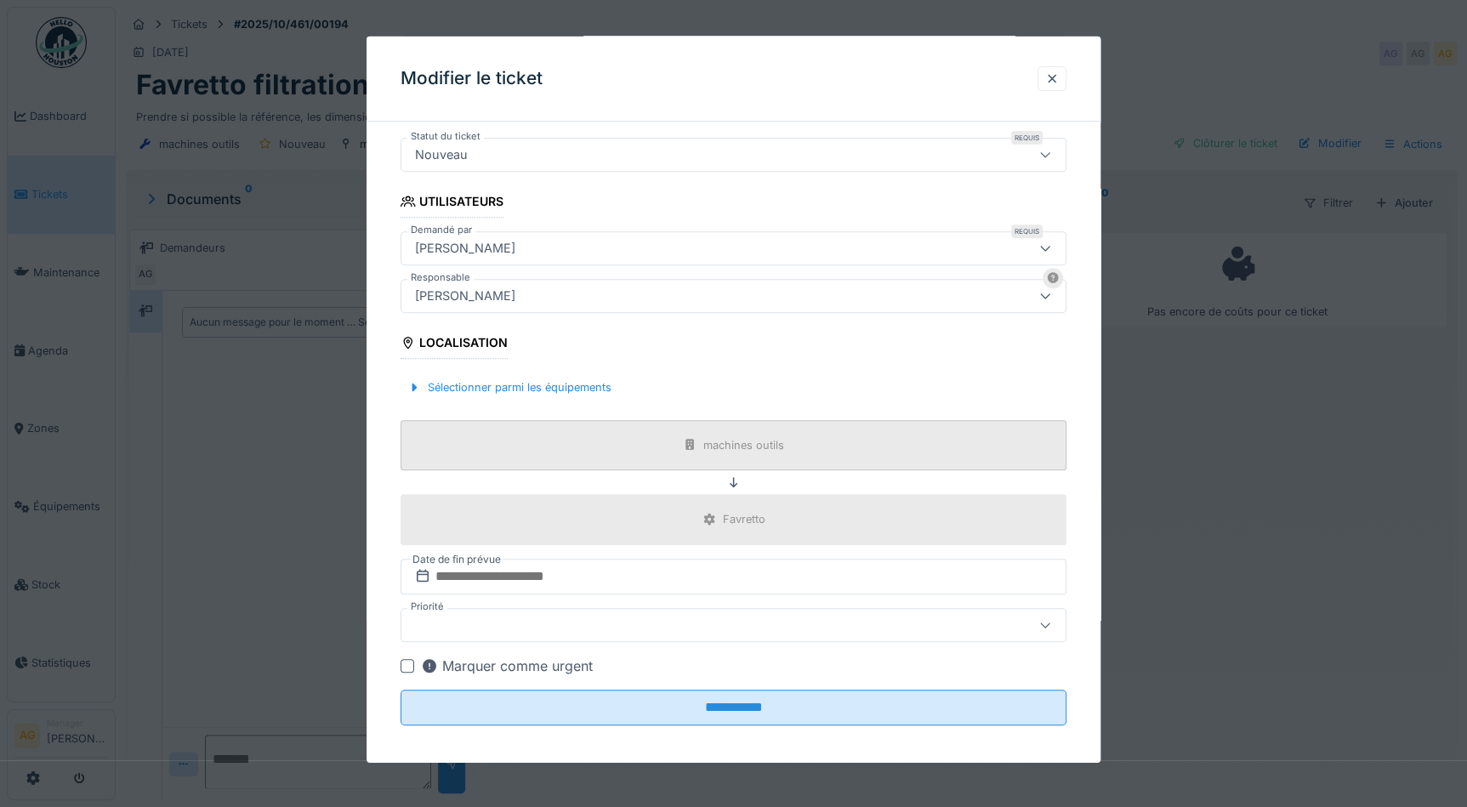
scroll to position [288, 0]
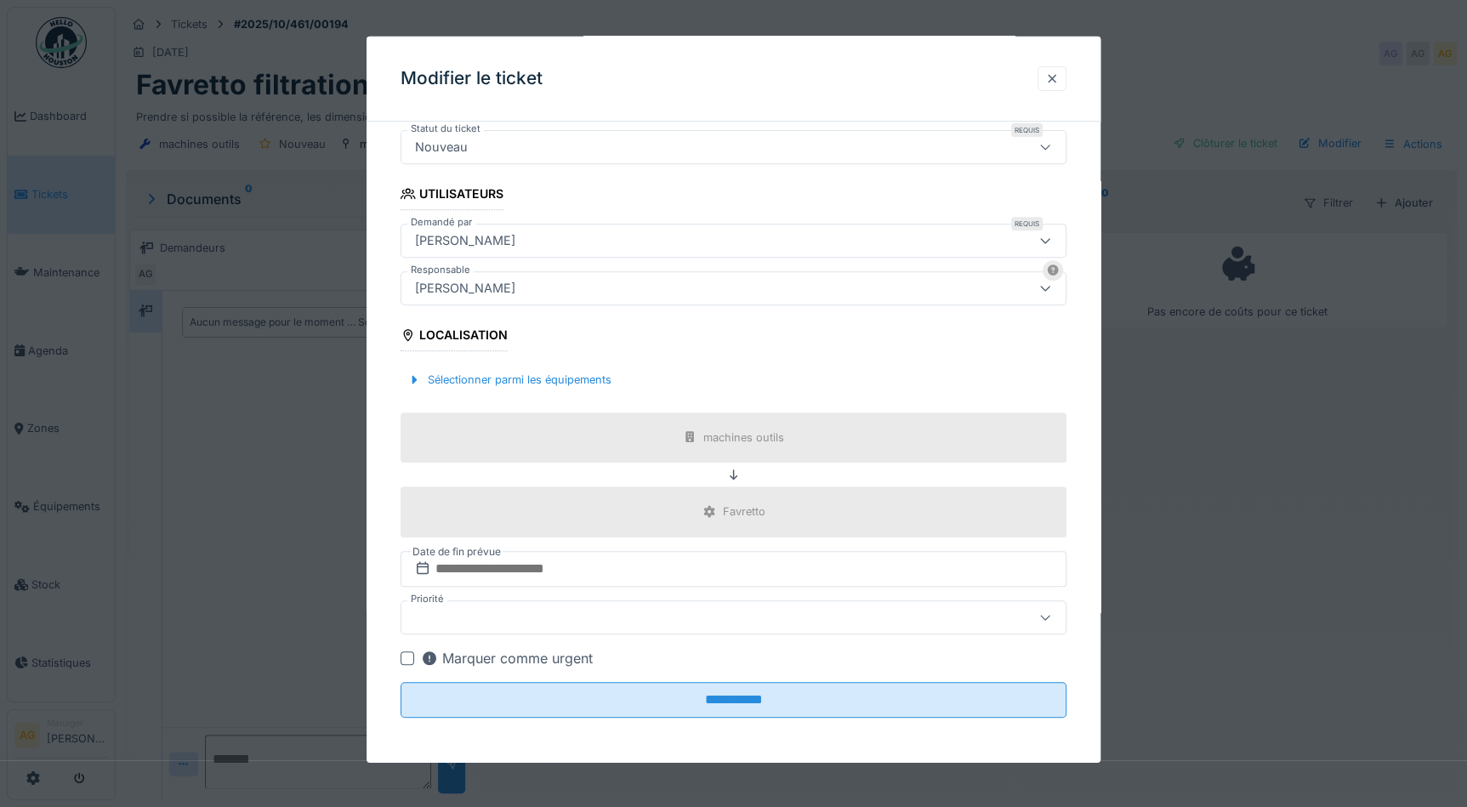
click at [1059, 81] on div at bounding box center [1052, 79] width 14 height 16
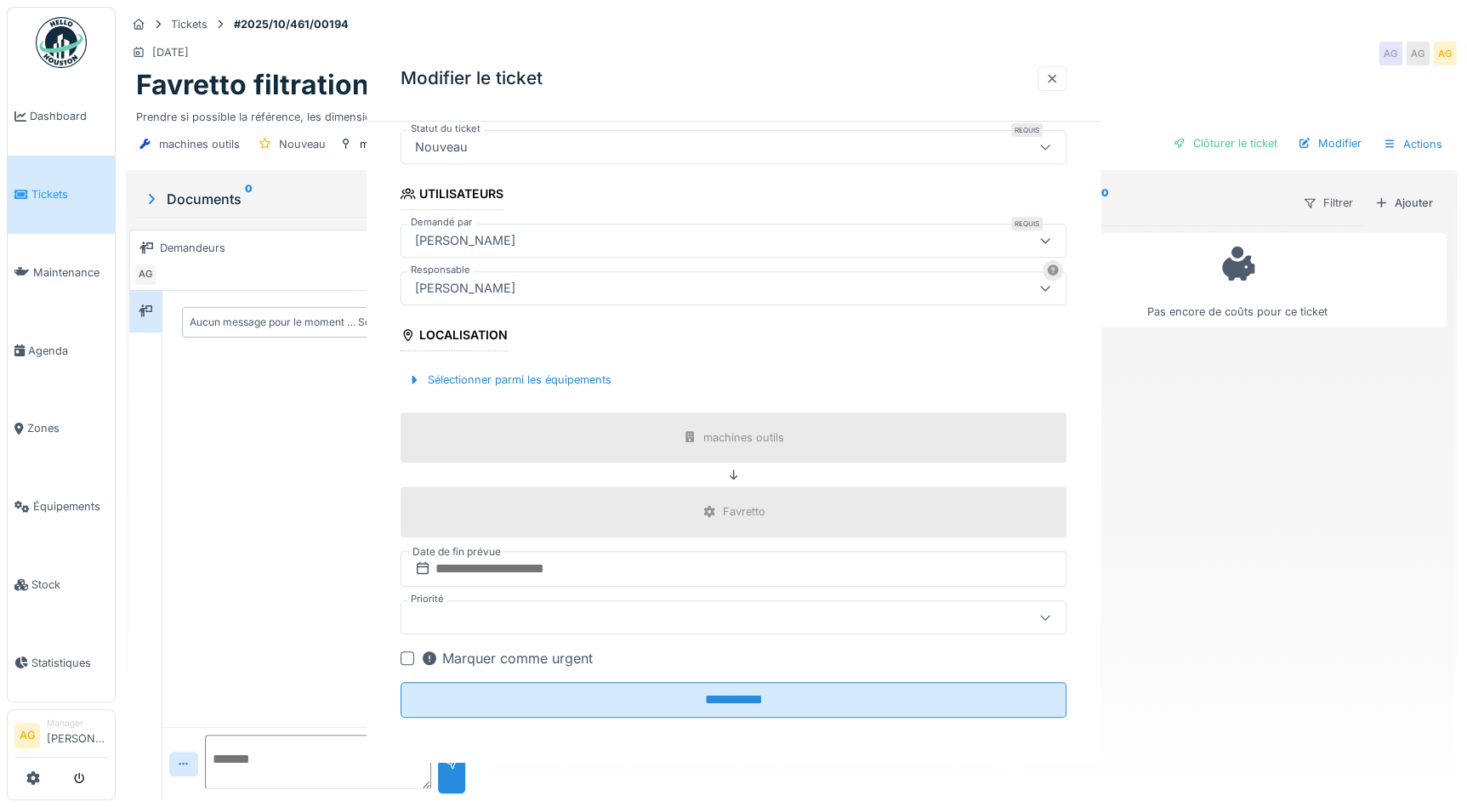
scroll to position [0, 0]
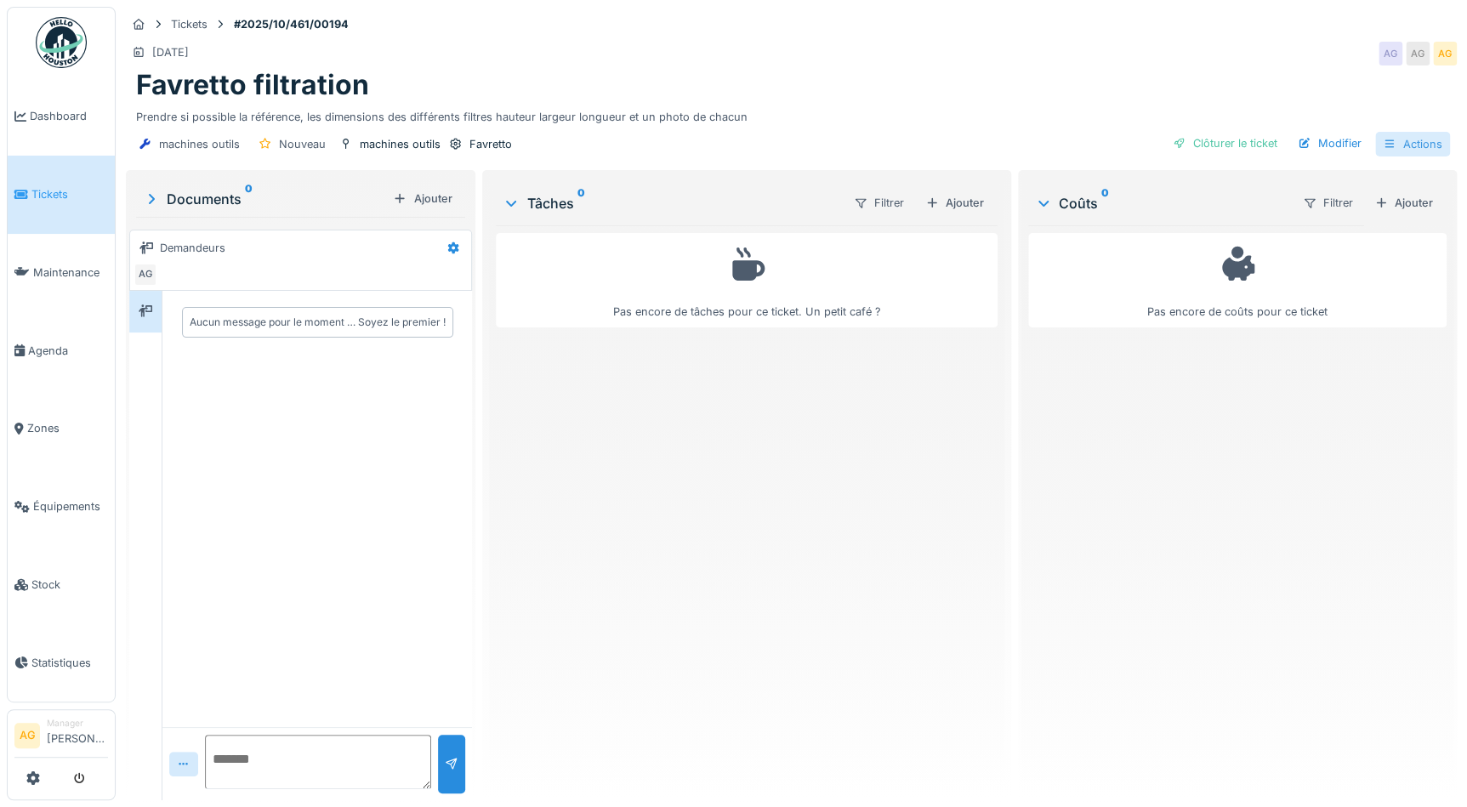
click at [1415, 140] on div "Actions" at bounding box center [1412, 144] width 75 height 25
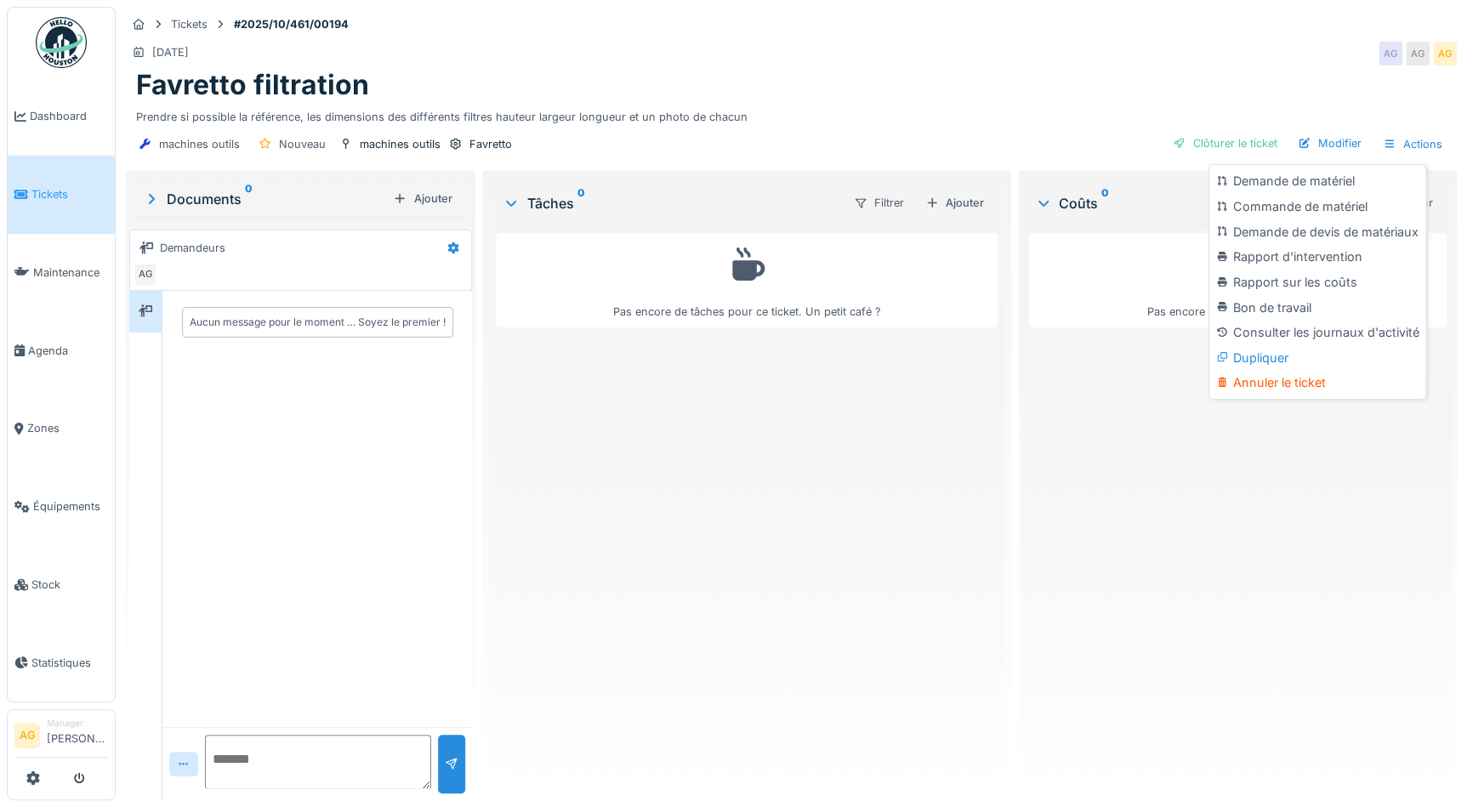
click at [934, 61] on div "13/10/2025 AG AG AG" at bounding box center [791, 53] width 1331 height 31
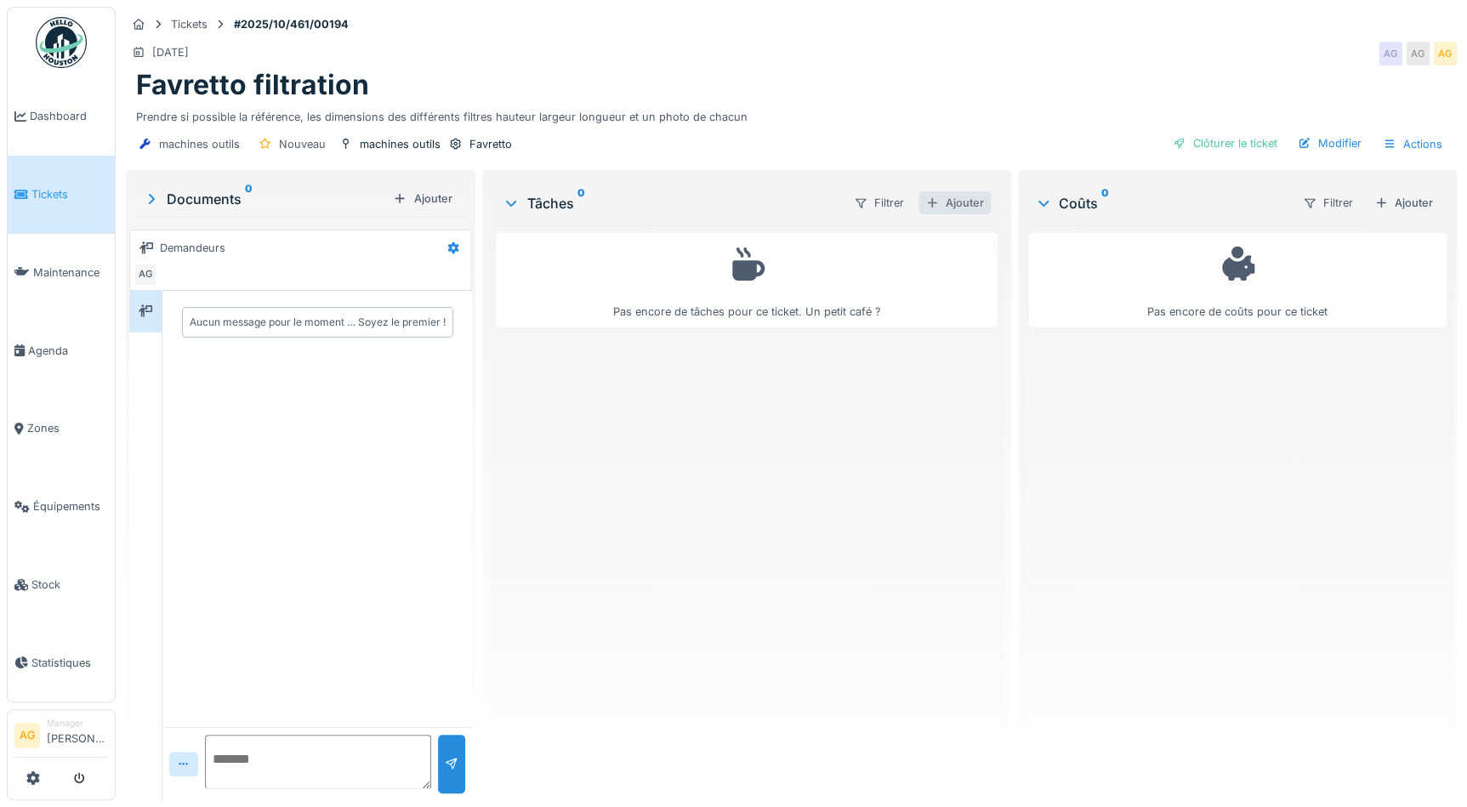
click at [952, 203] on div "Ajouter" at bounding box center [955, 202] width 72 height 23
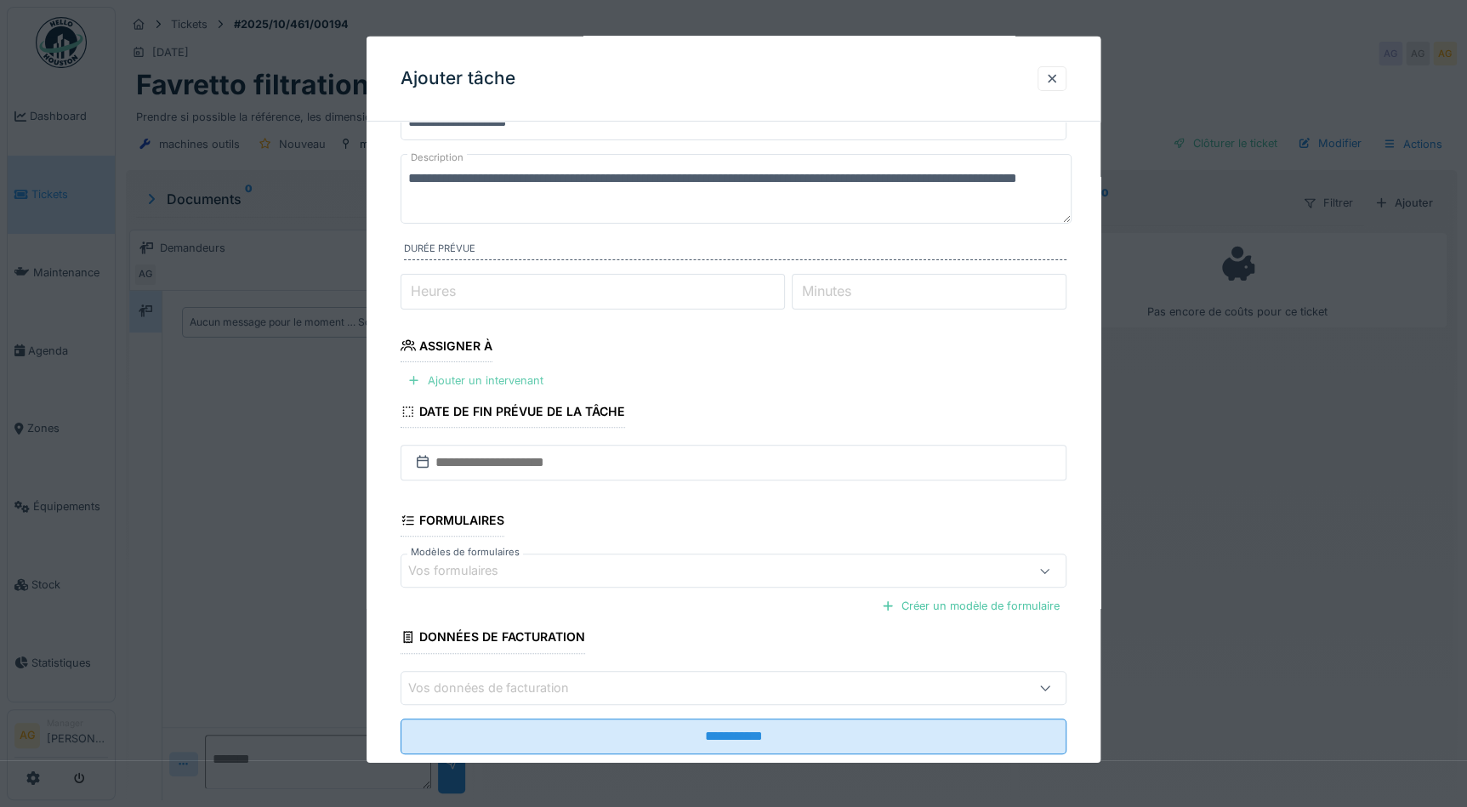
scroll to position [77, 0]
click at [470, 383] on div "Ajouter un intervenant" at bounding box center [476, 380] width 150 height 23
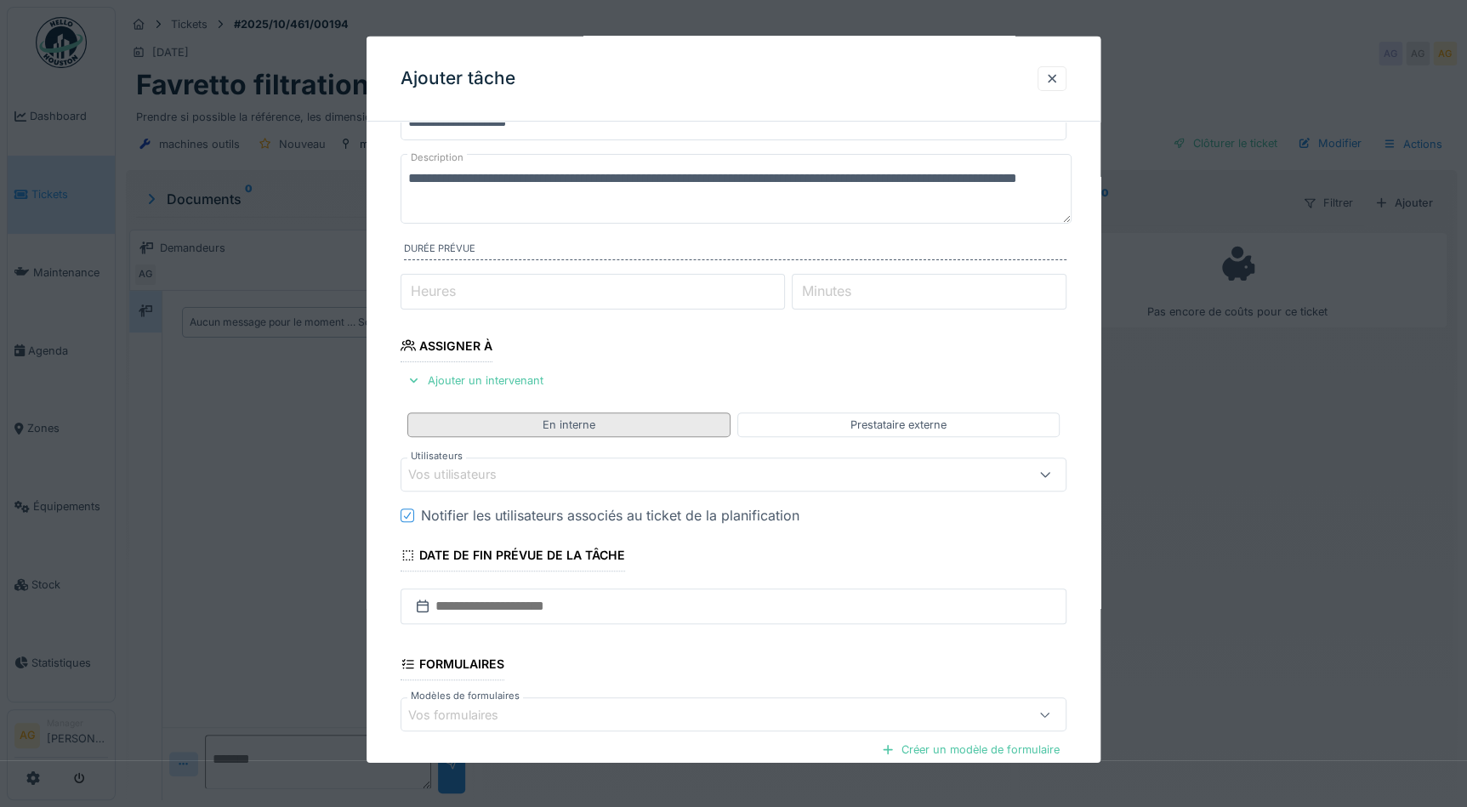
click at [514, 431] on div "En interne" at bounding box center [568, 425] width 322 height 25
click at [513, 471] on div "Vos utilisateurs" at bounding box center [464, 474] width 112 height 19
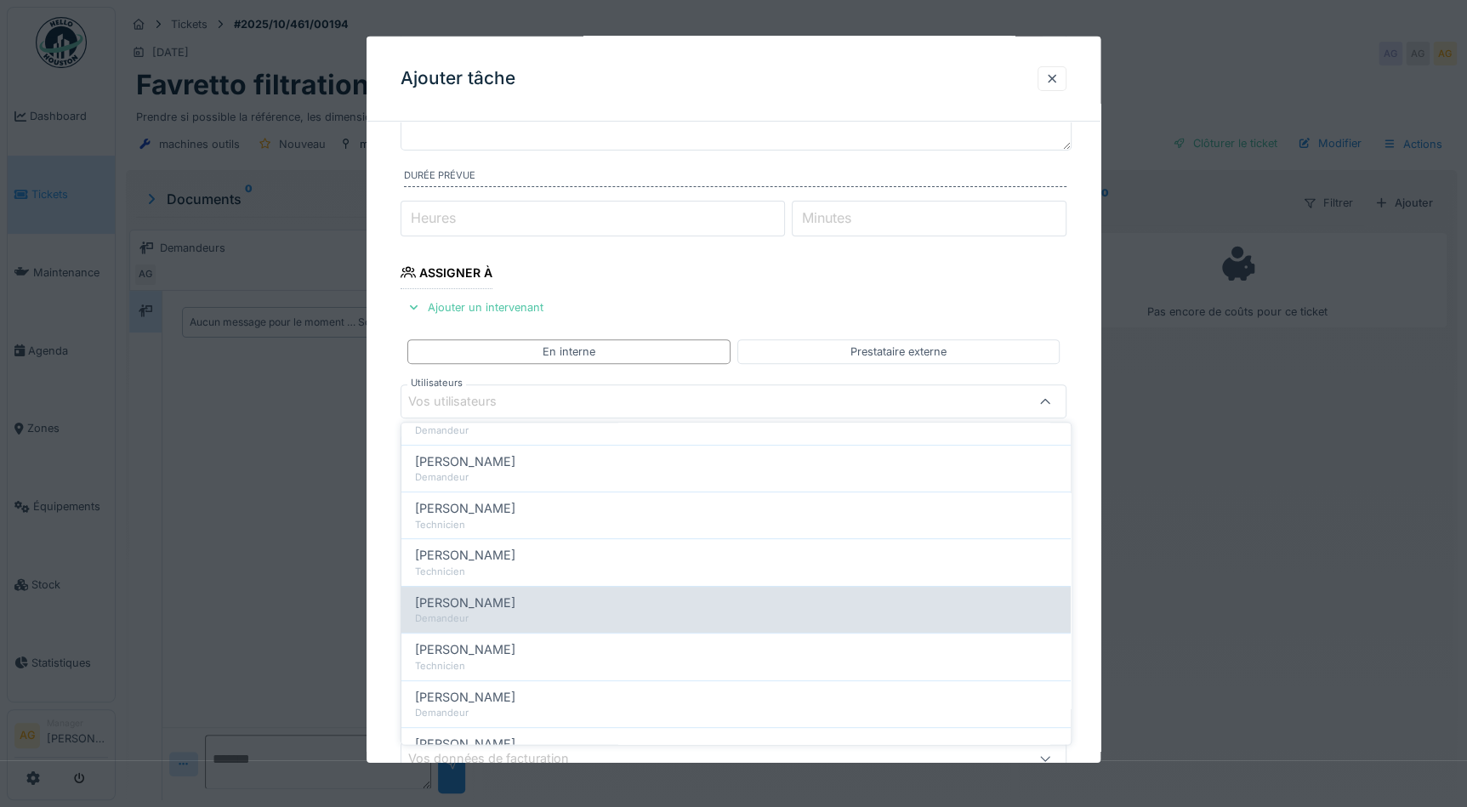
scroll to position [386, 0]
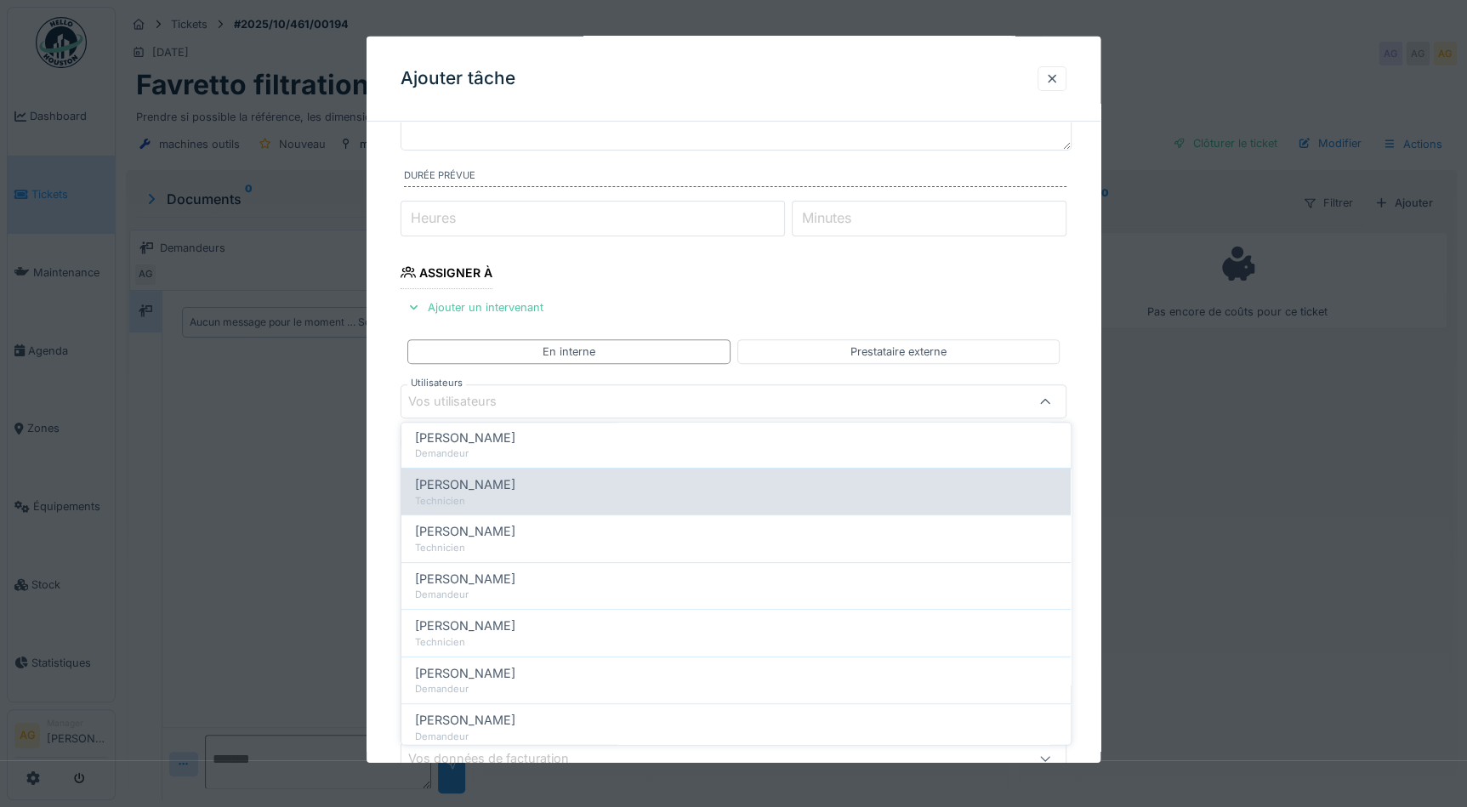
click at [469, 470] on div "Maxime Zabinski Technicien" at bounding box center [735, 491] width 669 height 47
type input "*****"
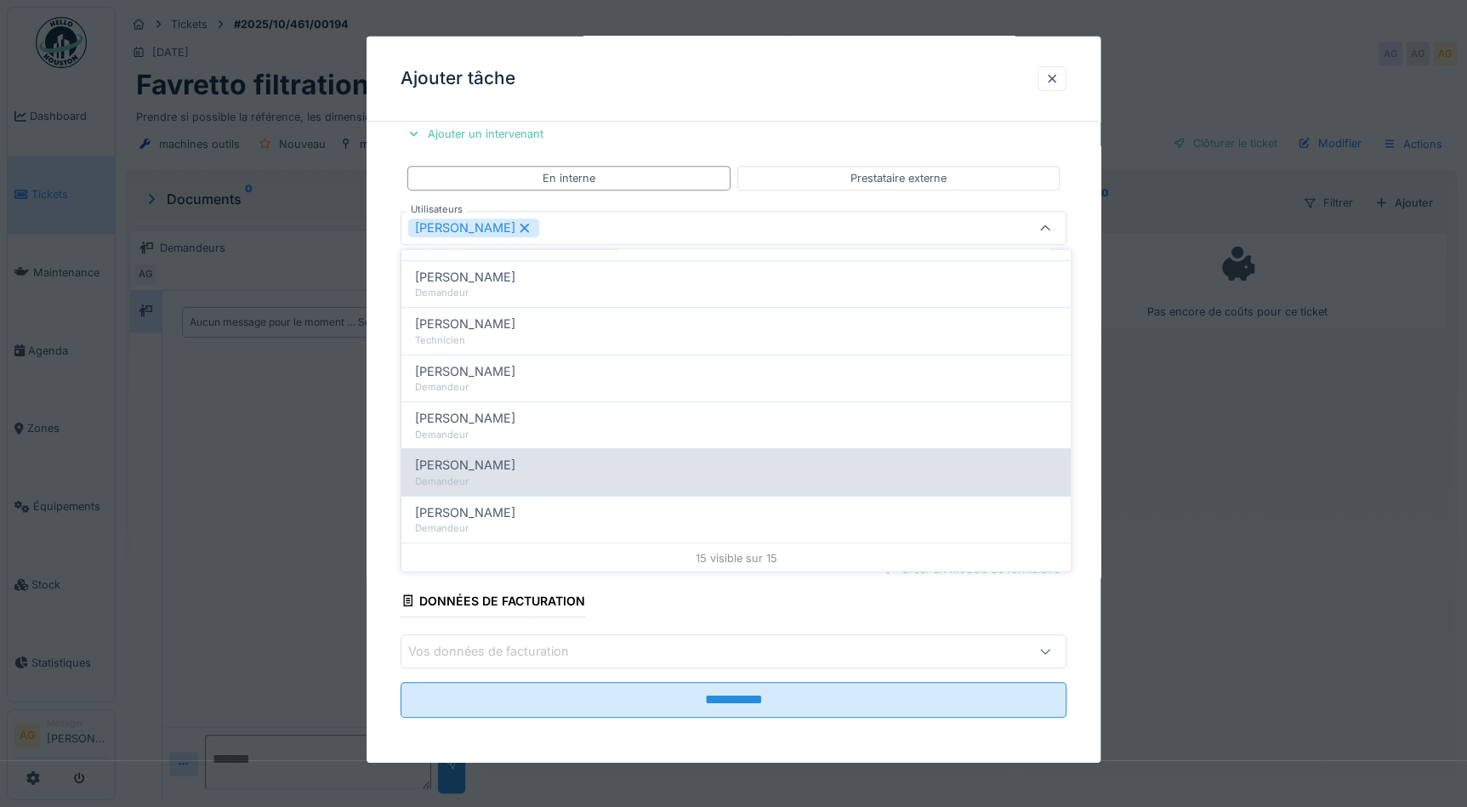
scroll to position [11, 0]
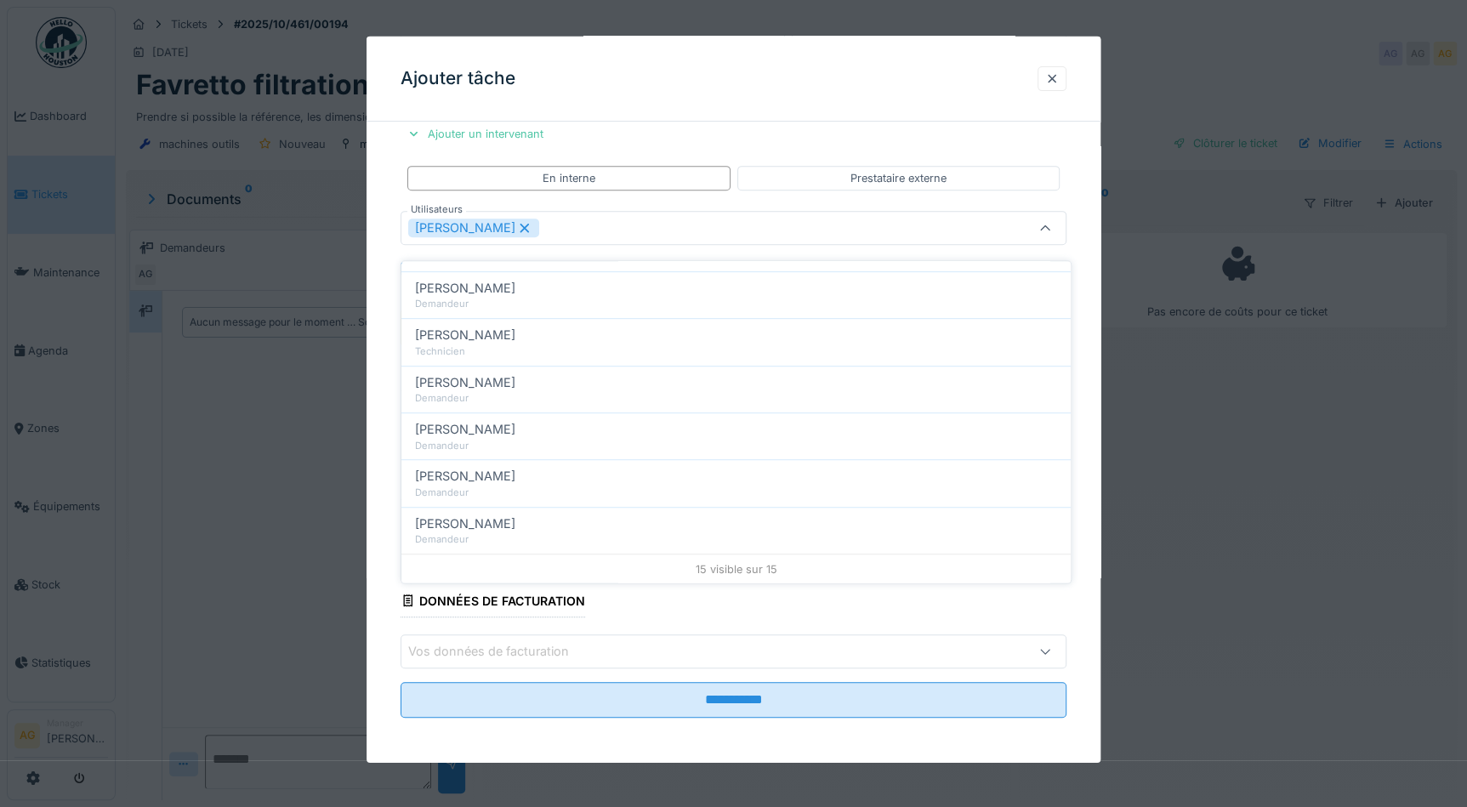
click at [1077, 196] on div "**********" at bounding box center [734, 289] width 734 height 954
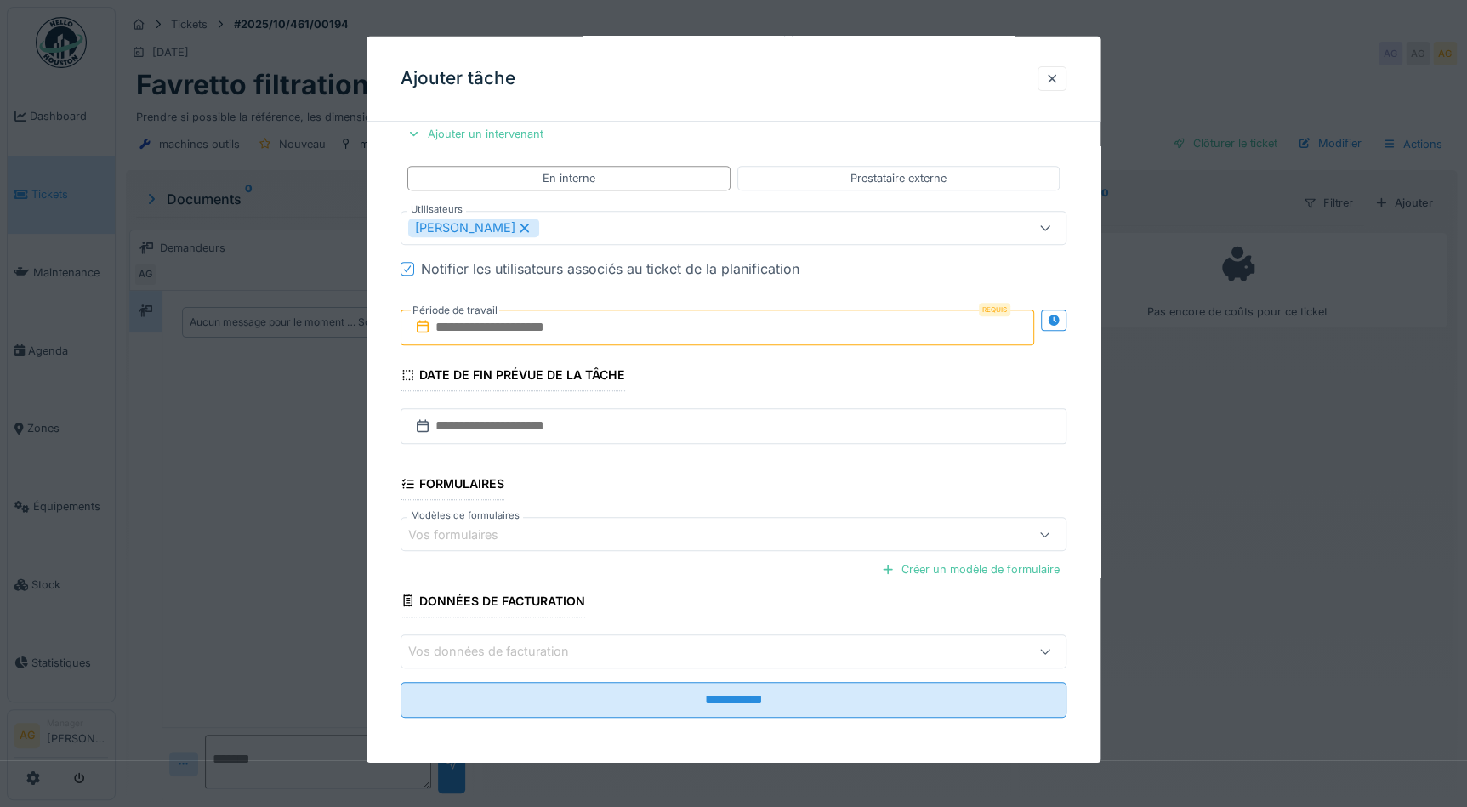
click at [506, 337] on input "text" at bounding box center [718, 328] width 634 height 36
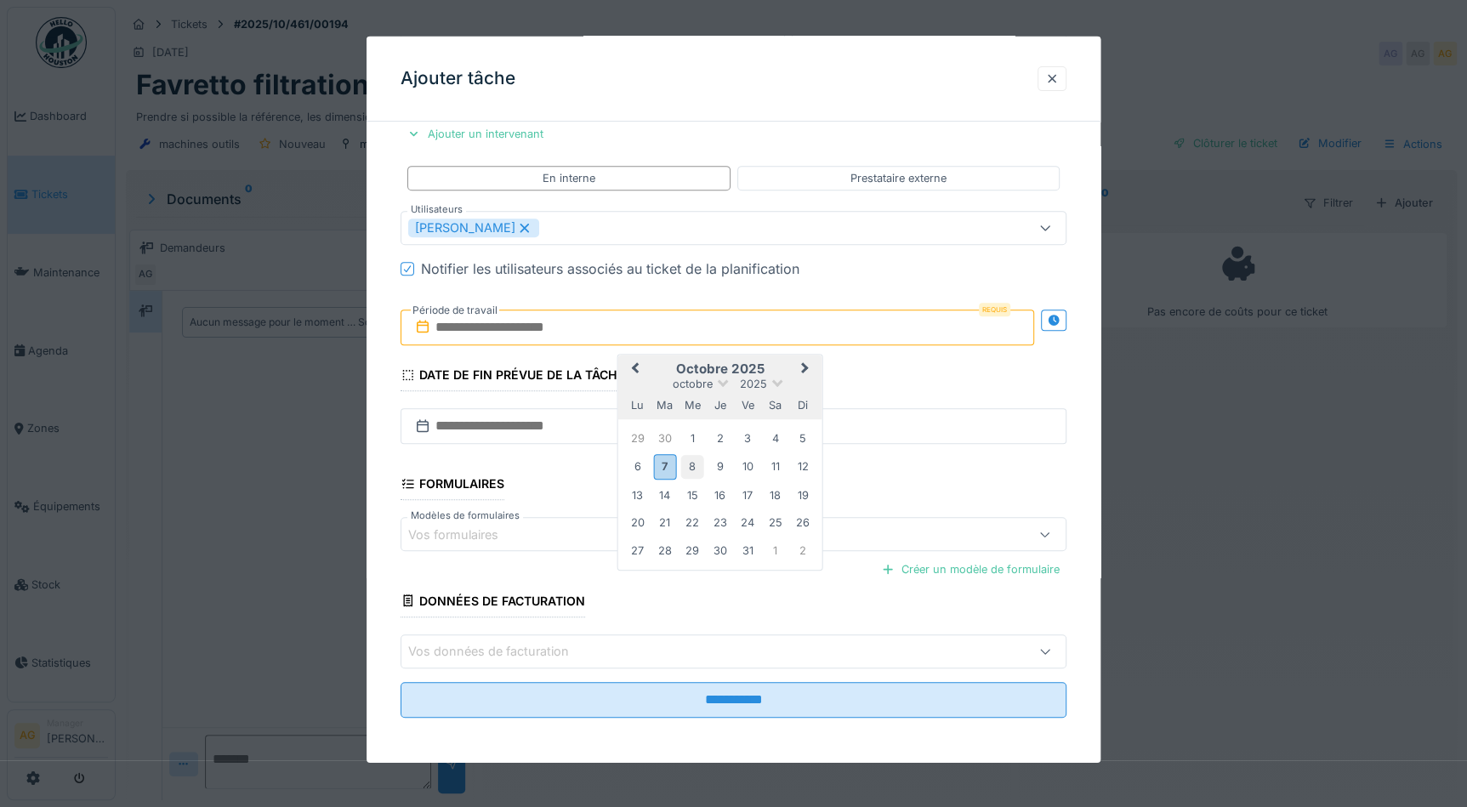
click at [685, 459] on div "8" at bounding box center [692, 466] width 23 height 23
click at [686, 459] on div "8" at bounding box center [692, 466] width 23 height 23
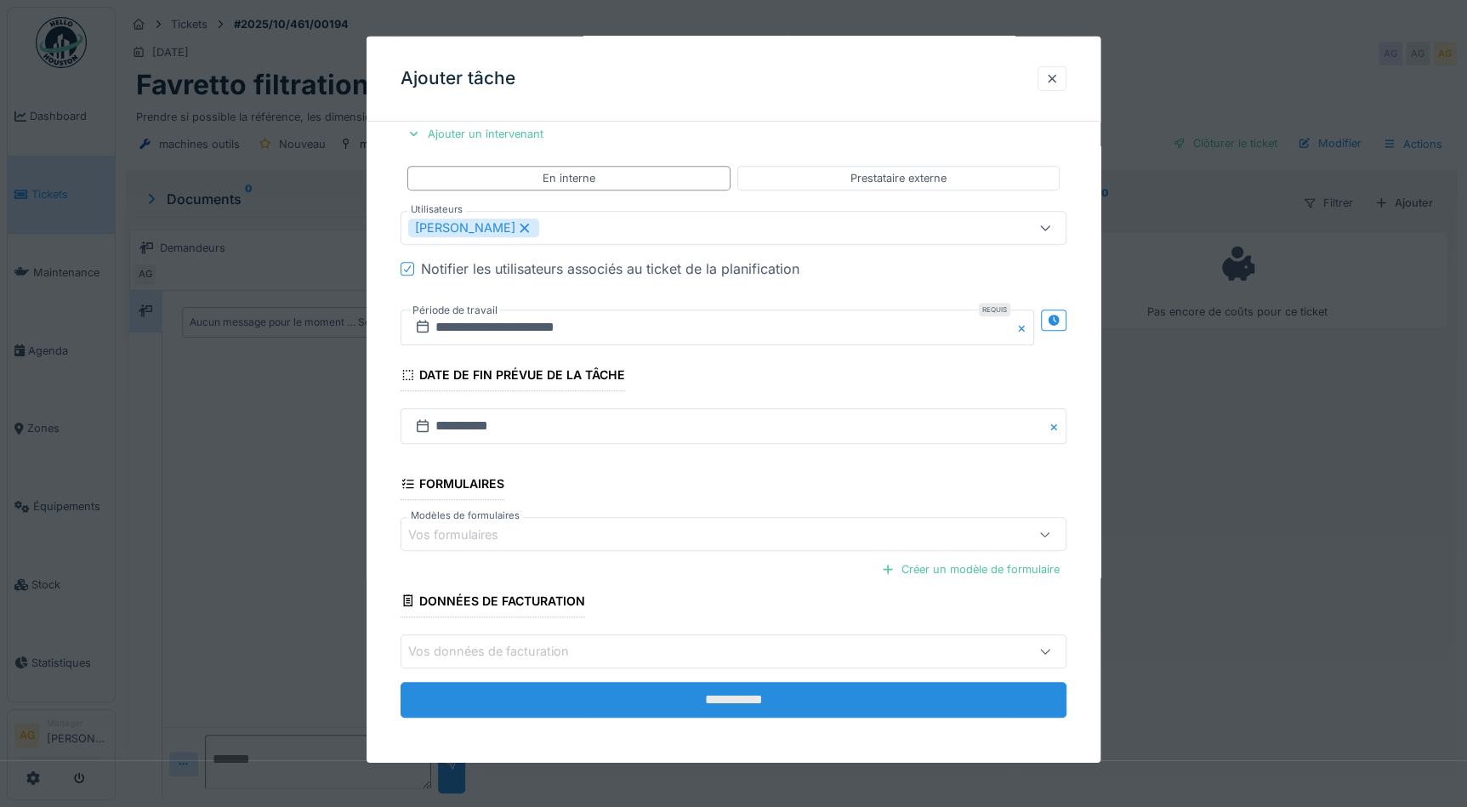
click at [615, 692] on input "**********" at bounding box center [734, 699] width 666 height 36
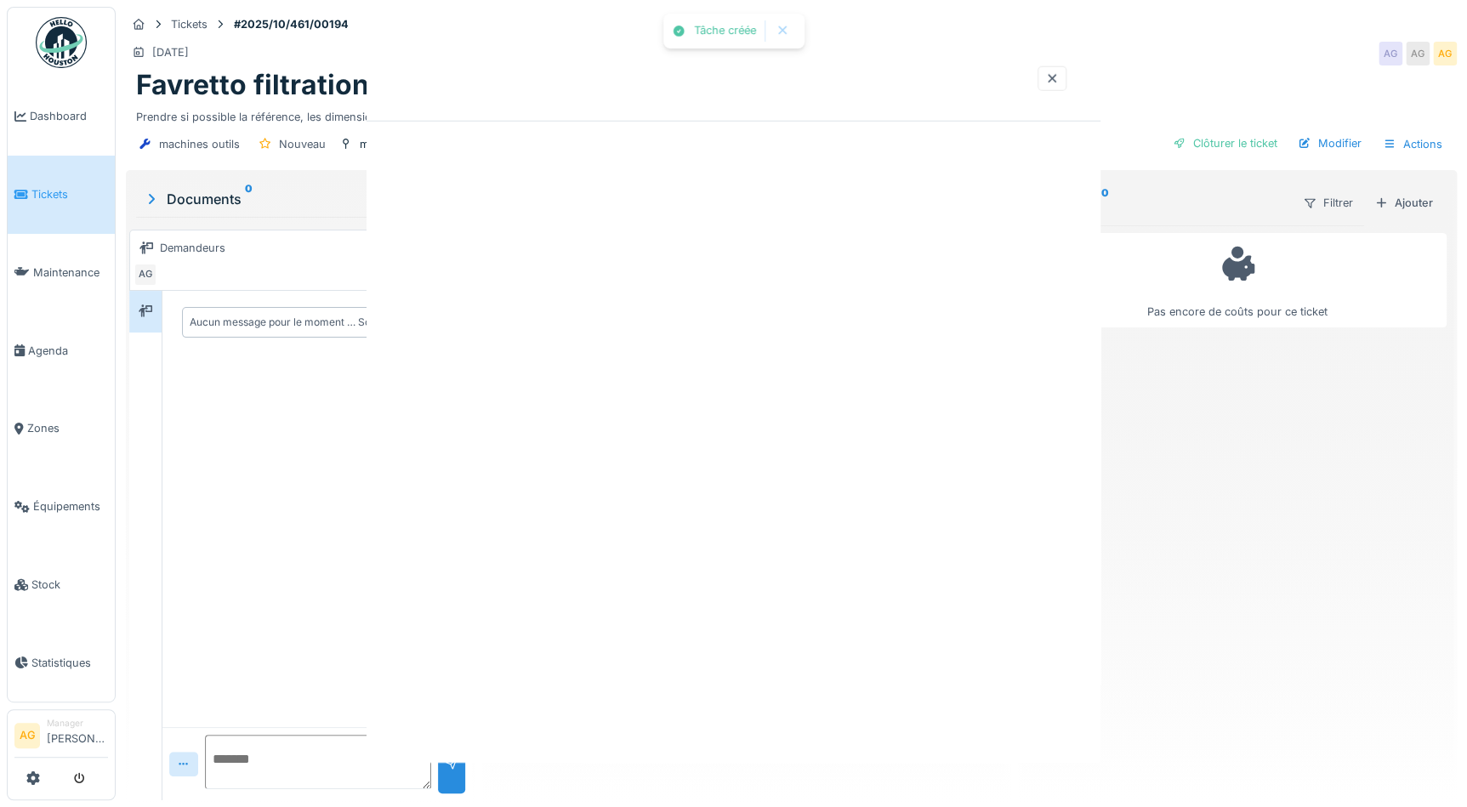
scroll to position [0, 0]
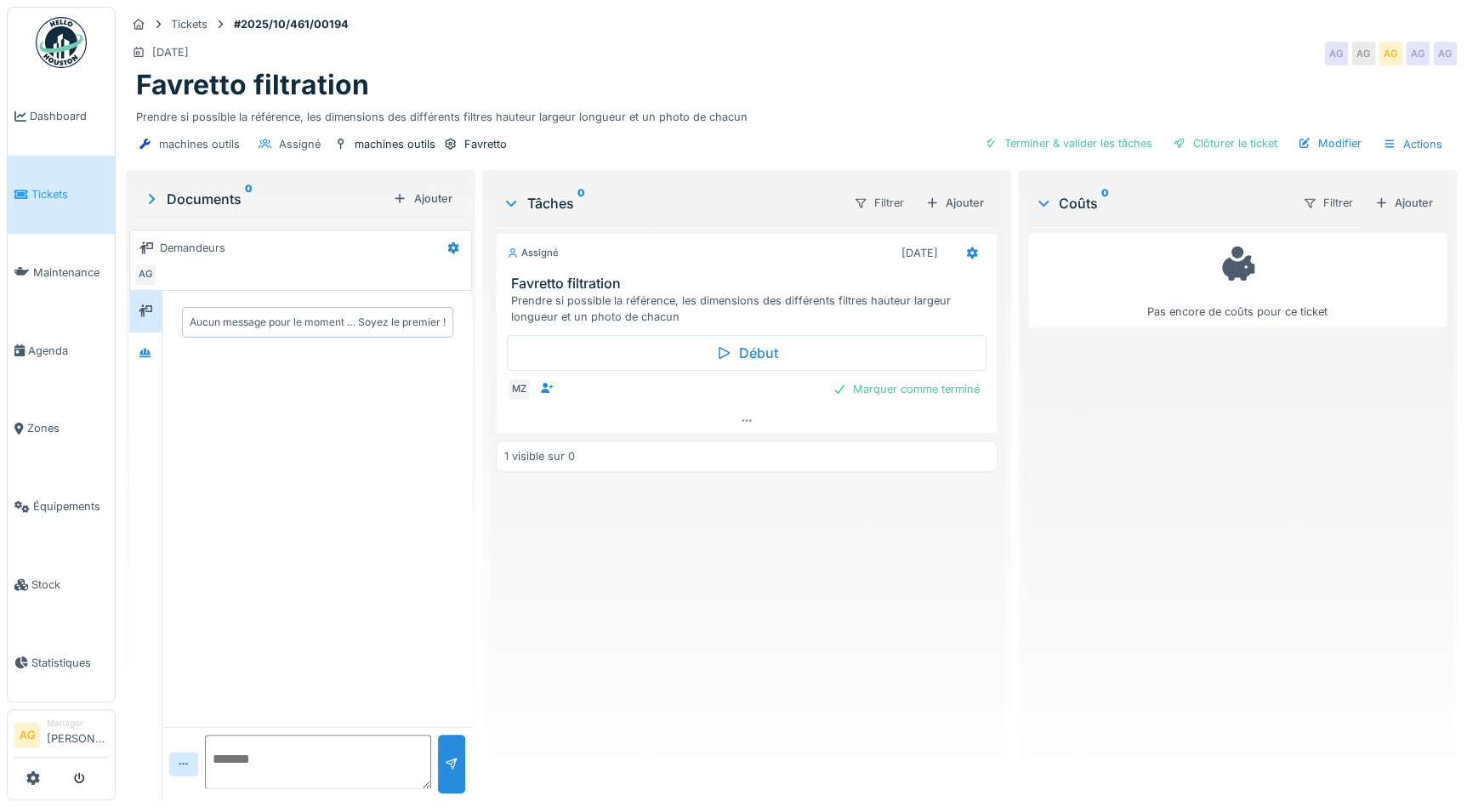
click at [54, 191] on span "Tickets" at bounding box center [69, 194] width 77 height 16
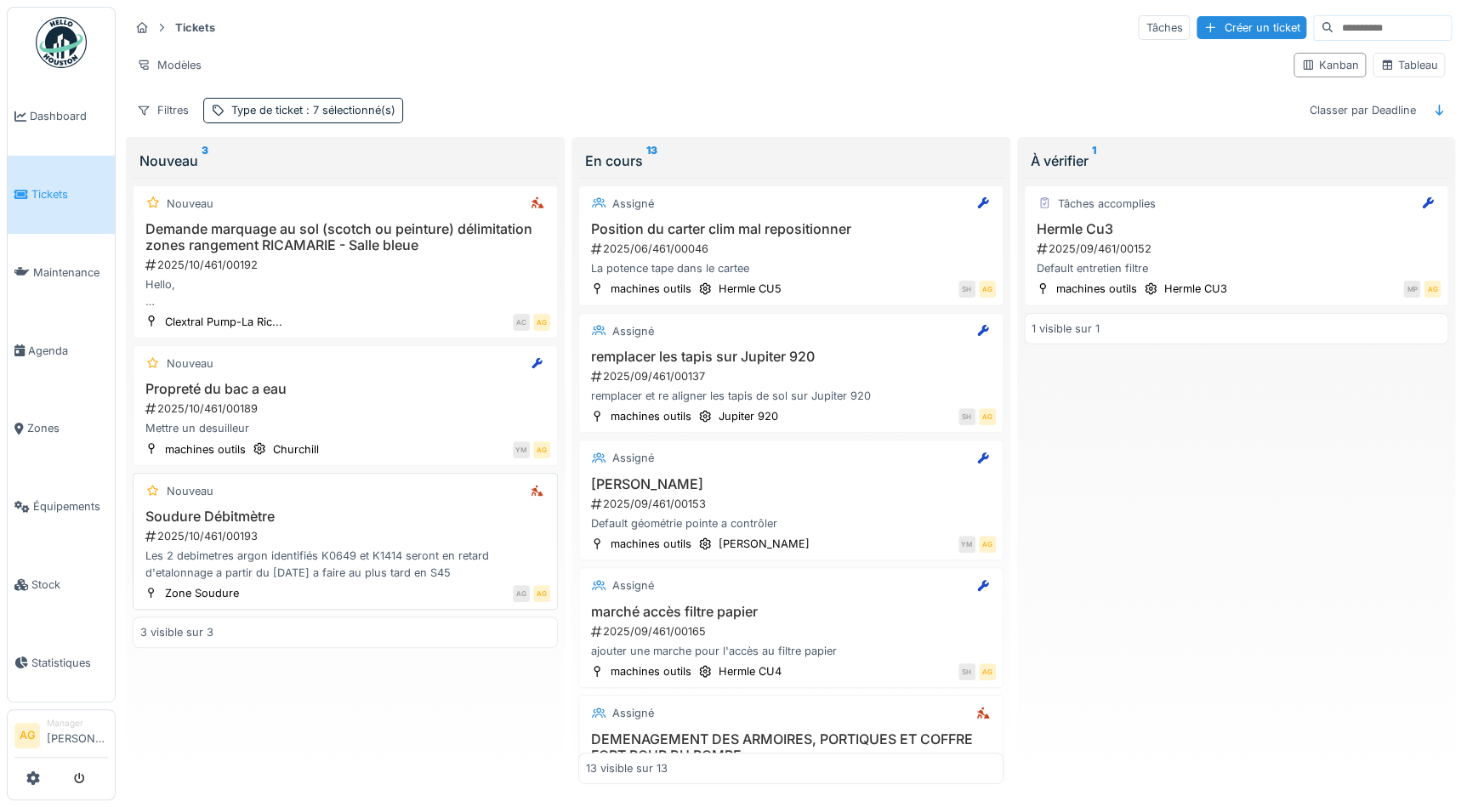
click at [308, 512] on h3 "Soudure Débitmètre" at bounding box center [345, 517] width 410 height 16
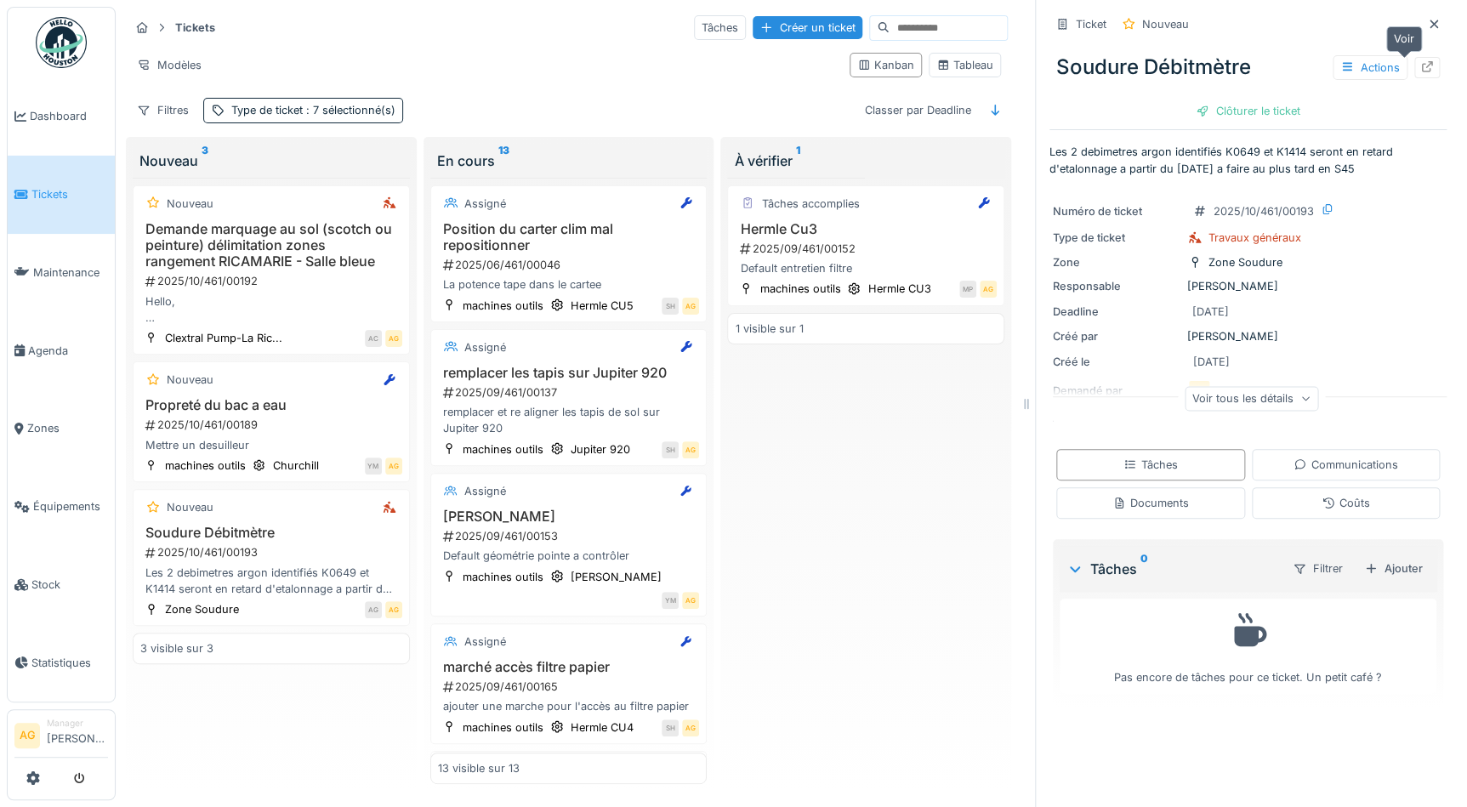
click at [1421, 71] on icon at bounding box center [1428, 66] width 14 height 11
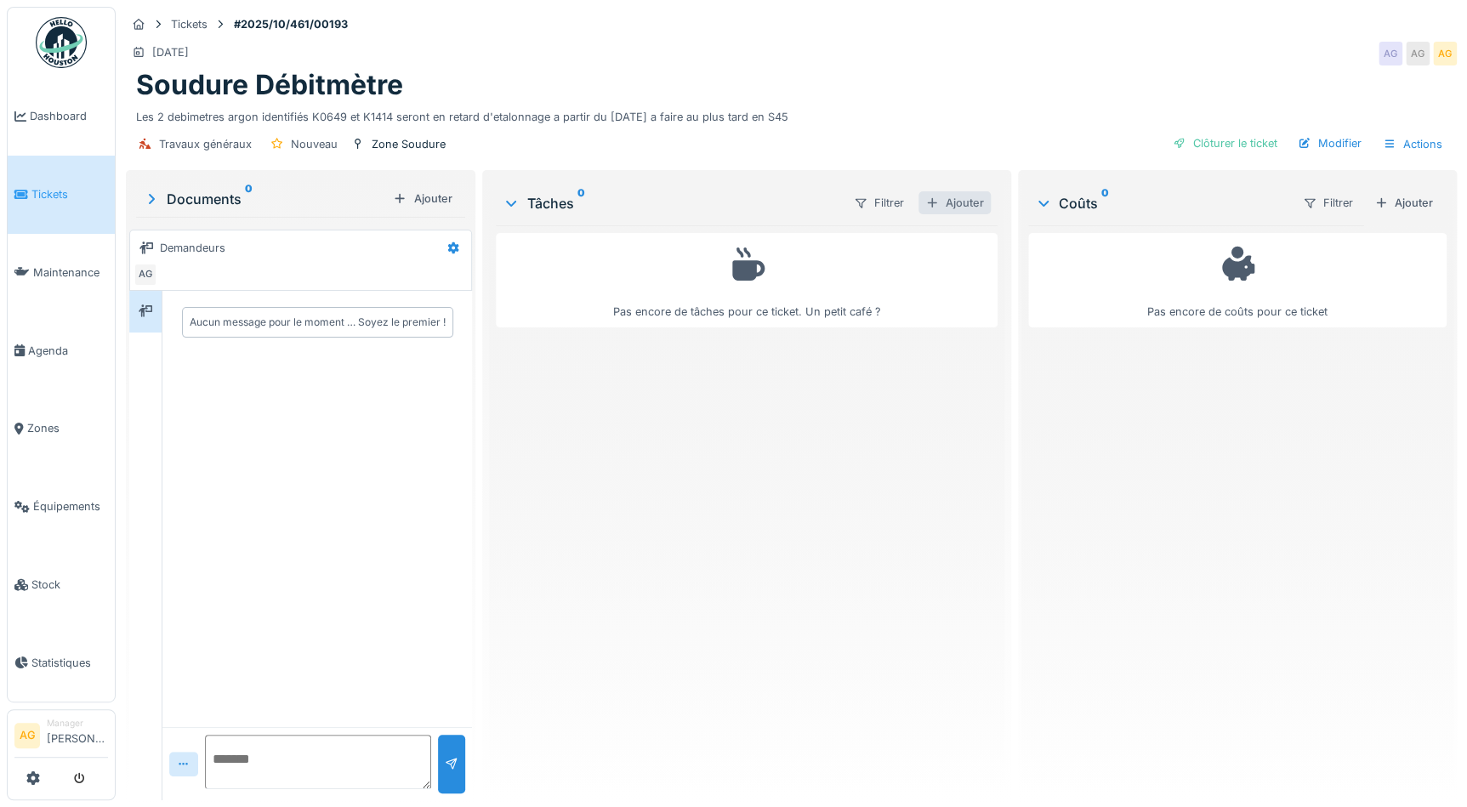
click at [950, 203] on div "Ajouter" at bounding box center [955, 202] width 72 height 23
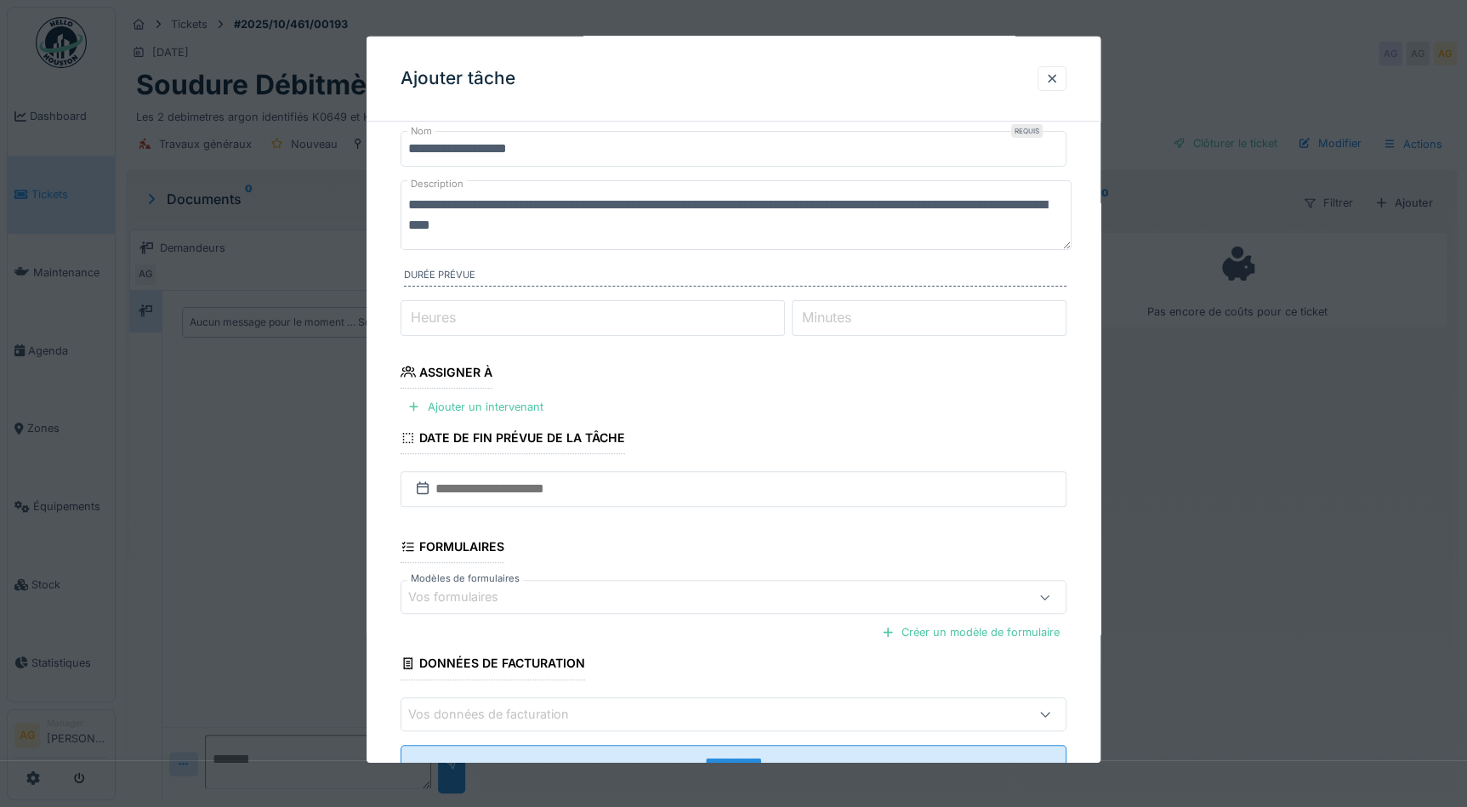
scroll to position [77, 0]
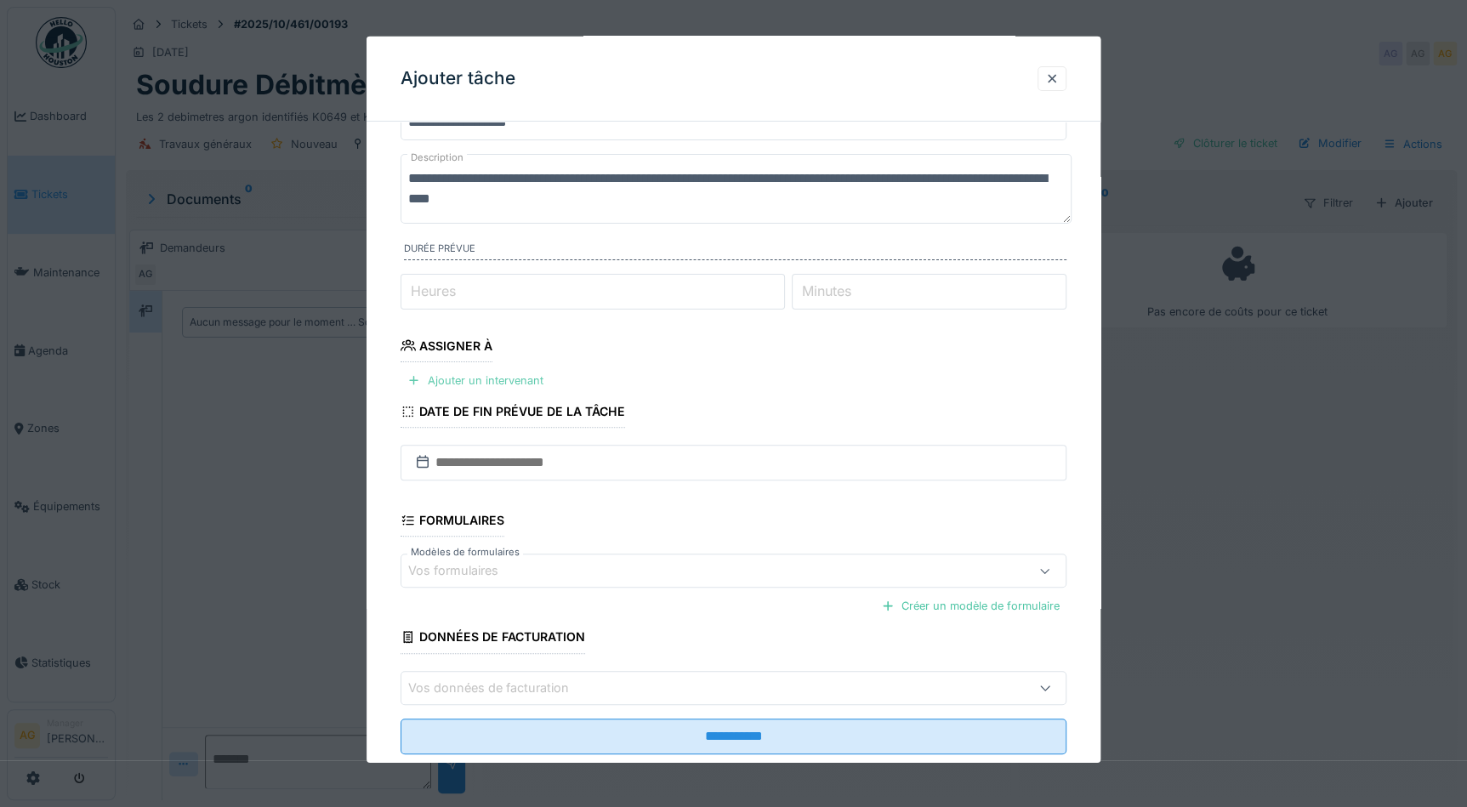
click at [507, 375] on div "Ajouter un intervenant" at bounding box center [476, 380] width 150 height 23
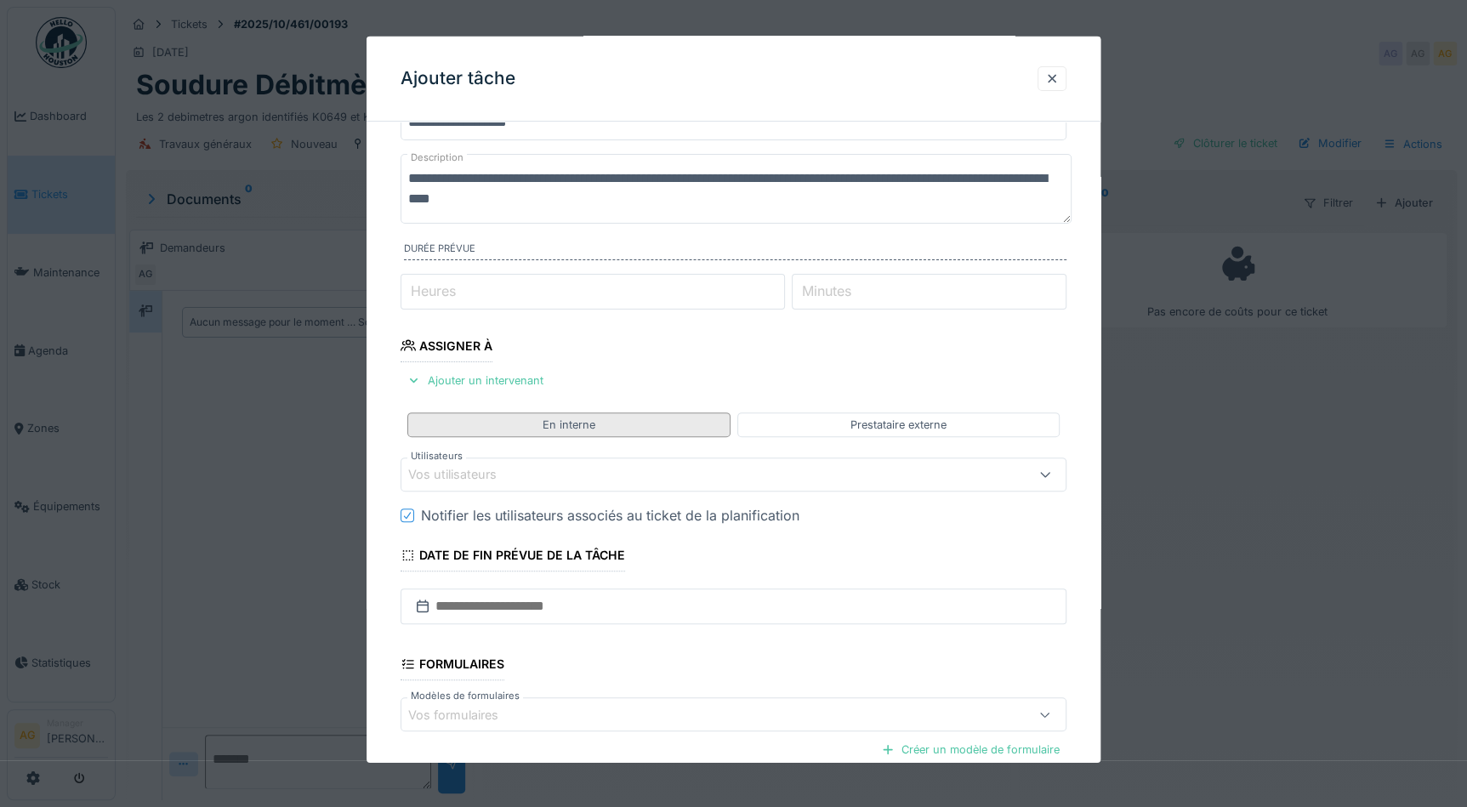
click at [562, 417] on div "En interne" at bounding box center [569, 425] width 53 height 16
click at [512, 475] on div "Vos utilisateurs" at bounding box center [464, 474] width 112 height 19
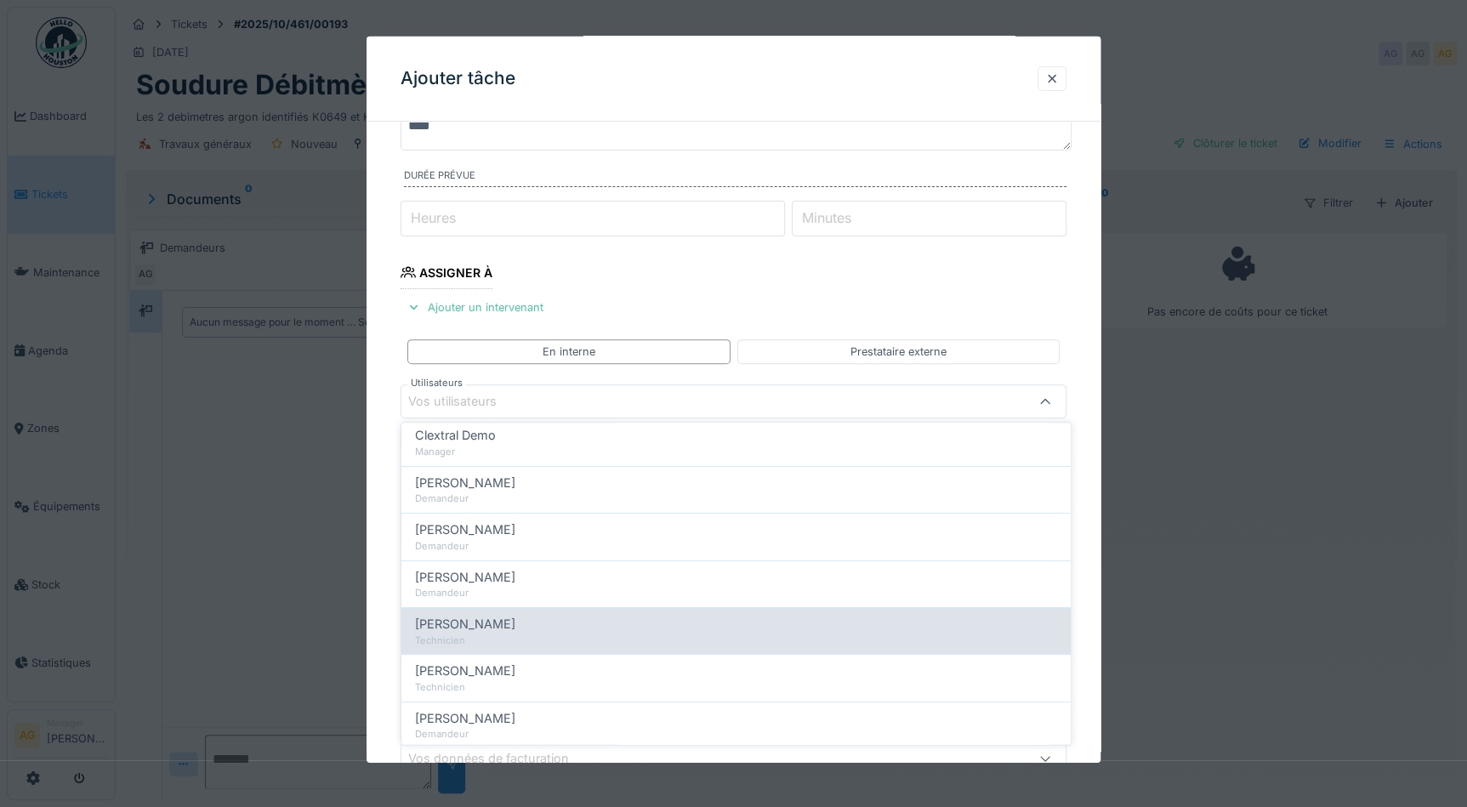
scroll to position [309, 0]
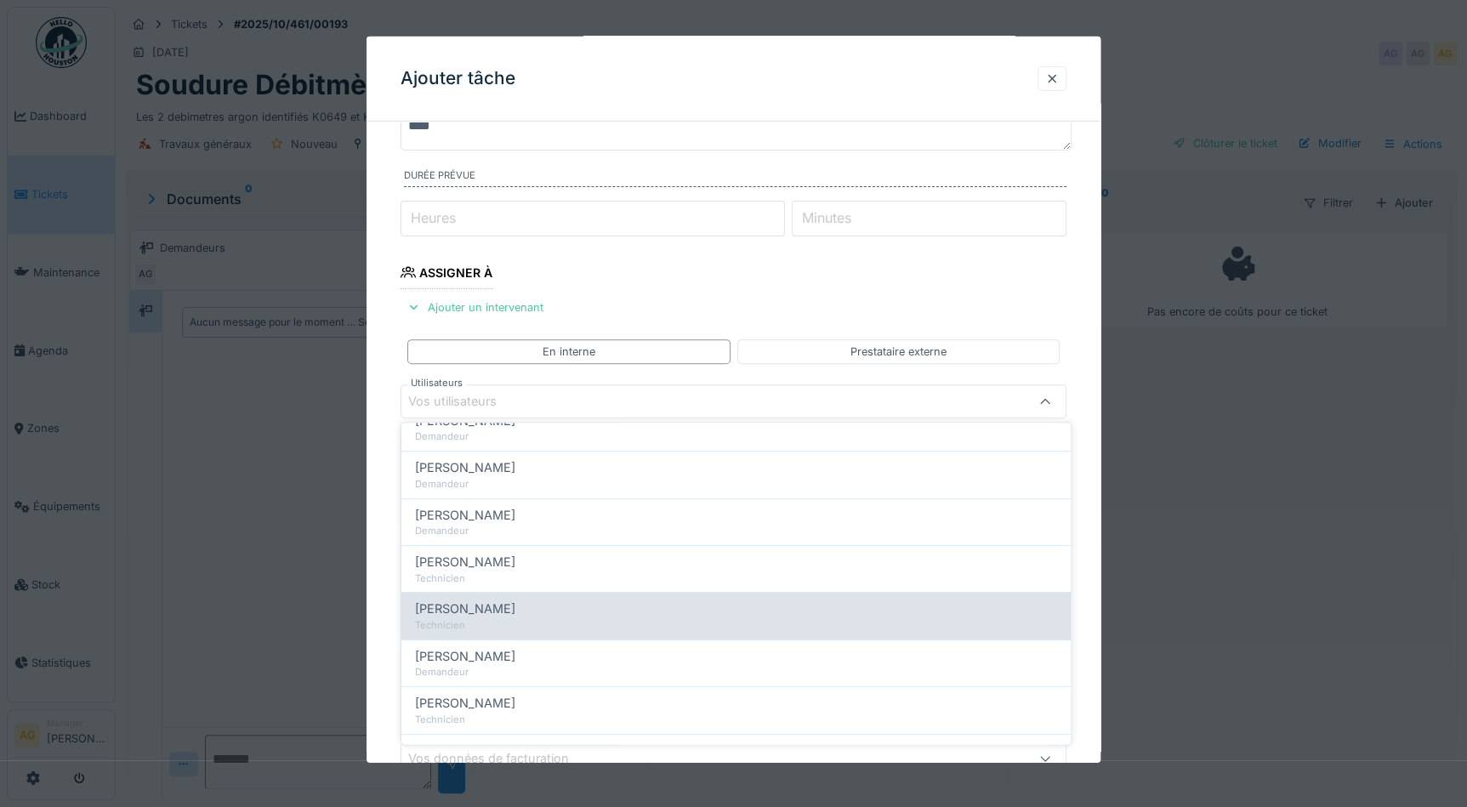
click at [490, 601] on span "[PERSON_NAME]" at bounding box center [465, 610] width 100 height 19
type input "*****"
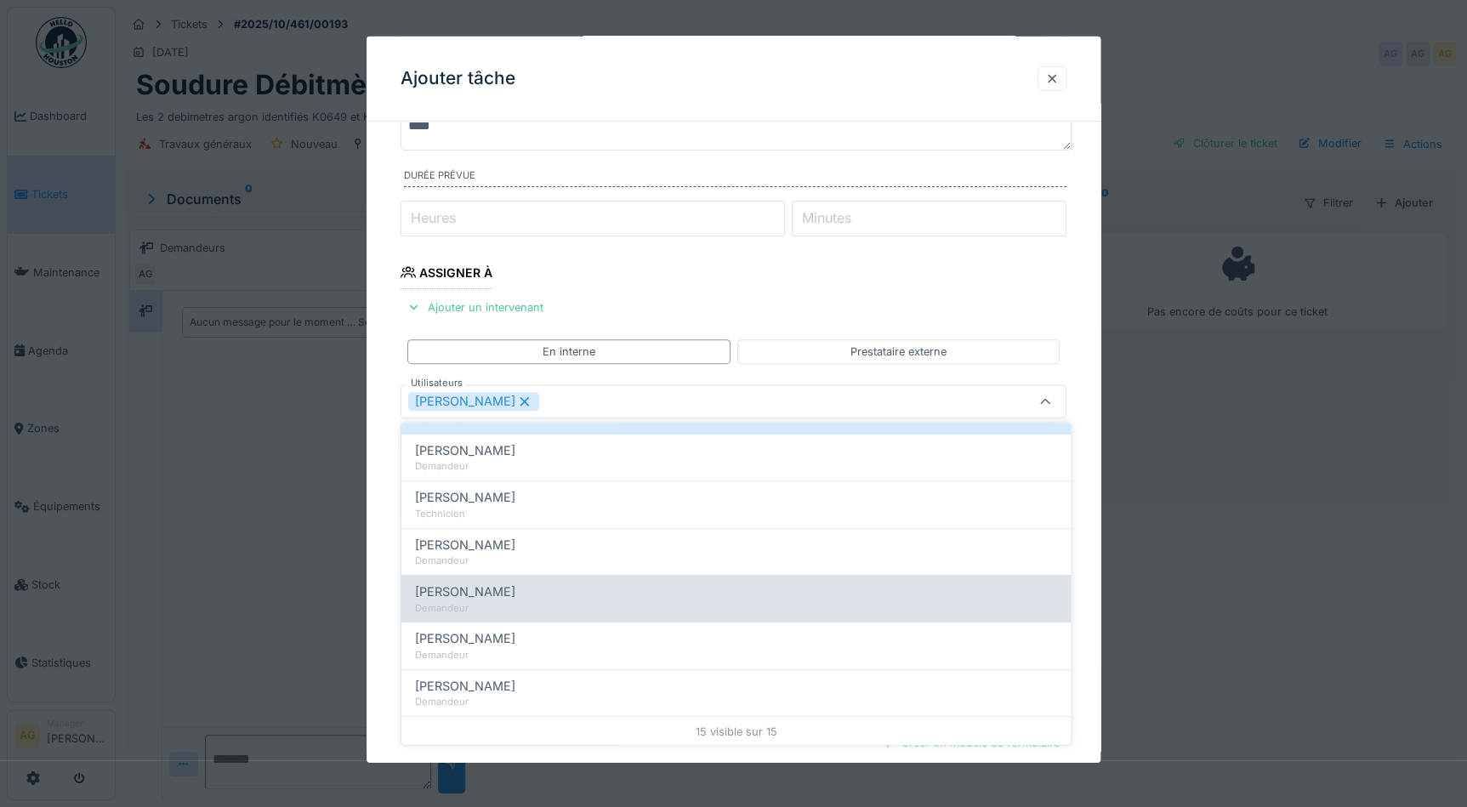
scroll to position [515, 0]
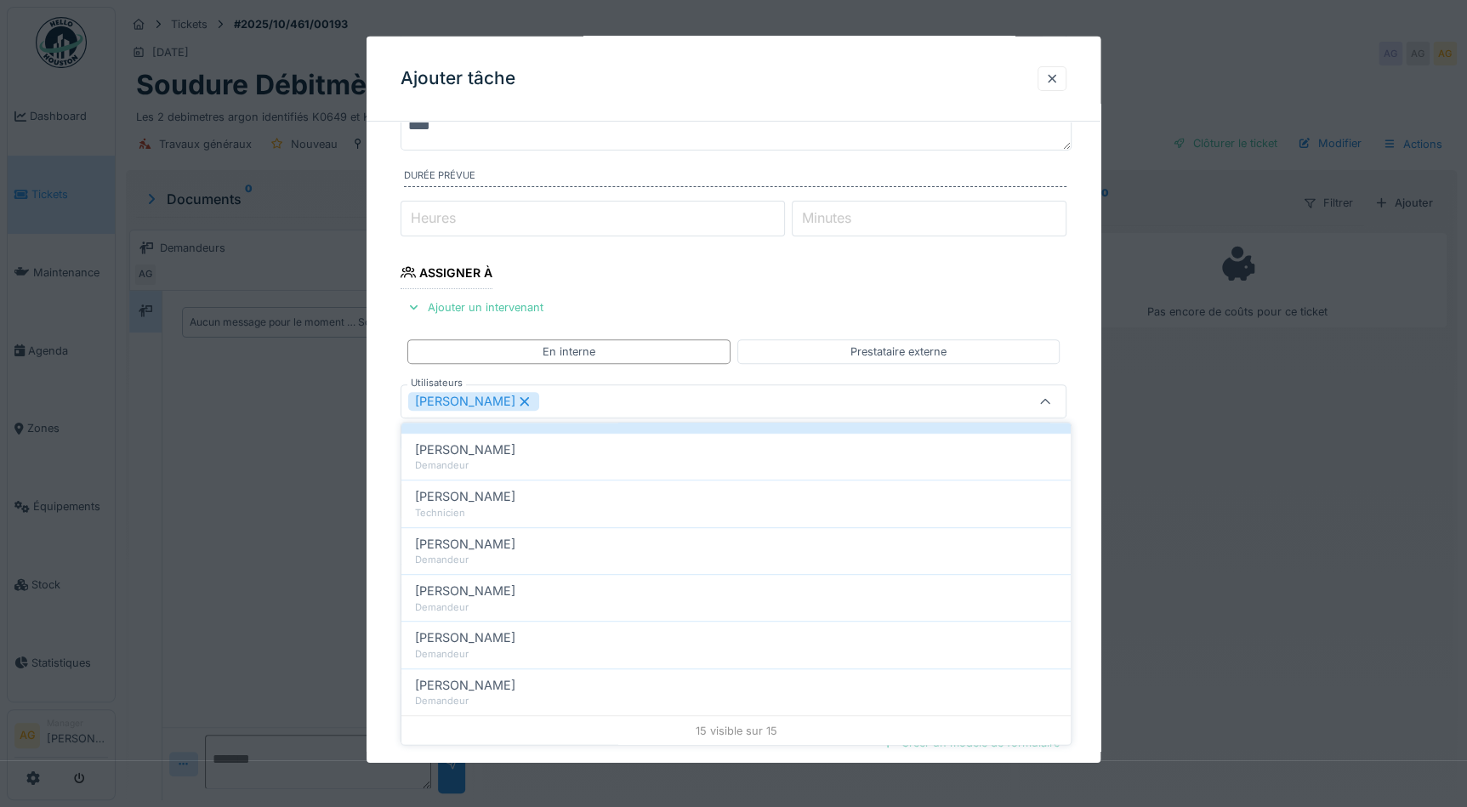
click at [1054, 316] on fieldset "**********" at bounding box center [734, 446] width 666 height 920
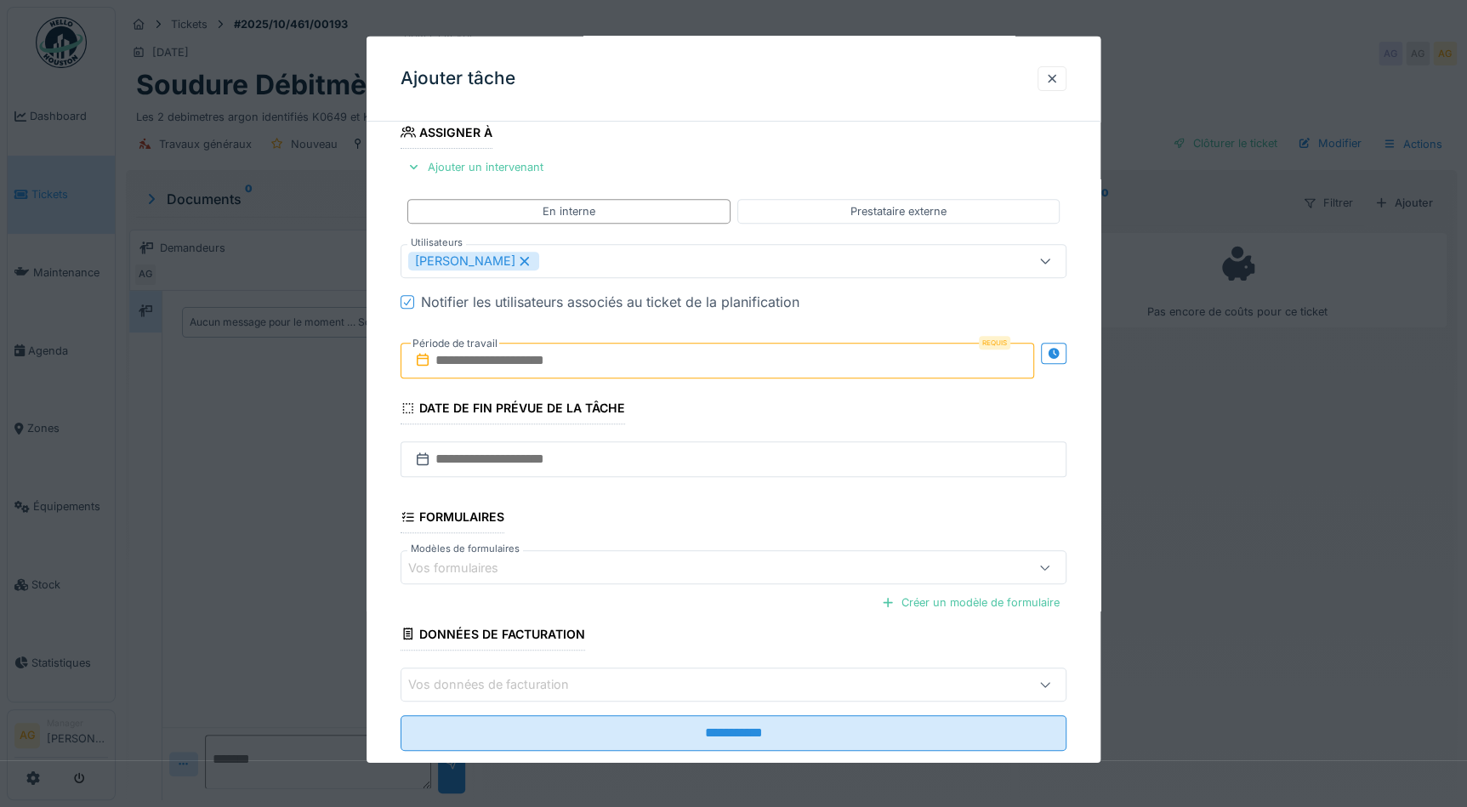
scroll to position [323, 0]
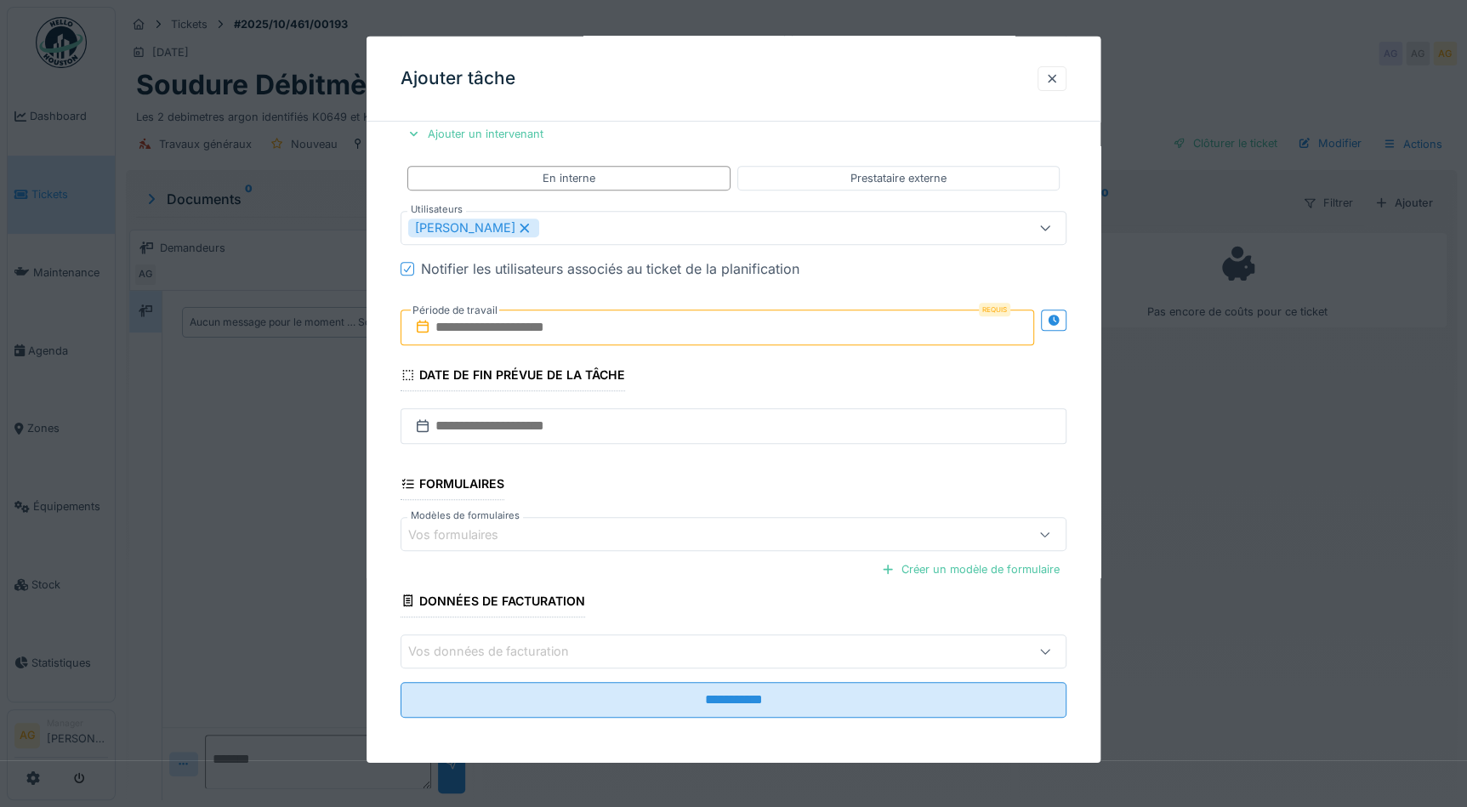
click at [532, 327] on input "text" at bounding box center [718, 328] width 634 height 36
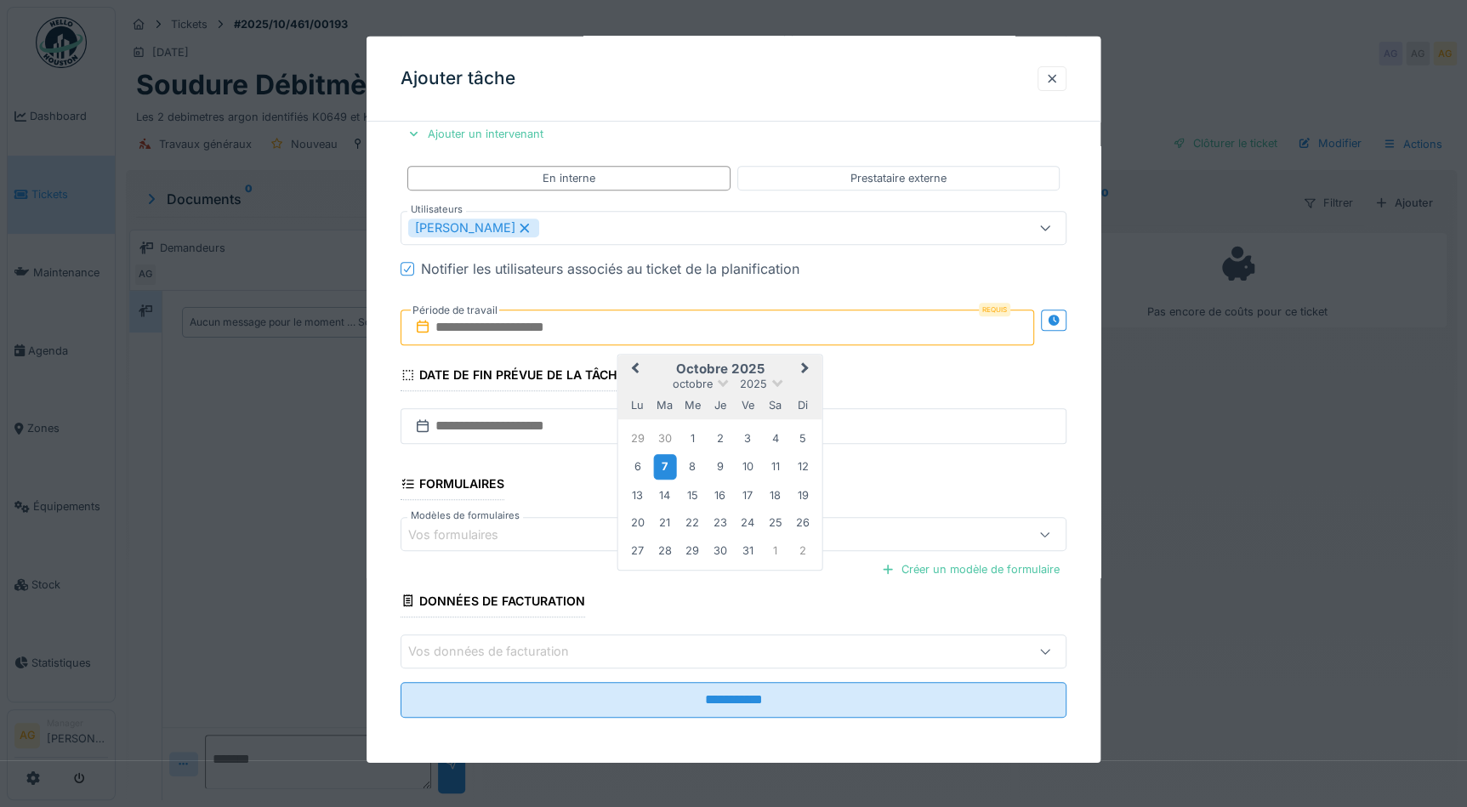
click at [665, 467] on div "7" at bounding box center [664, 466] width 23 height 25
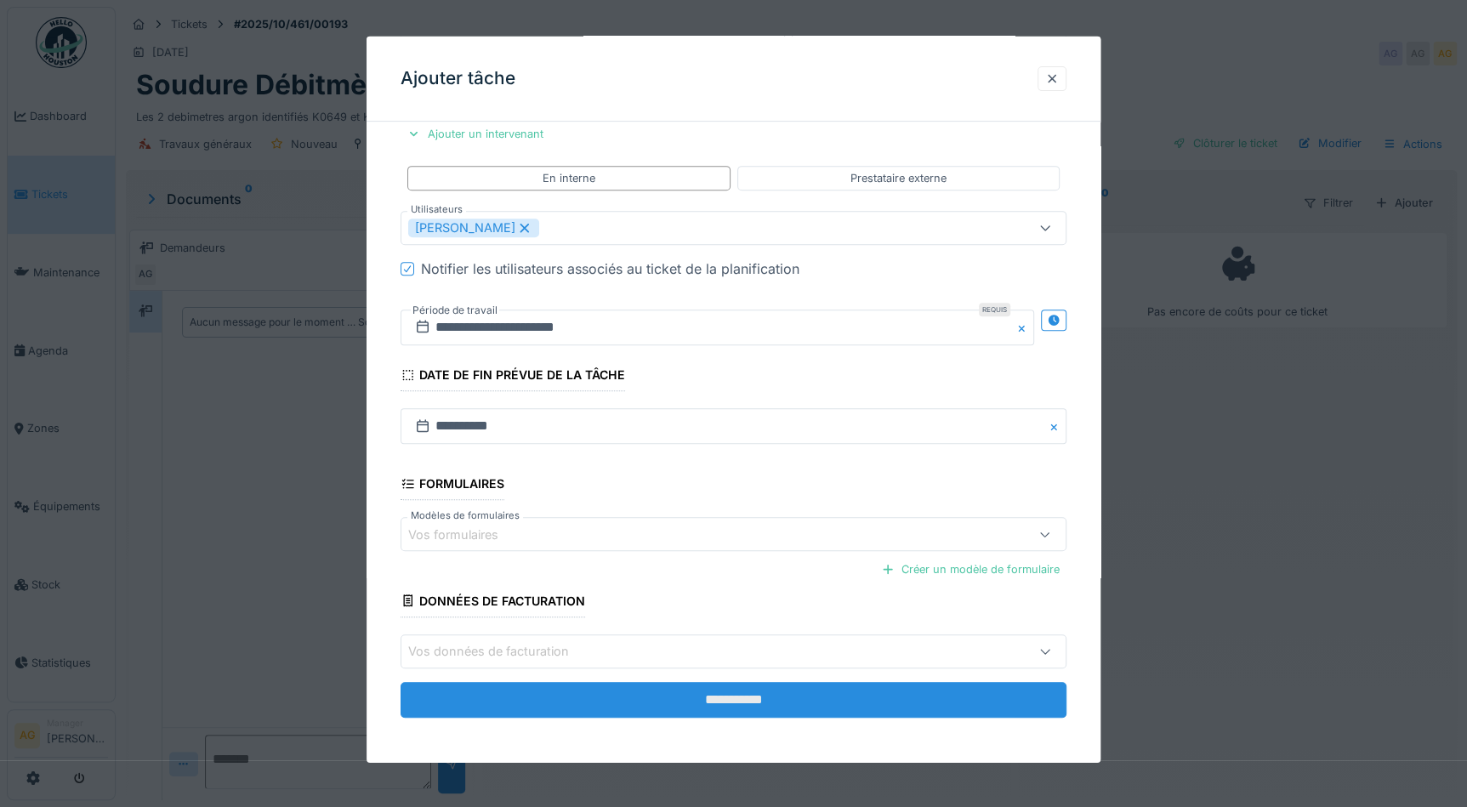
click at [702, 695] on input "**********" at bounding box center [734, 699] width 666 height 36
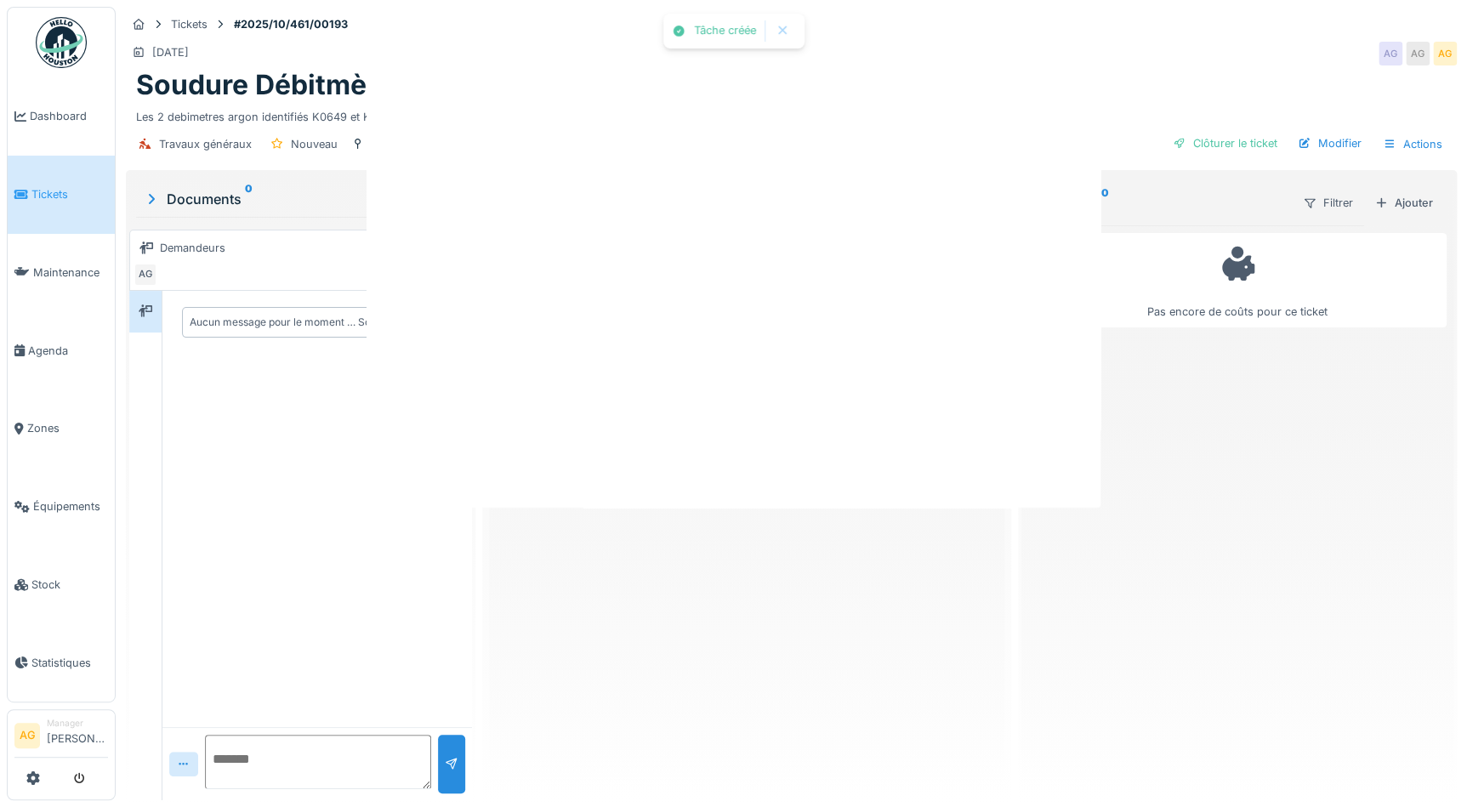
scroll to position [0, 0]
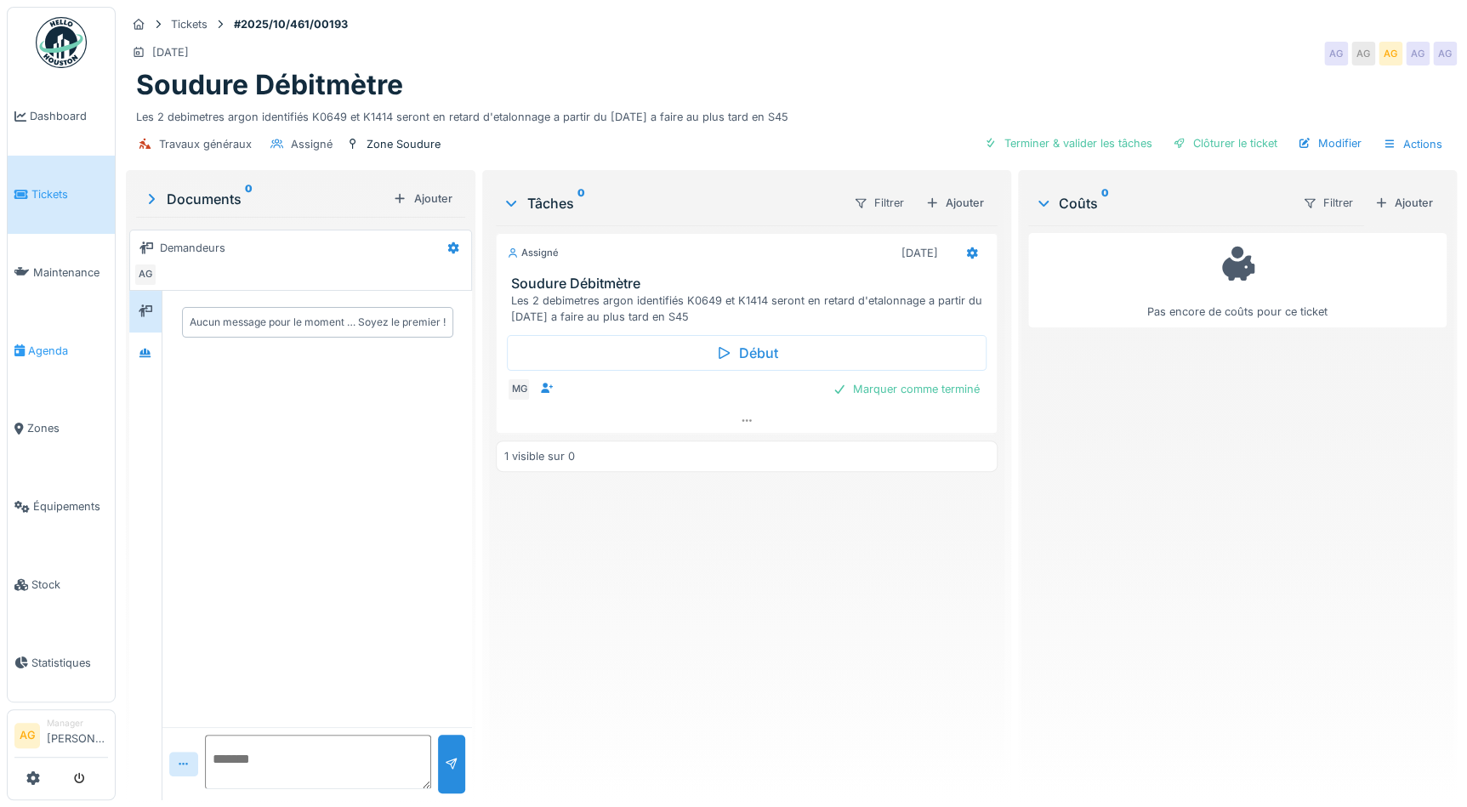
click at [66, 343] on span "Agenda" at bounding box center [68, 351] width 80 height 16
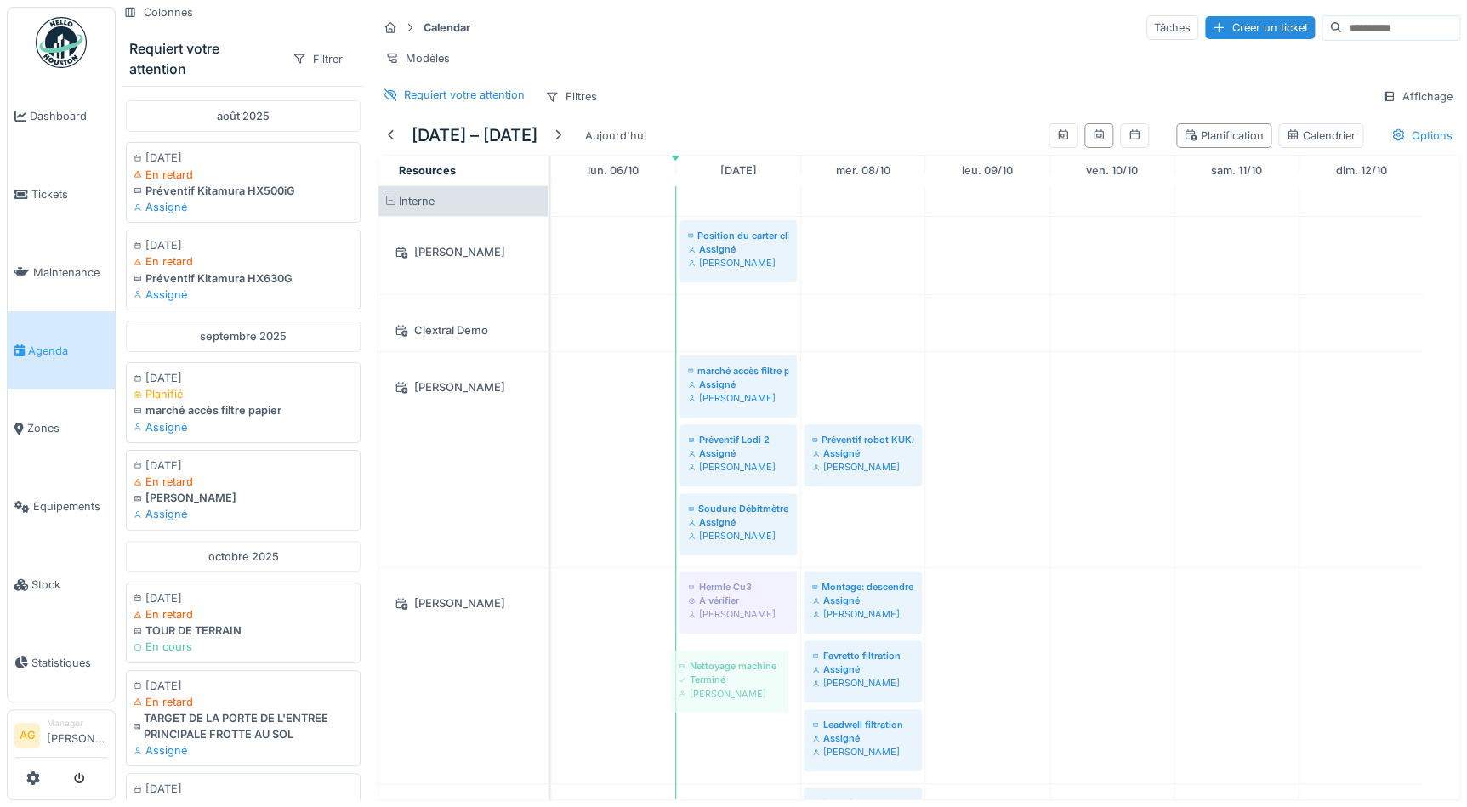
drag, startPoint x: 893, startPoint y: 392, endPoint x: 760, endPoint y: 677, distance: 314.7
click at [760, 677] on div "Position du carter clim mal repositionner Assigné [PERSON_NAME] marché accès fi…" at bounding box center [1005, 523] width 908 height 675
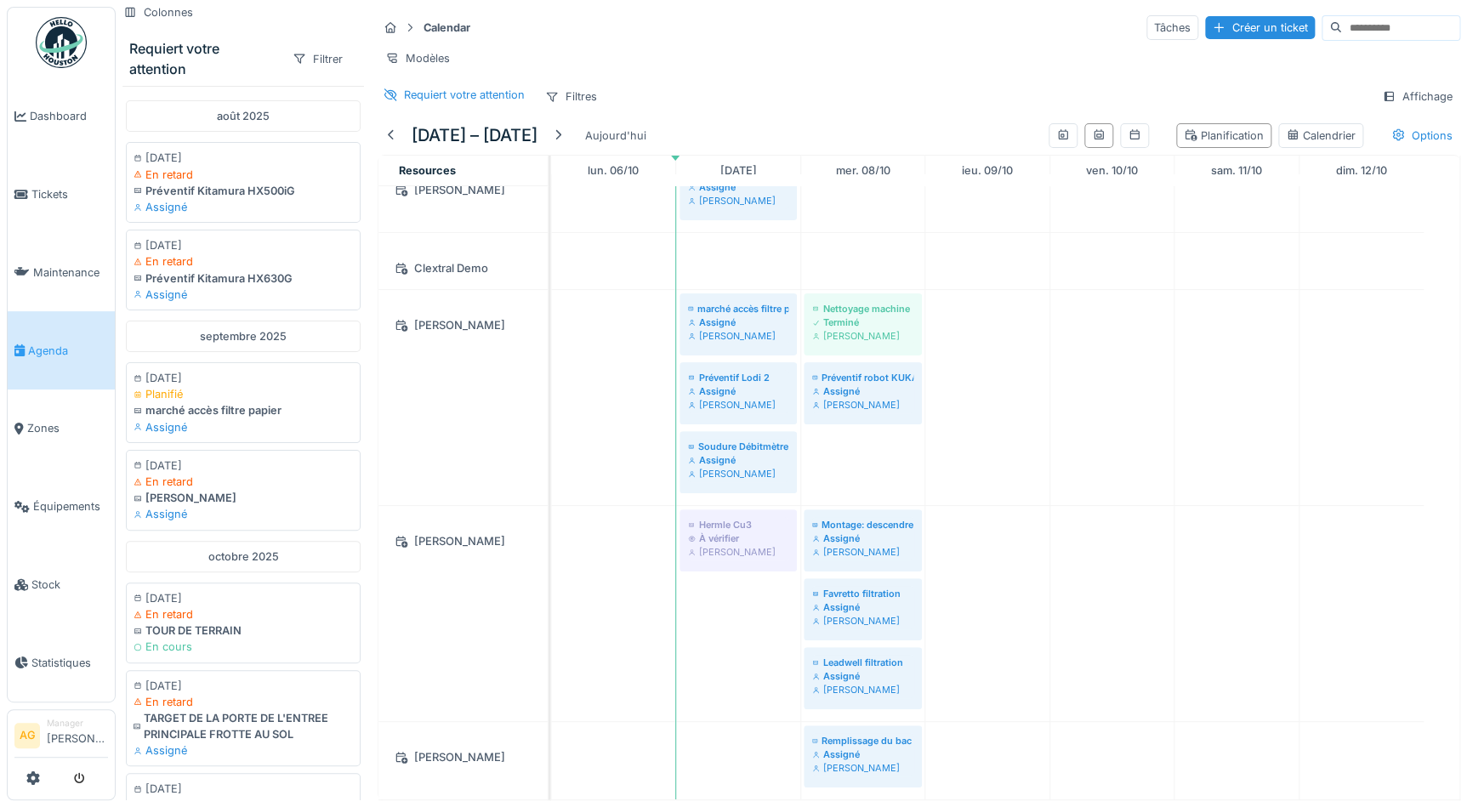
scroll to position [83, 0]
click at [855, 316] on div "Terminé" at bounding box center [862, 323] width 101 height 14
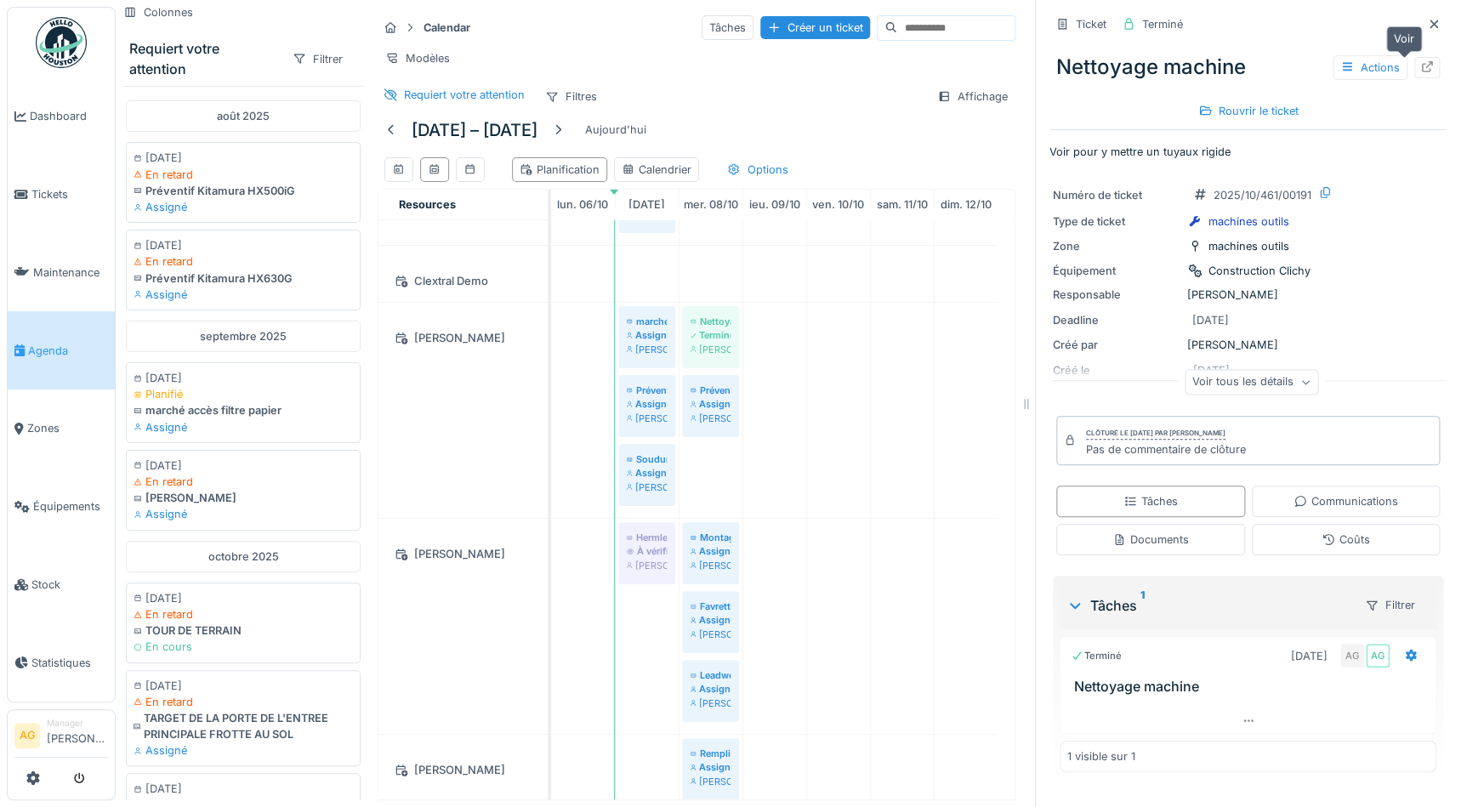
click at [1422, 71] on icon at bounding box center [1427, 66] width 11 height 11
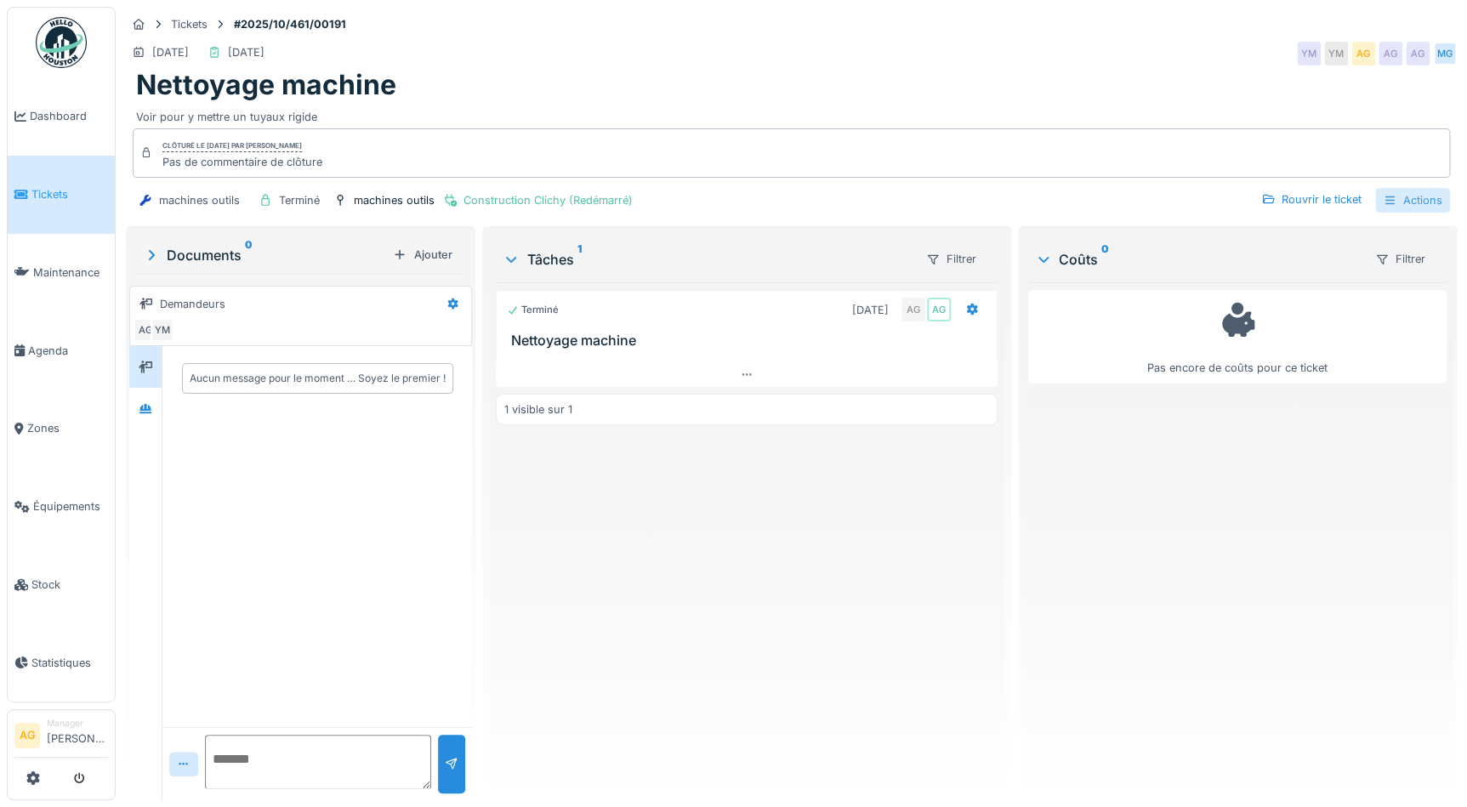
click at [1398, 197] on div "Actions" at bounding box center [1412, 200] width 75 height 25
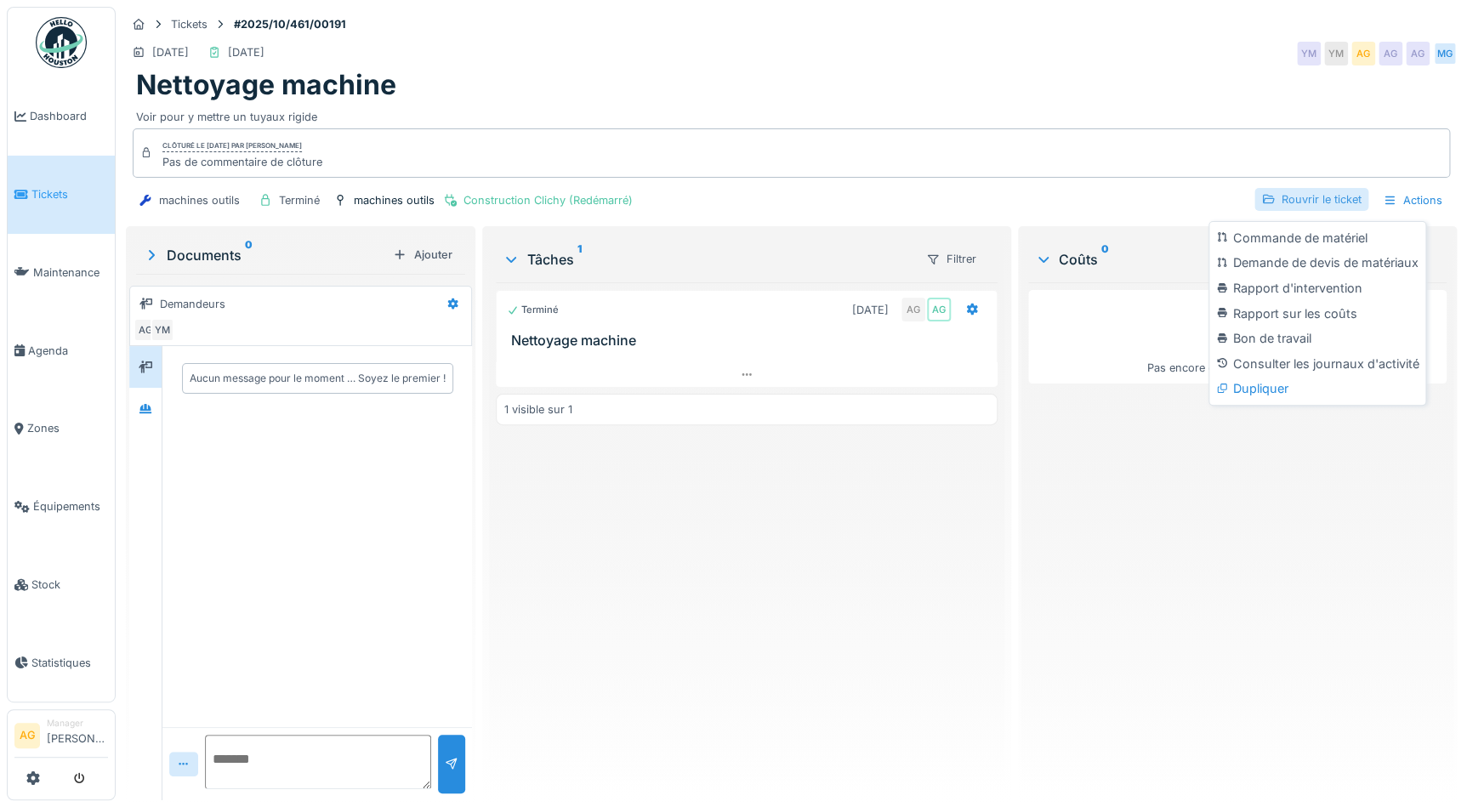
click at [1288, 197] on div "Rouvrir le ticket" at bounding box center [1312, 199] width 114 height 23
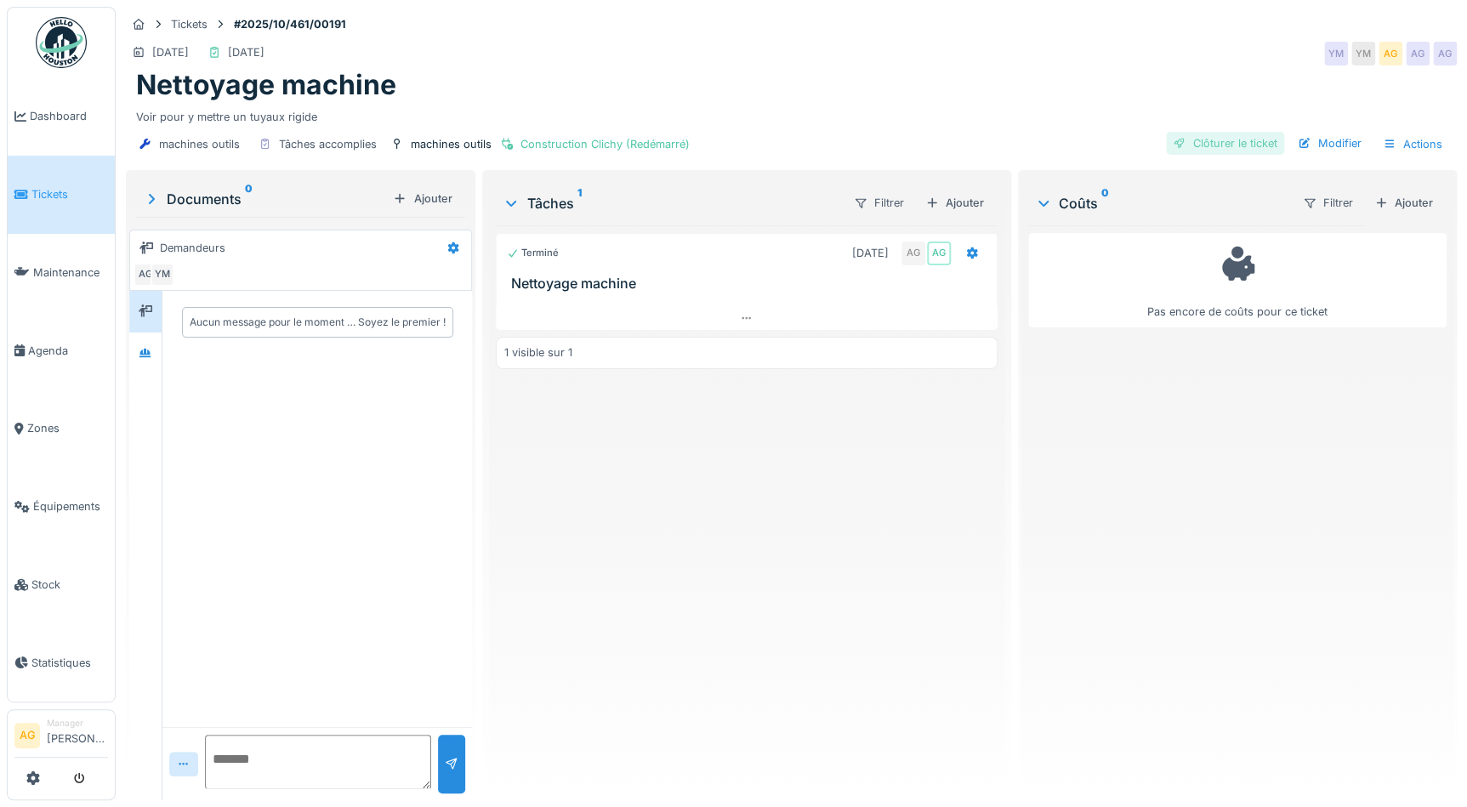
click at [1232, 140] on div "Clôturer le ticket" at bounding box center [1225, 143] width 118 height 23
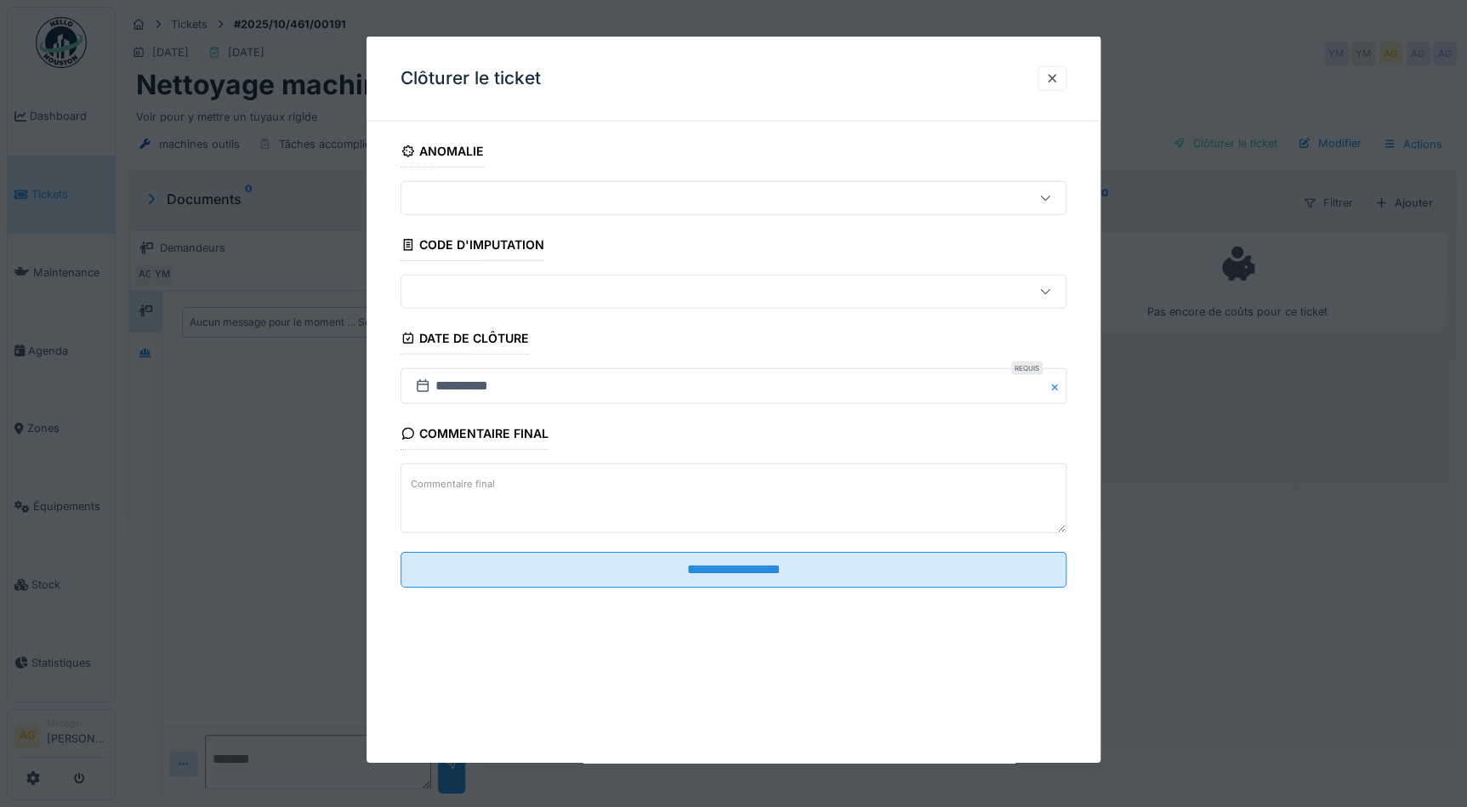
click at [568, 481] on textarea "Commentaire final" at bounding box center [734, 499] width 666 height 70
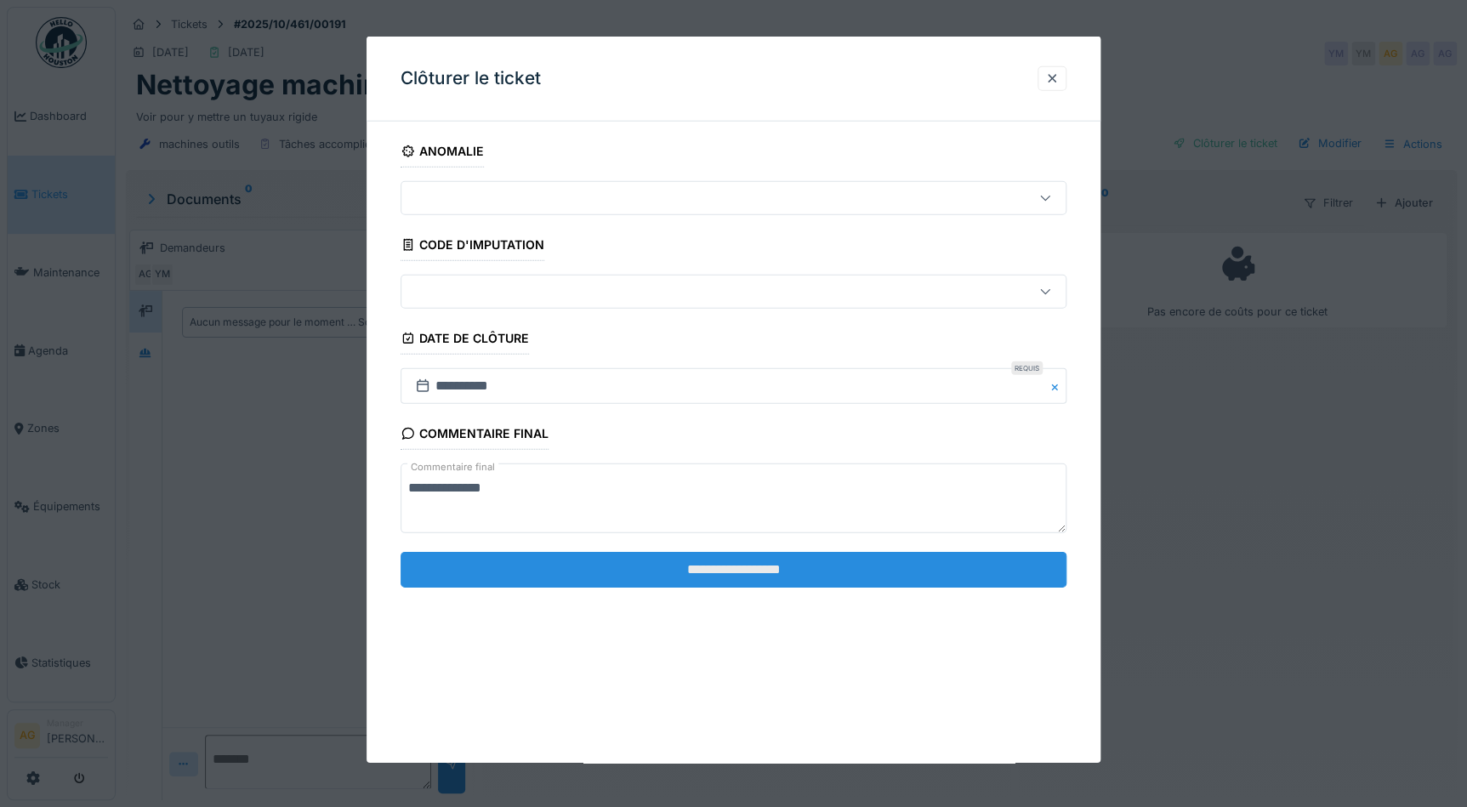
type textarea "**********"
click at [702, 572] on input "**********" at bounding box center [734, 569] width 666 height 36
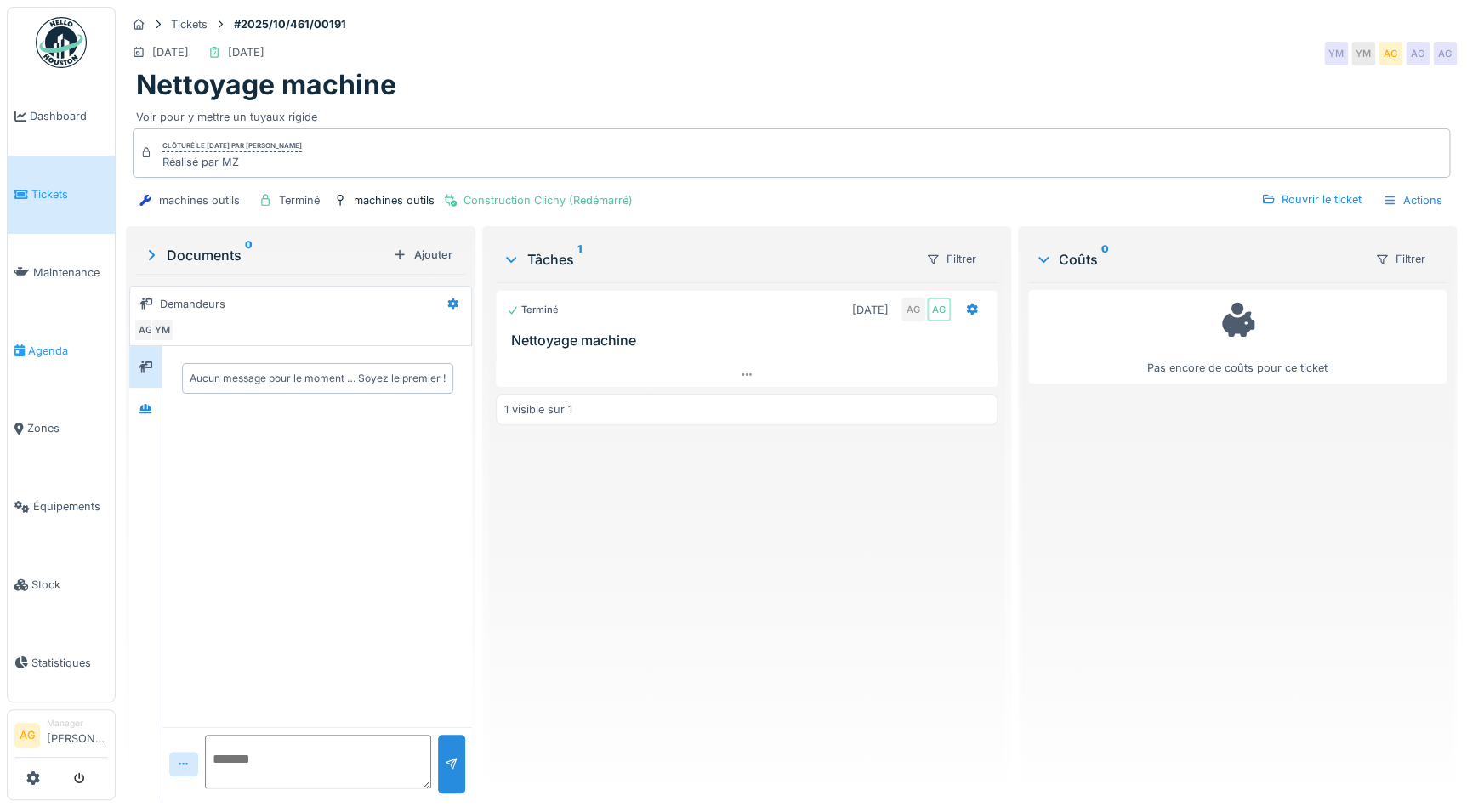
click at [44, 344] on span "Agenda" at bounding box center [68, 351] width 80 height 16
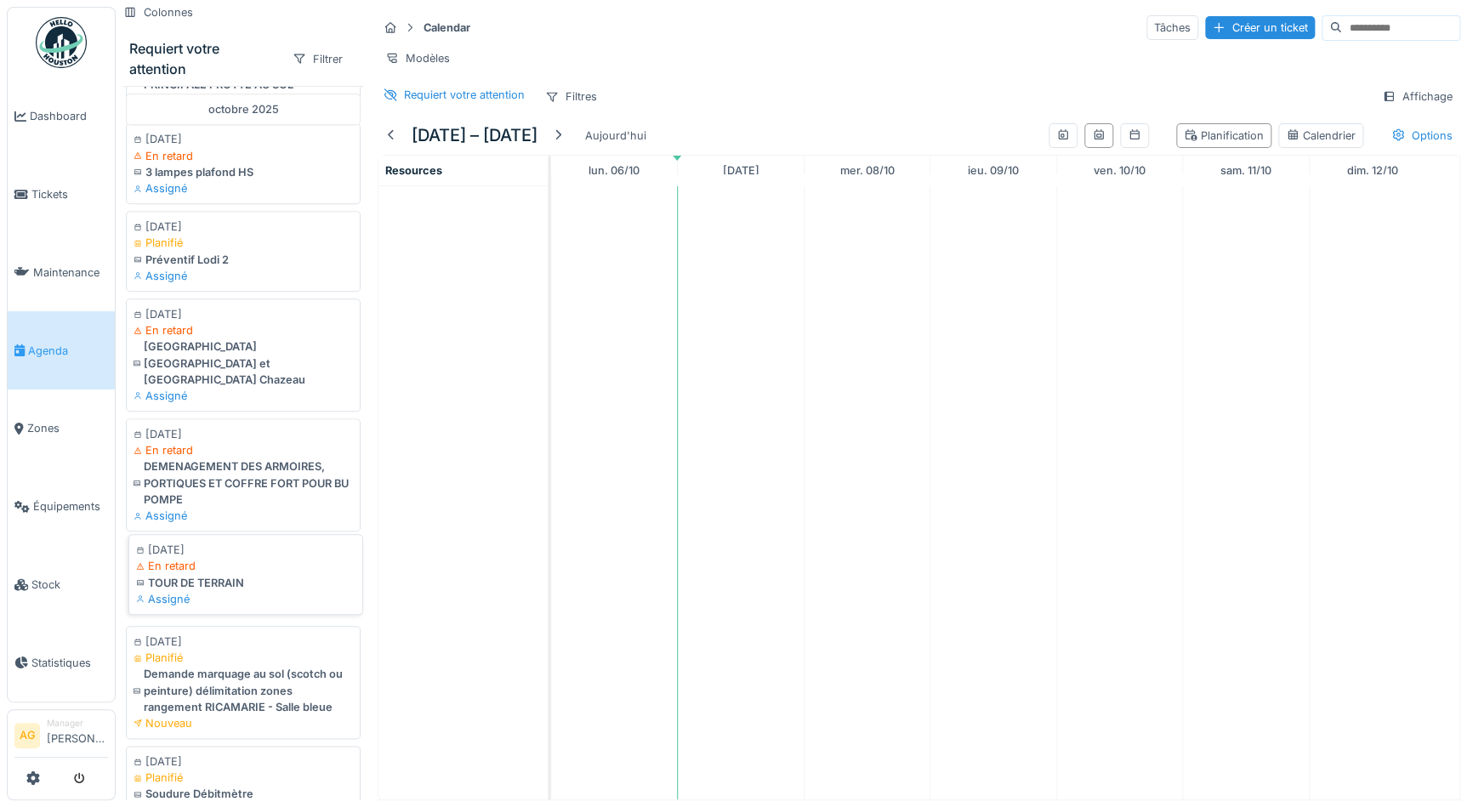
scroll to position [811, 0]
